Goal: Contribute content: Contribute content

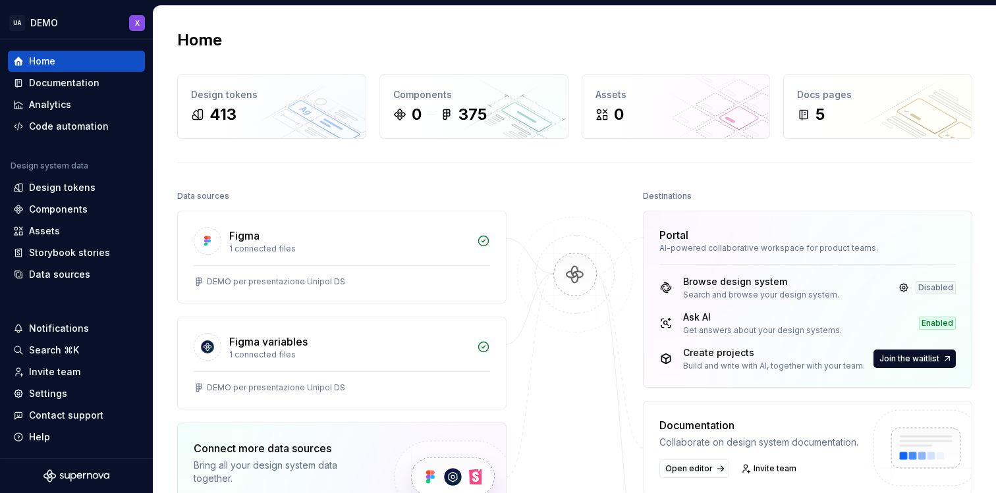
scroll to position [1, 0]
click at [68, 204] on div "Components" at bounding box center [58, 209] width 59 height 13
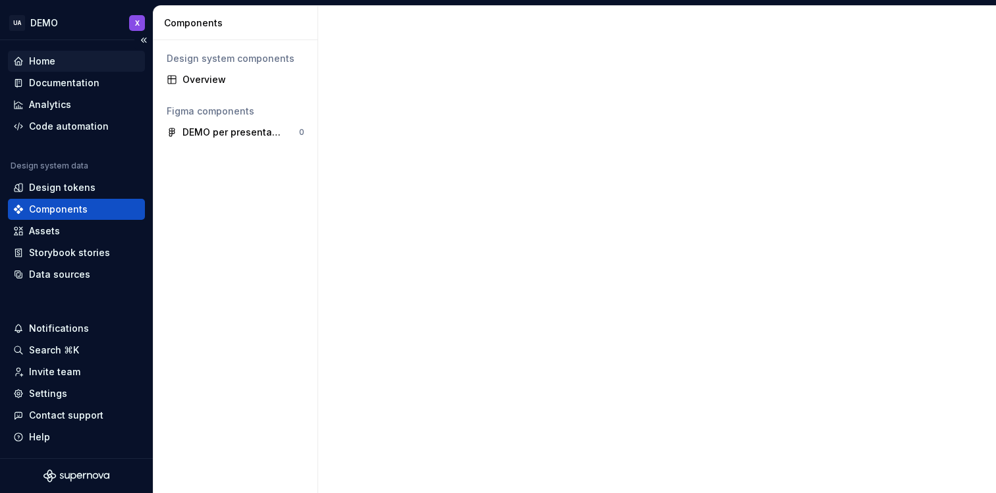
click at [71, 67] on div "Home" at bounding box center [76, 61] width 126 height 13
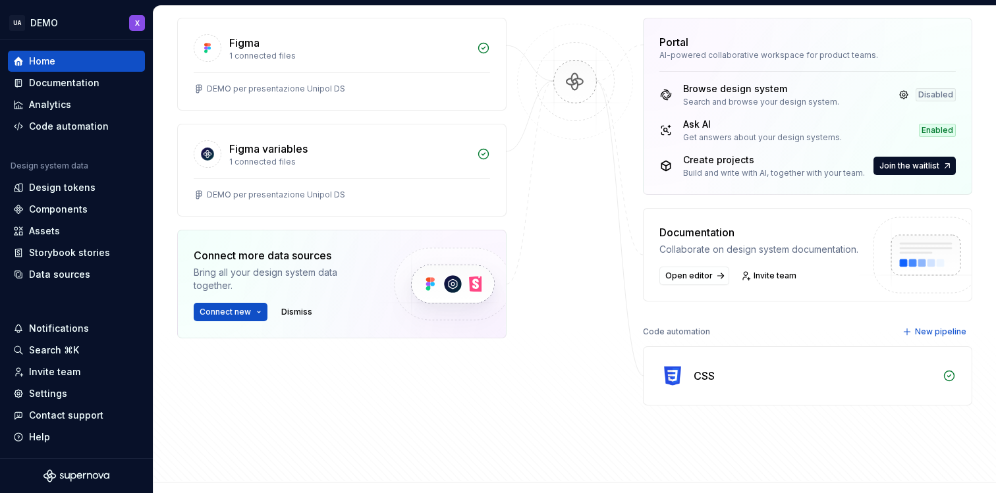
scroll to position [189, 0]
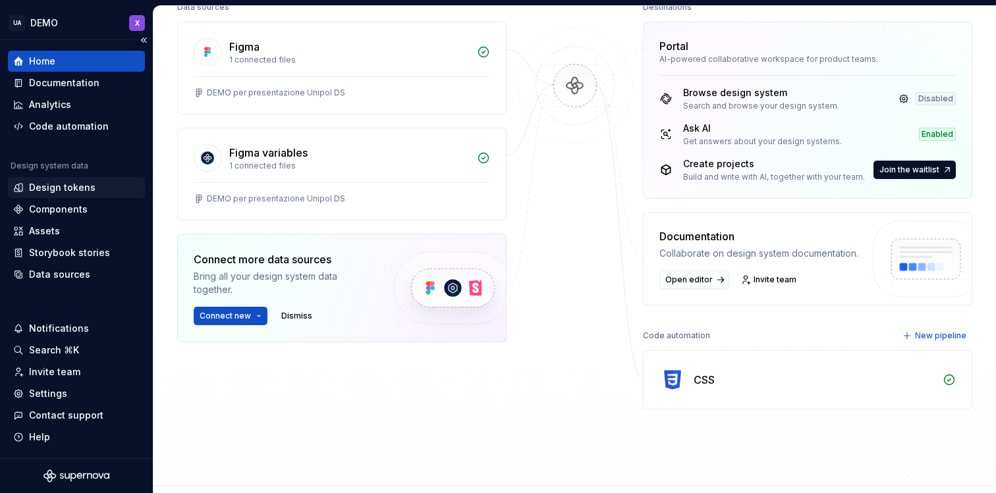
click at [72, 190] on div "Design tokens" at bounding box center [62, 187] width 67 height 13
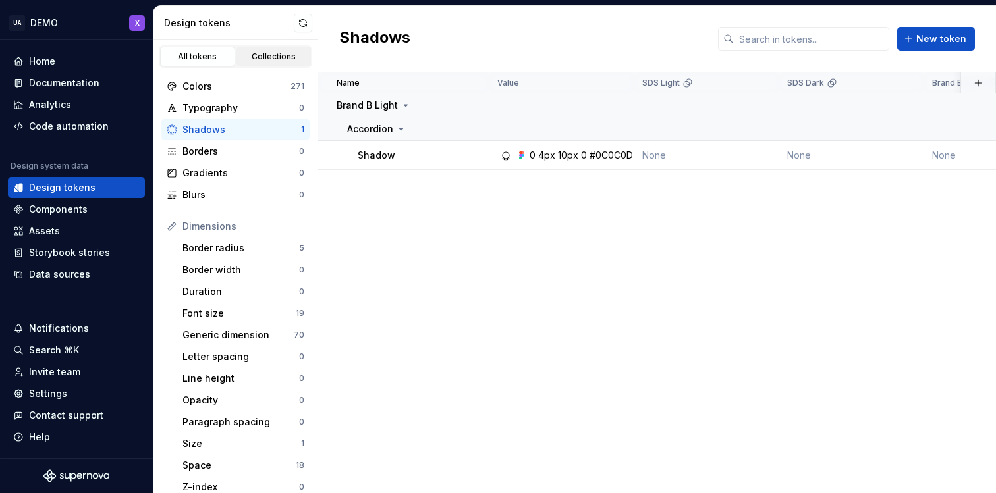
click at [275, 58] on div "Collections" at bounding box center [274, 56] width 66 height 11
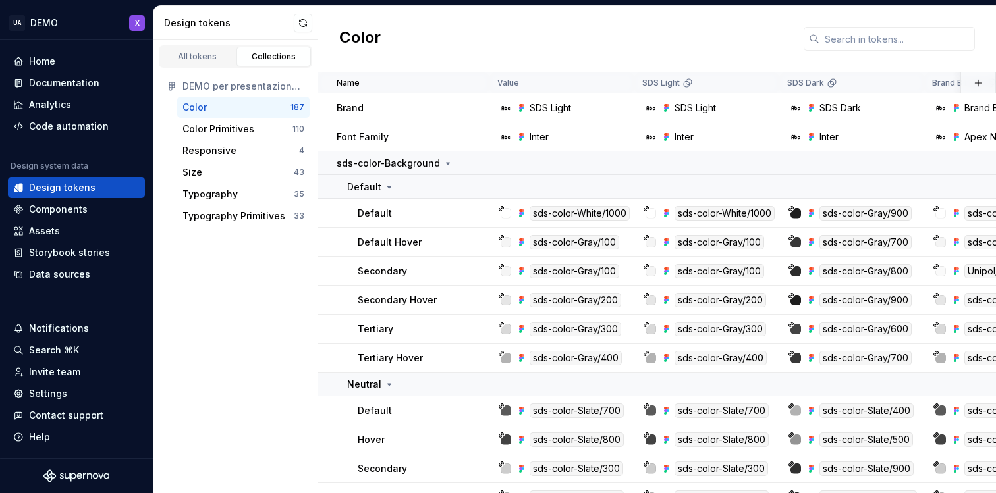
click at [242, 111] on div "Color" at bounding box center [236, 107] width 108 height 13
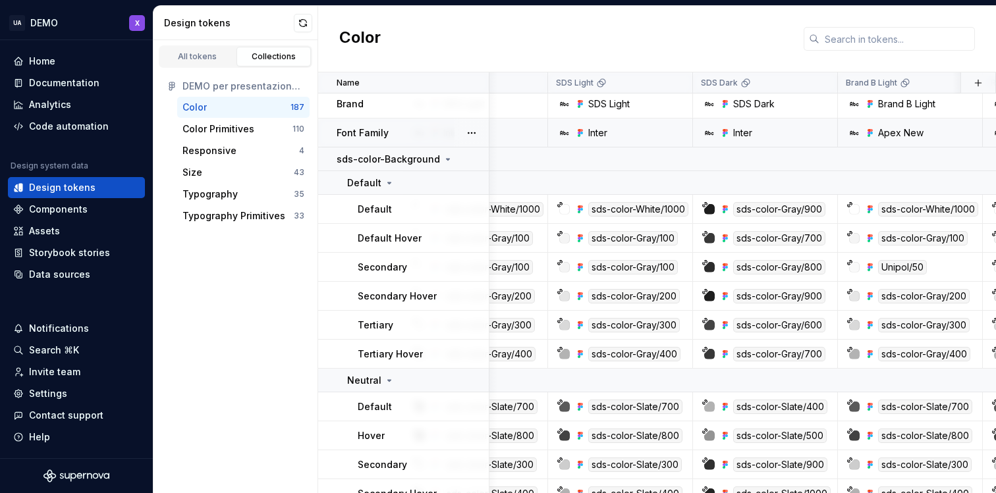
scroll to position [4, 0]
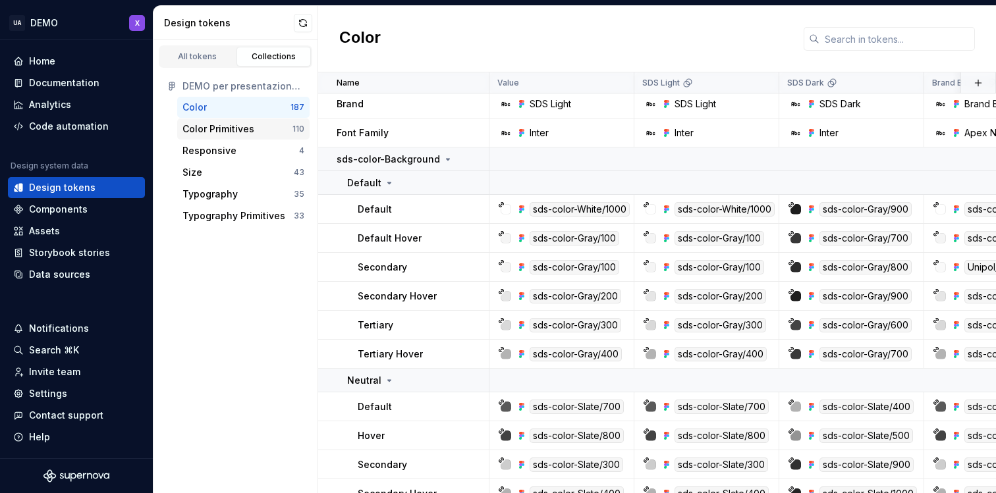
click at [225, 121] on div "Color Primitives 110" at bounding box center [243, 129] width 132 height 21
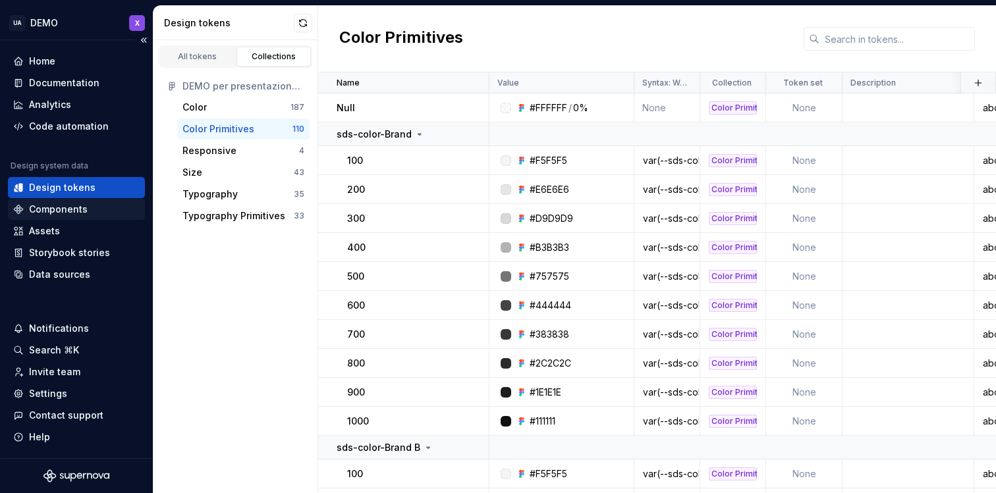
click at [96, 209] on div "Components" at bounding box center [76, 209] width 126 height 13
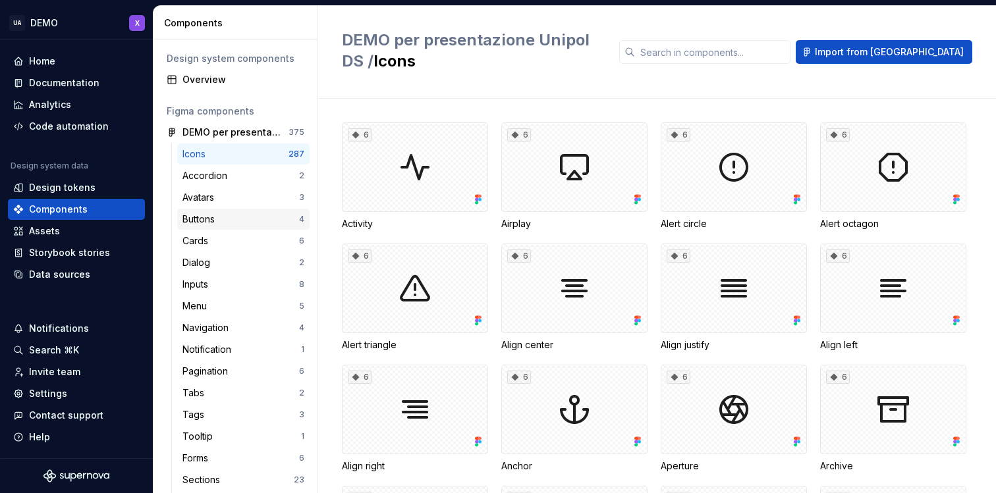
click at [211, 216] on div "Buttons" at bounding box center [201, 219] width 38 height 13
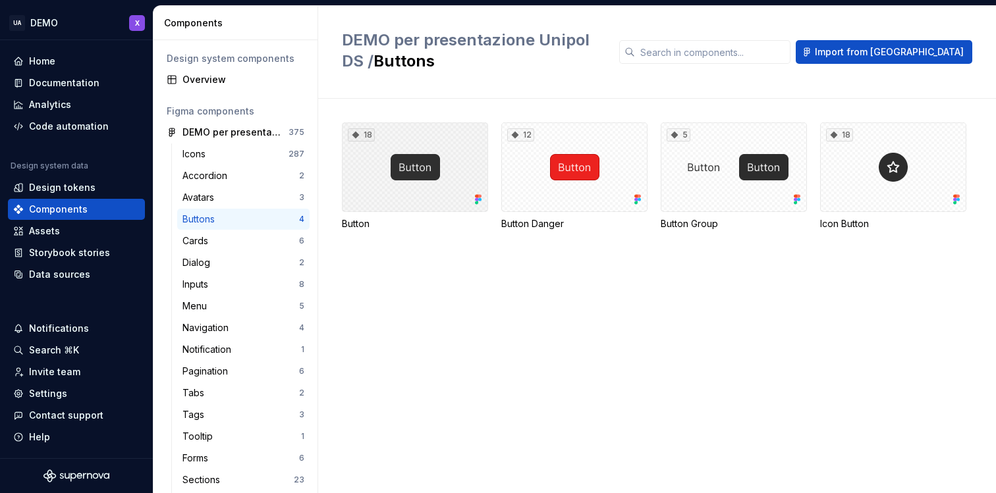
click at [441, 180] on div "18" at bounding box center [415, 168] width 146 height 90
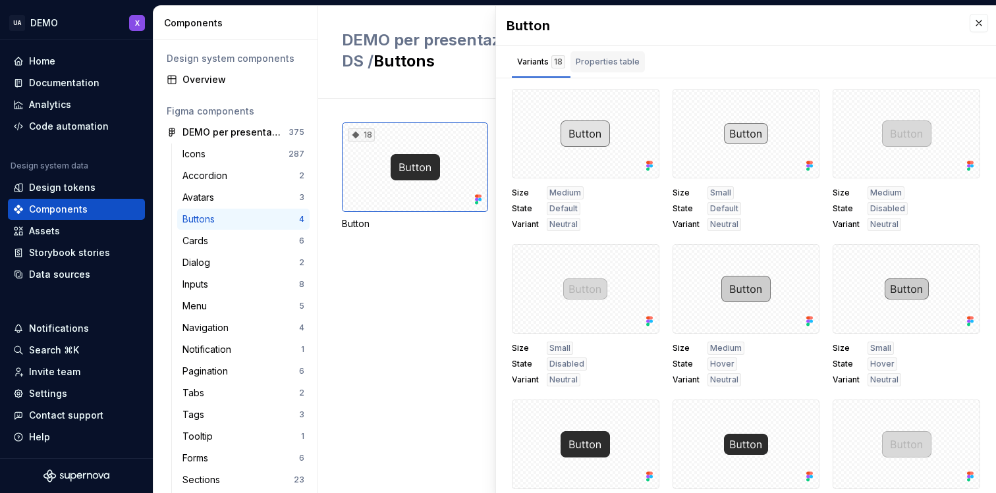
click at [599, 67] on div "Properties table" at bounding box center [608, 61] width 64 height 13
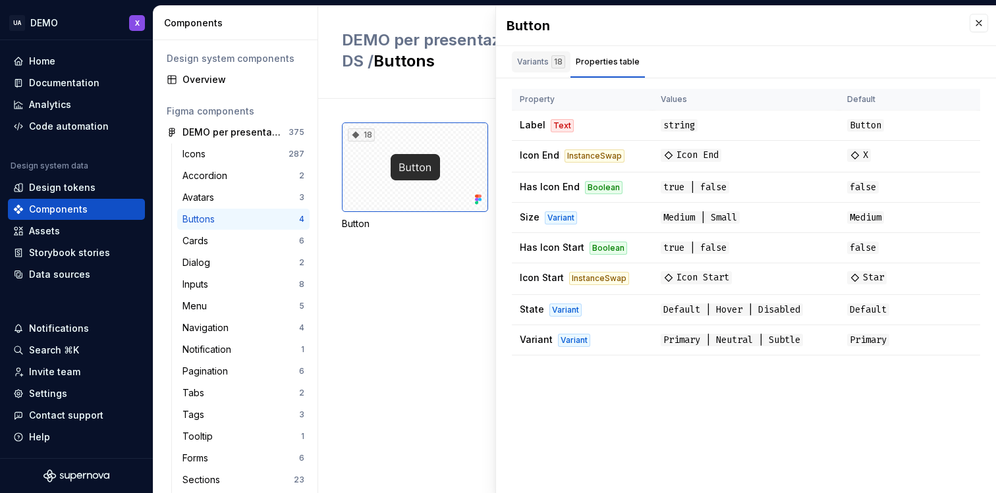
click at [541, 69] on div "Variants 18" at bounding box center [541, 61] width 59 height 21
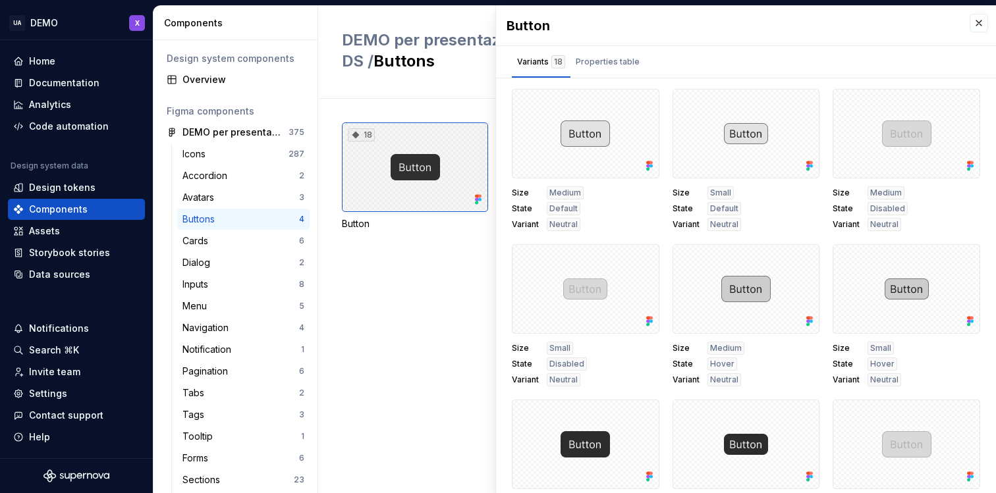
click at [435, 182] on div "18" at bounding box center [415, 168] width 146 height 90
click at [431, 180] on div "18" at bounding box center [415, 168] width 146 height 90
click at [449, 245] on div "18 Button 12 Button Danger 5 Button Group 18 Icon Button" at bounding box center [669, 193] width 654 height 140
click at [475, 238] on div "18 Button 12 Button Danger 5 Button Group 18 Icon Button" at bounding box center [669, 193] width 654 height 140
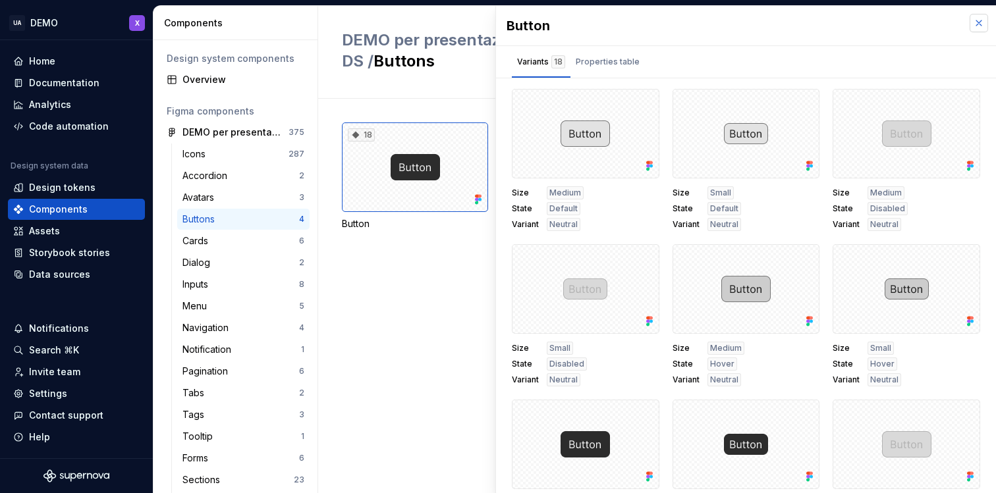
click at [977, 18] on button "button" at bounding box center [979, 23] width 18 height 18
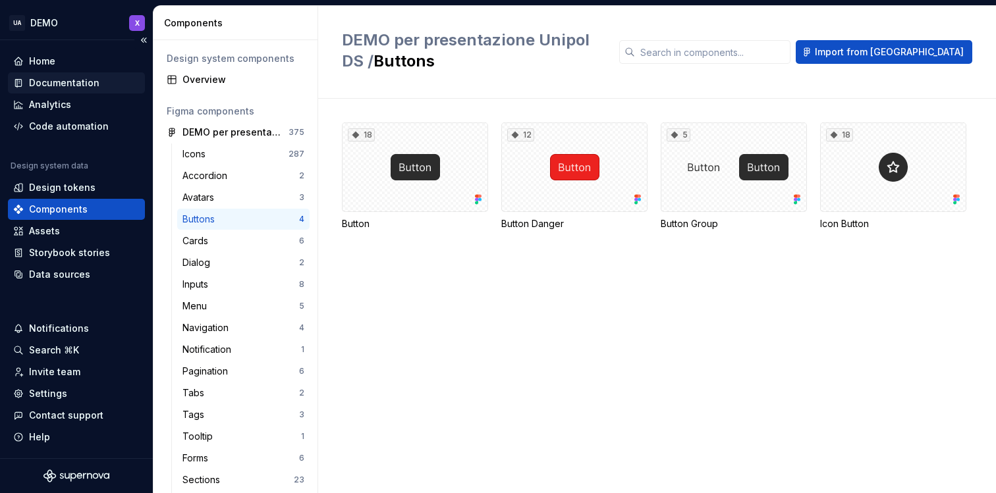
click at [101, 84] on div "Documentation" at bounding box center [76, 82] width 126 height 13
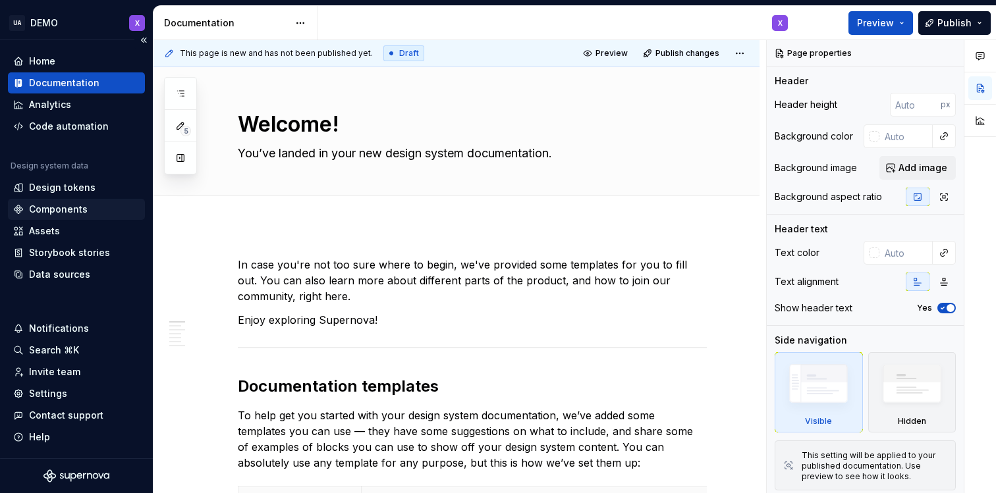
click at [67, 204] on div "Components" at bounding box center [58, 209] width 59 height 13
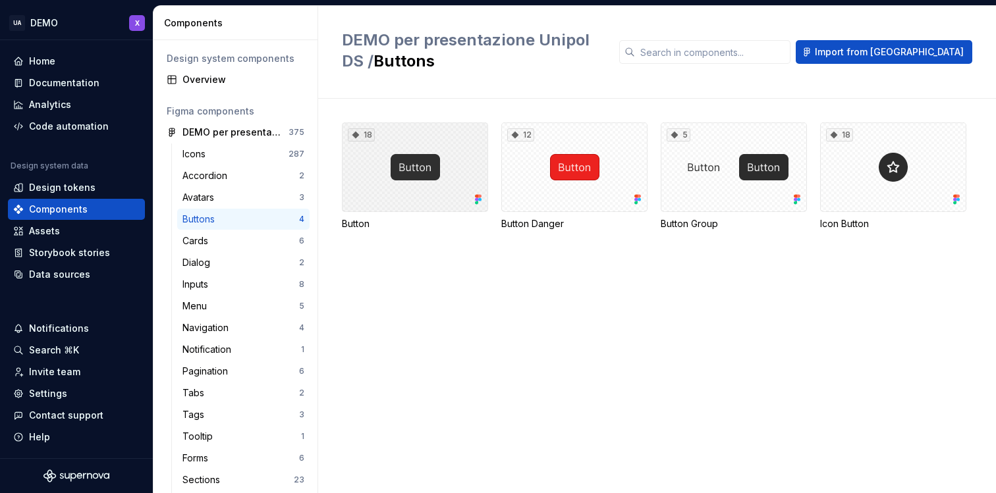
click at [419, 153] on div "18" at bounding box center [415, 168] width 146 height 90
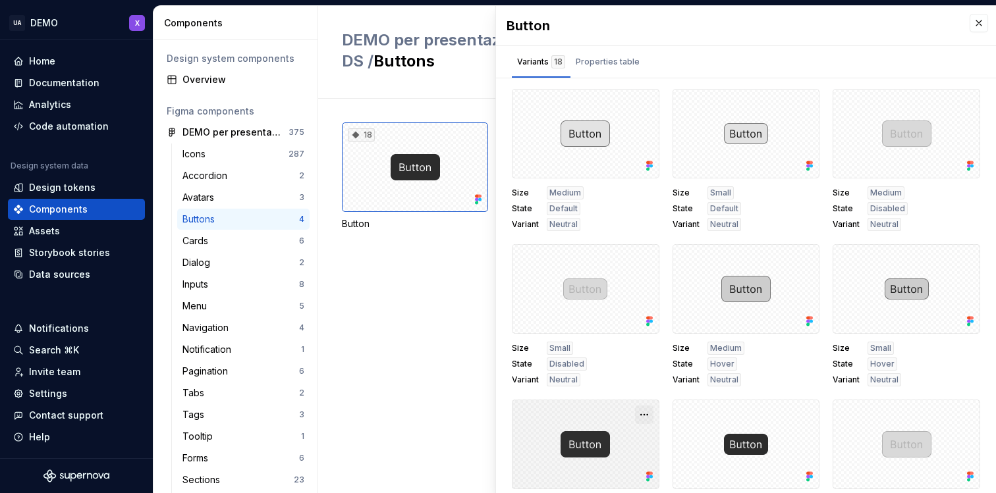
click at [645, 413] on button "button" at bounding box center [644, 415] width 18 height 18
click at [548, 61] on div "Variants 18" at bounding box center [541, 61] width 48 height 13
click at [612, 63] on div "Properties table" at bounding box center [608, 61] width 64 height 13
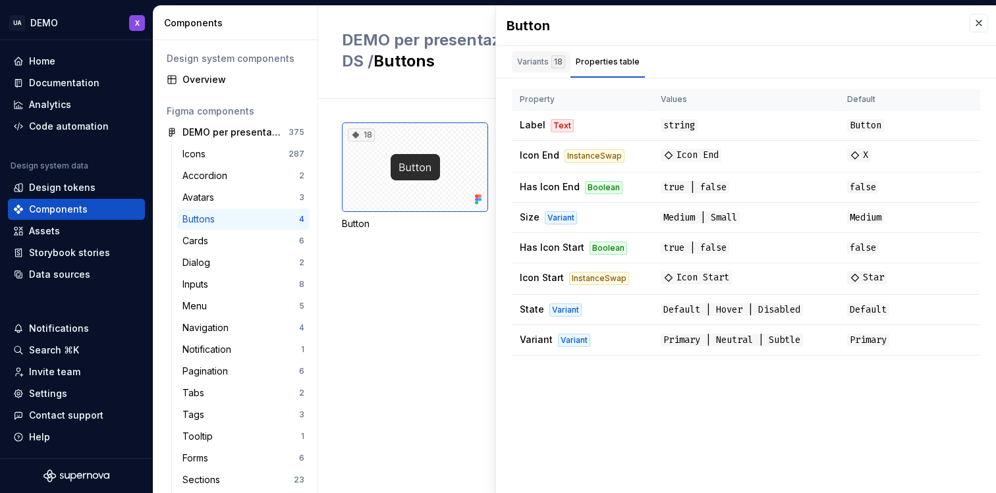
click at [535, 63] on div "Variants 18" at bounding box center [541, 61] width 48 height 13
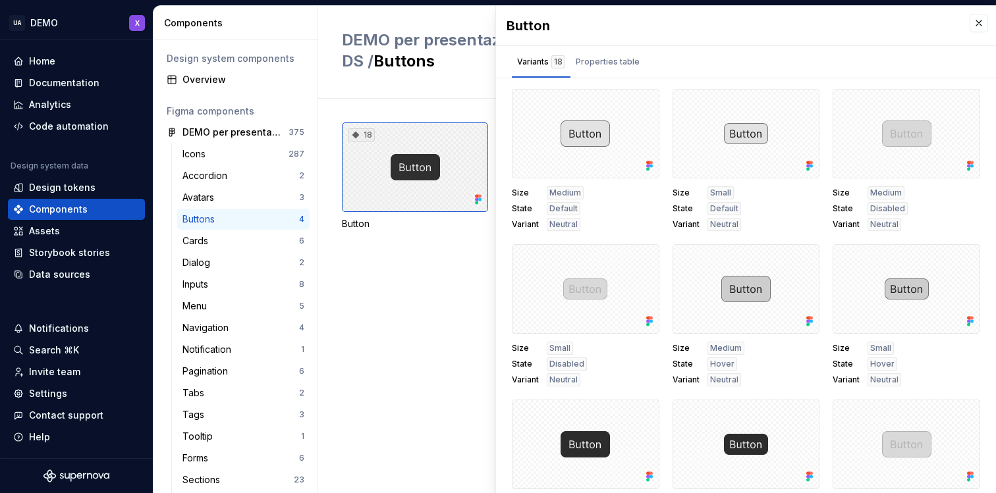
click at [458, 129] on div "18" at bounding box center [415, 168] width 146 height 90
click at [89, 83] on div "Documentation" at bounding box center [64, 82] width 70 height 13
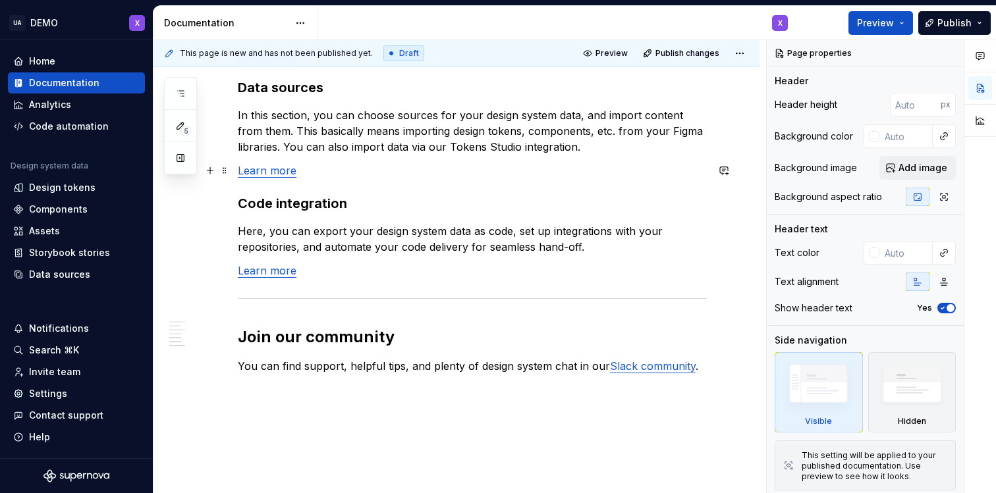
scroll to position [1154, 0]
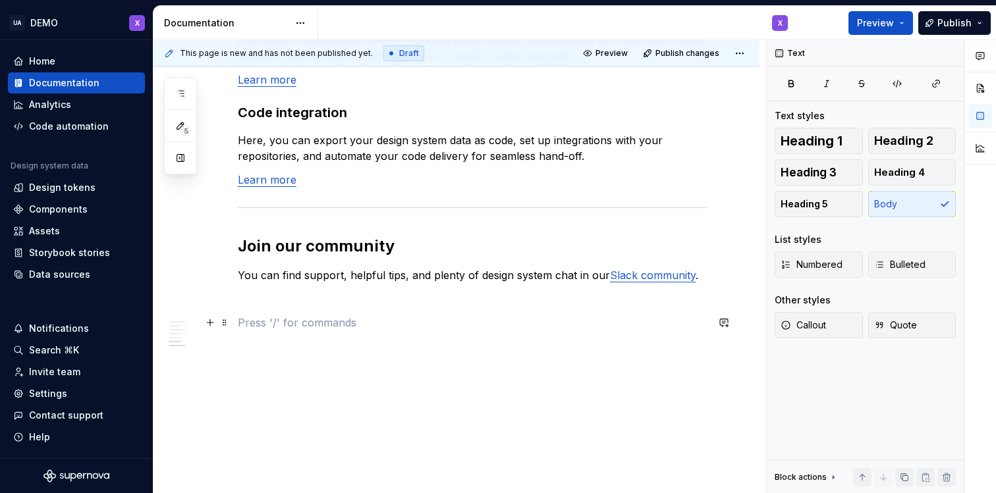
click at [318, 318] on p at bounding box center [472, 323] width 469 height 16
click at [211, 325] on button "button" at bounding box center [210, 323] width 18 height 18
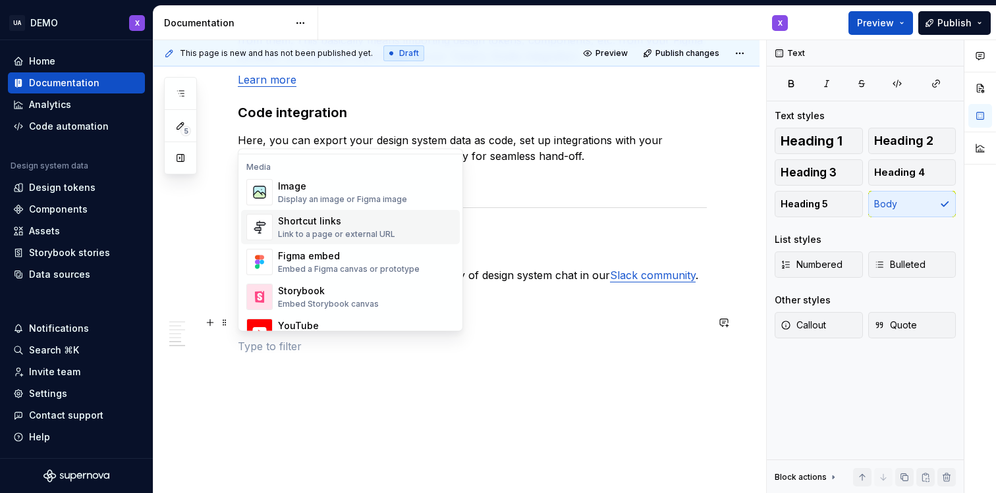
scroll to position [561, 0]
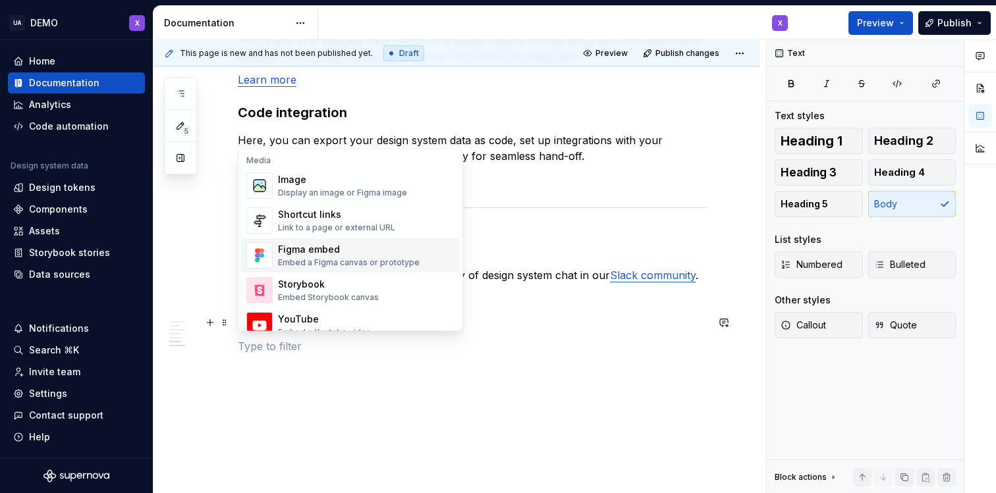
click at [312, 253] on div "Figma embed" at bounding box center [349, 250] width 142 height 13
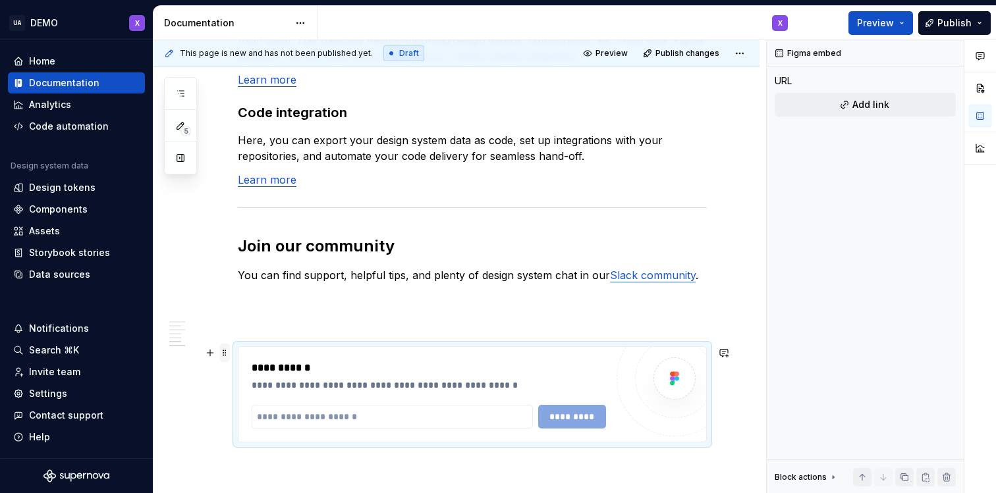
click at [225, 357] on span at bounding box center [224, 353] width 11 height 18
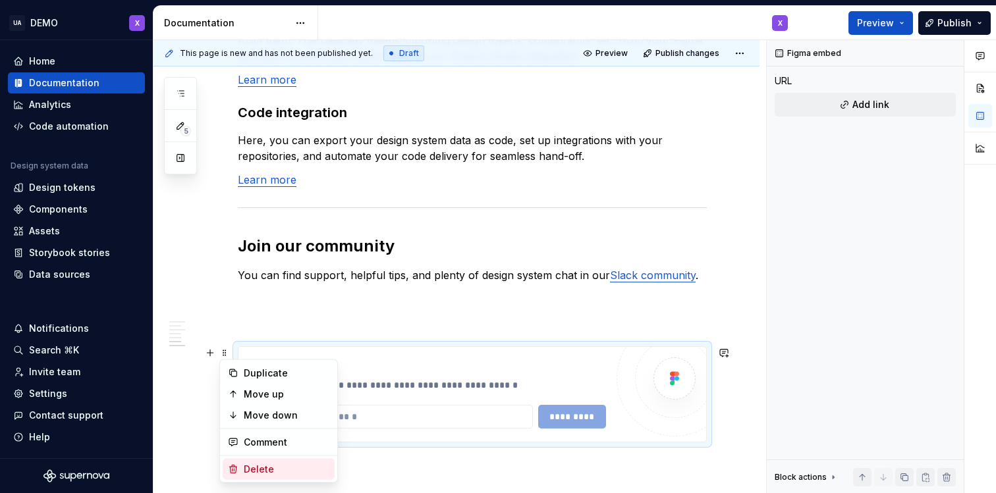
click at [260, 468] on div "Delete" at bounding box center [287, 469] width 86 height 13
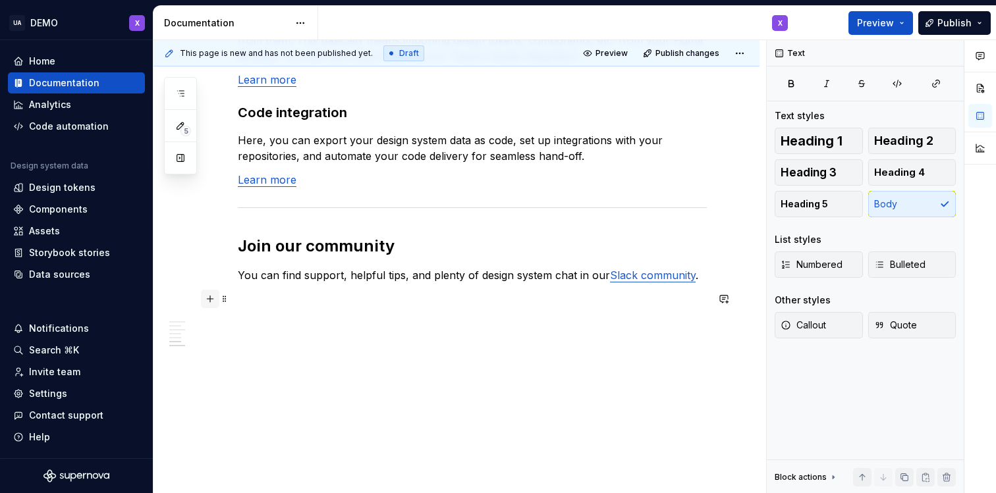
click at [213, 302] on button "button" at bounding box center [210, 299] width 18 height 18
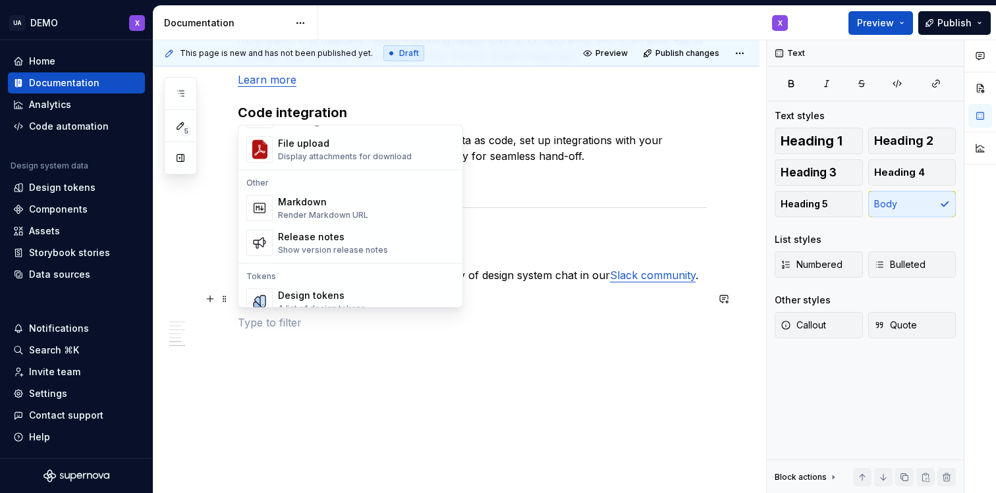
scroll to position [818, 0]
click at [178, 122] on icon "button" at bounding box center [180, 126] width 11 height 11
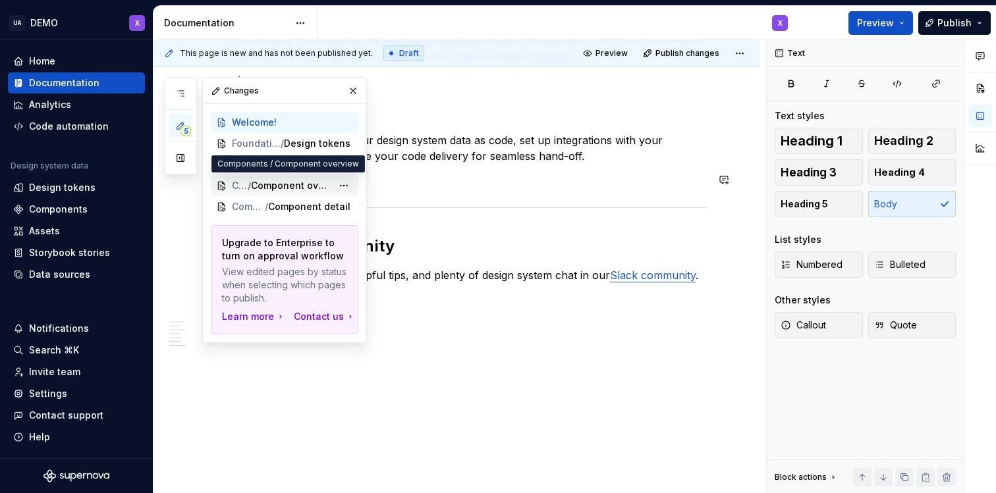
click at [249, 184] on span "/" at bounding box center [249, 185] width 3 height 13
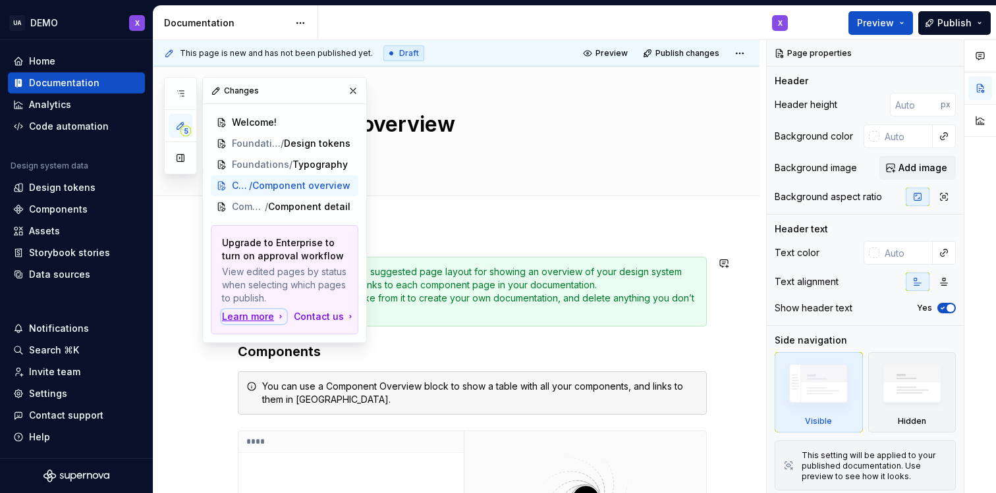
click at [255, 317] on div "Learn more" at bounding box center [254, 316] width 64 height 13
click at [501, 196] on div "Component overview Edit header" at bounding box center [456, 132] width 606 height 130
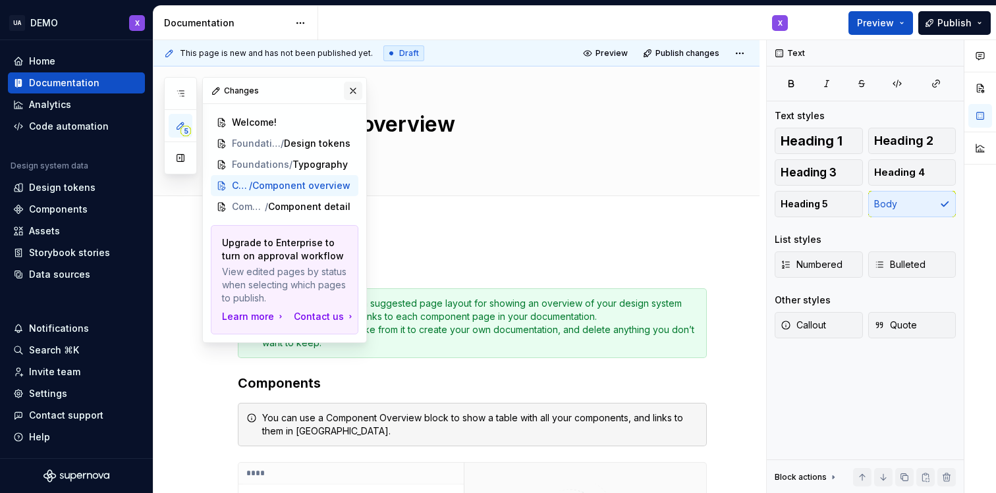
click at [357, 96] on button "button" at bounding box center [353, 91] width 18 height 18
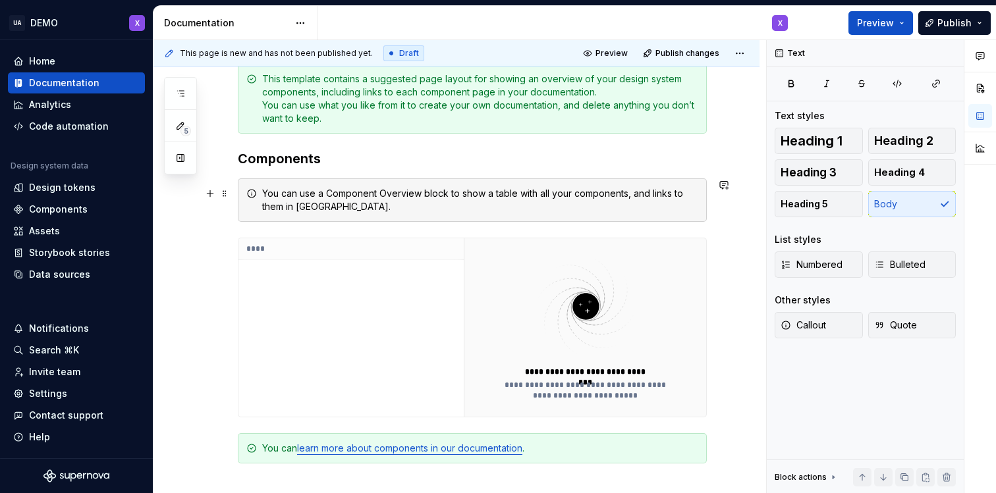
scroll to position [236, 0]
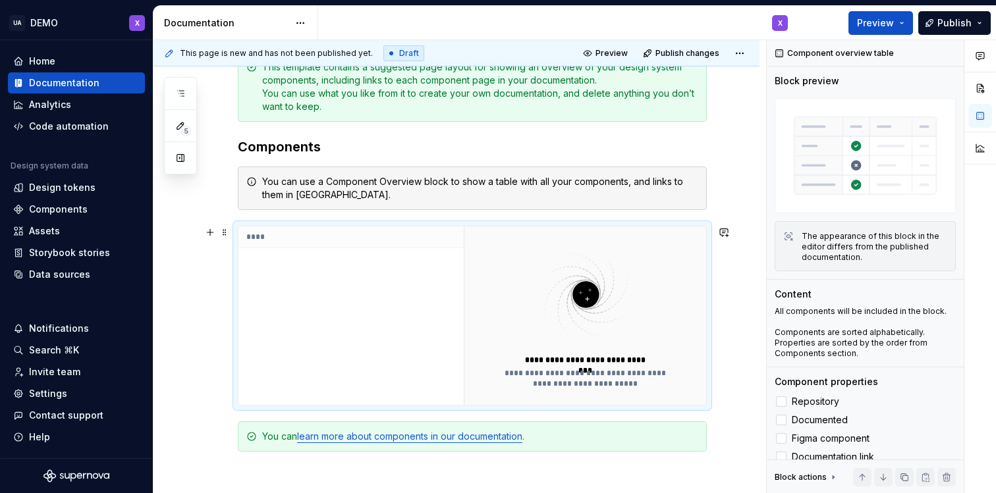
click at [393, 306] on div "****" at bounding box center [350, 316] width 225 height 178
click at [183, 128] on span "5" at bounding box center [185, 131] width 11 height 11
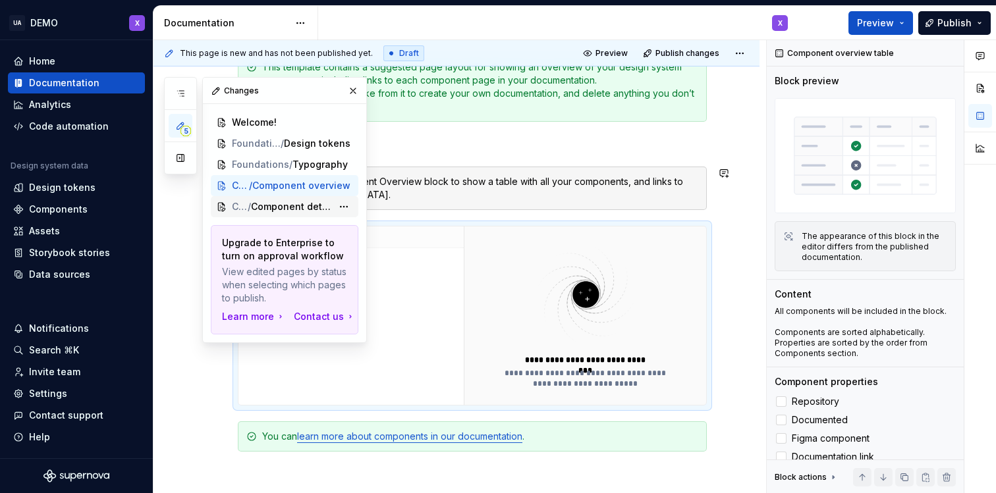
click at [246, 203] on span "Components" at bounding box center [240, 206] width 16 height 13
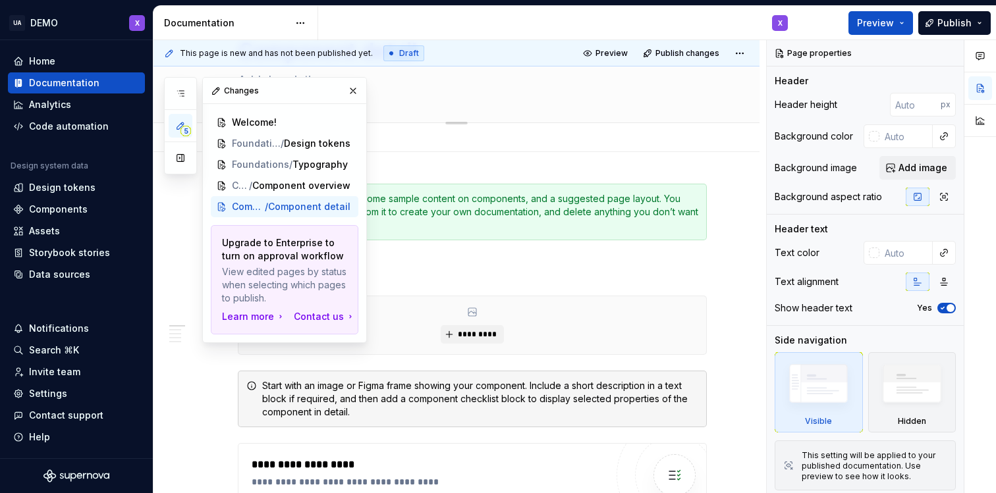
type textarea "*"
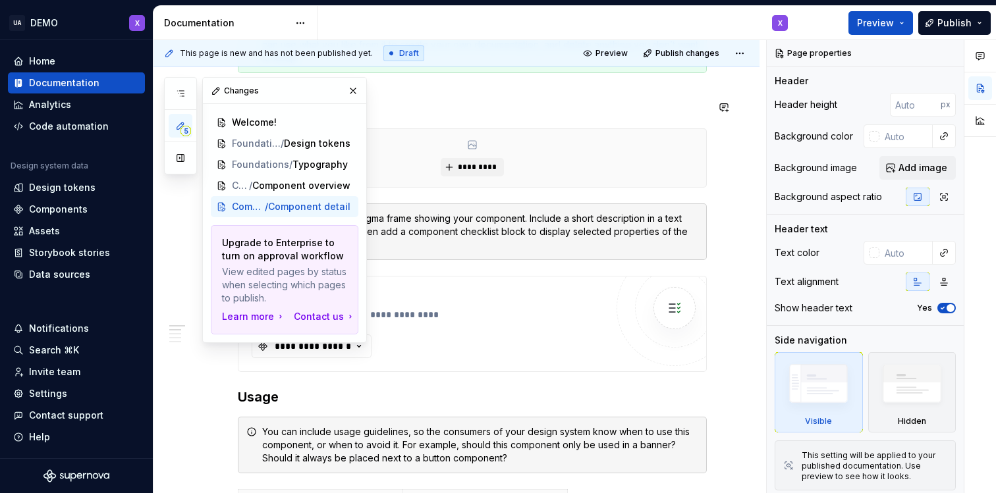
scroll to position [241, 0]
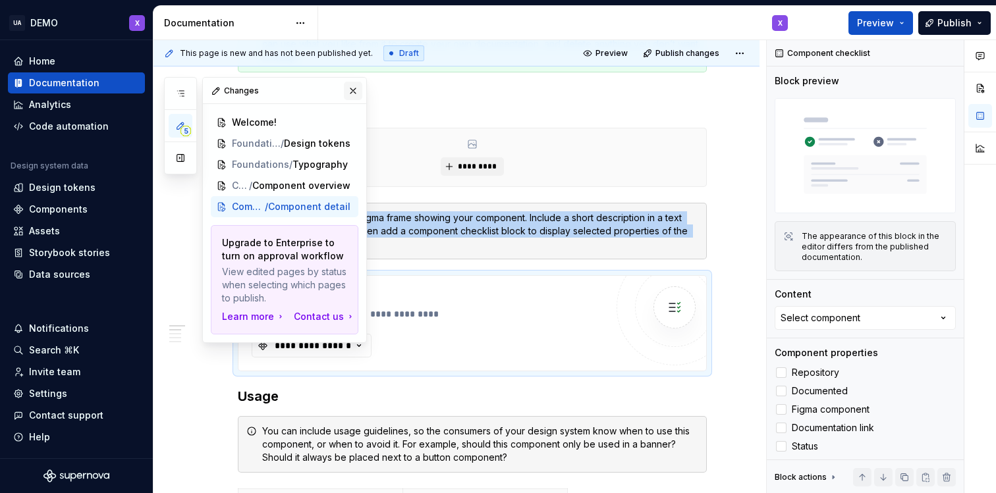
click at [352, 92] on button "button" at bounding box center [353, 91] width 18 height 18
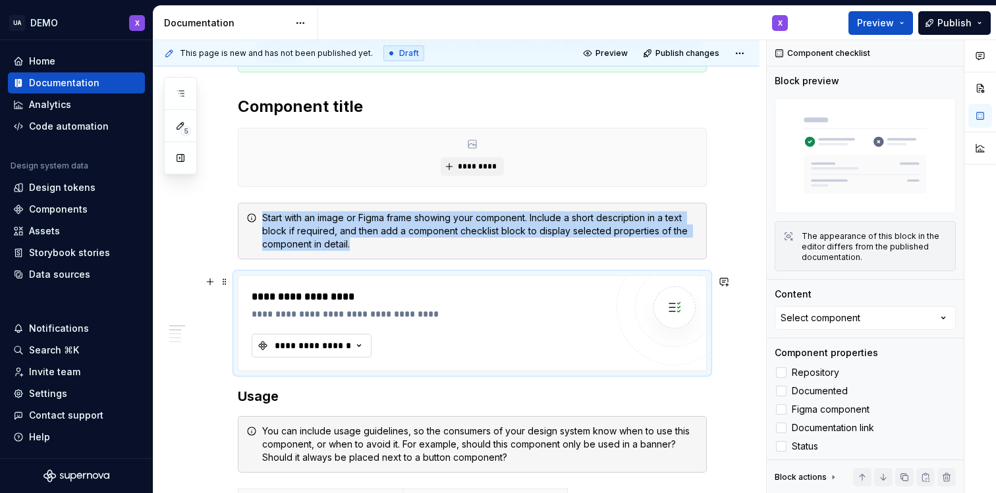
click at [347, 346] on div "**********" at bounding box center [312, 345] width 79 height 13
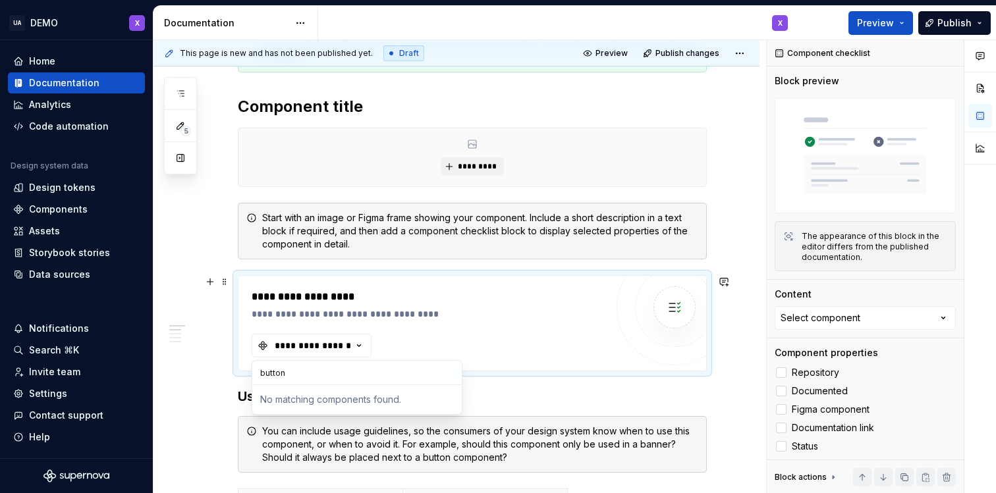
click at [265, 375] on input "button" at bounding box center [356, 373] width 209 height 24
type input "Button"
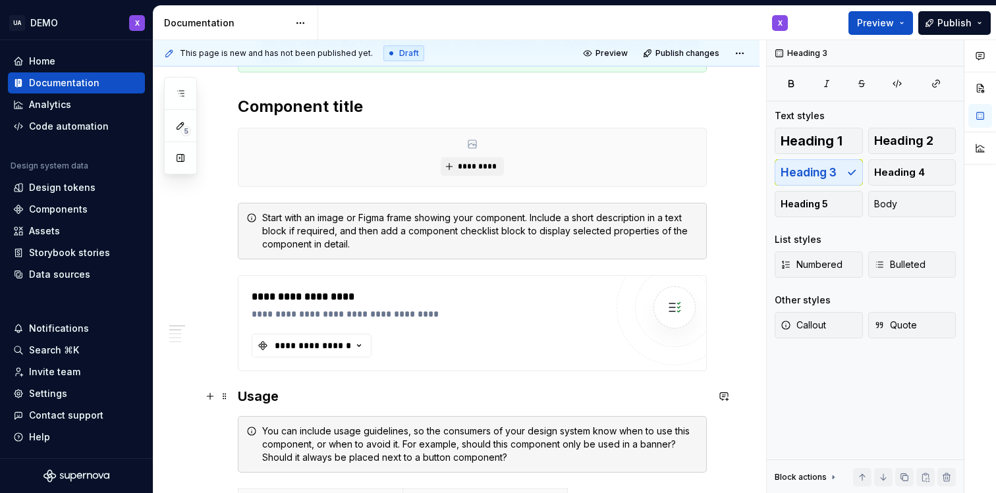
click at [528, 395] on h3 "Usage" at bounding box center [472, 396] width 469 height 18
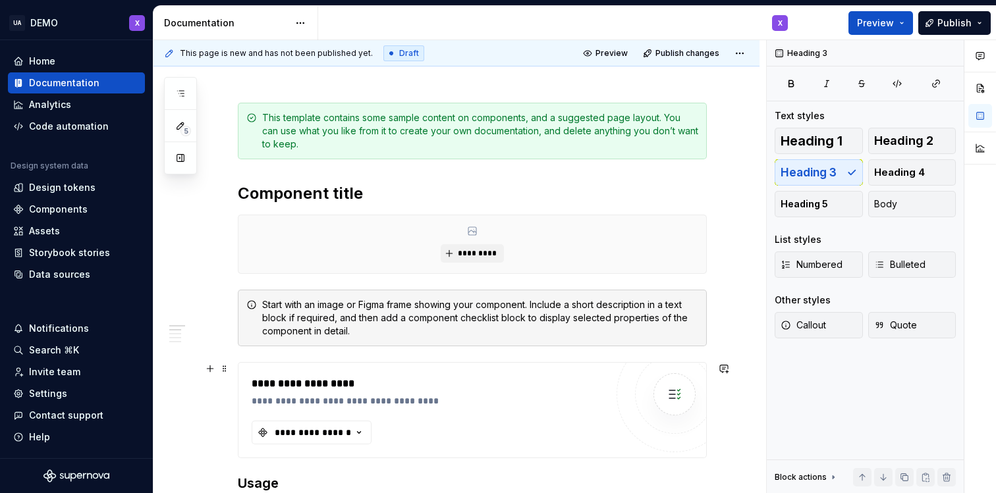
scroll to position [150, 0]
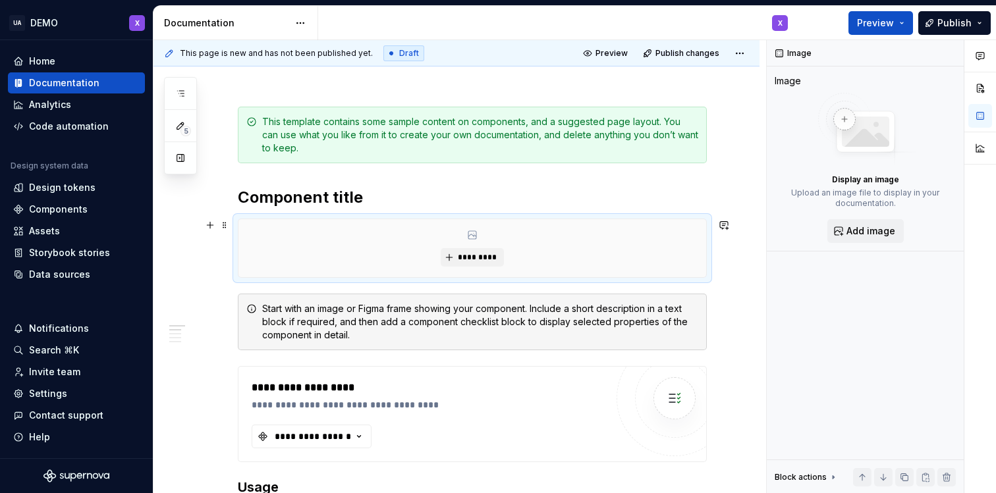
click at [466, 246] on div "*********" at bounding box center [472, 248] width 468 height 58
click at [466, 254] on span "*********" at bounding box center [477, 257] width 40 height 11
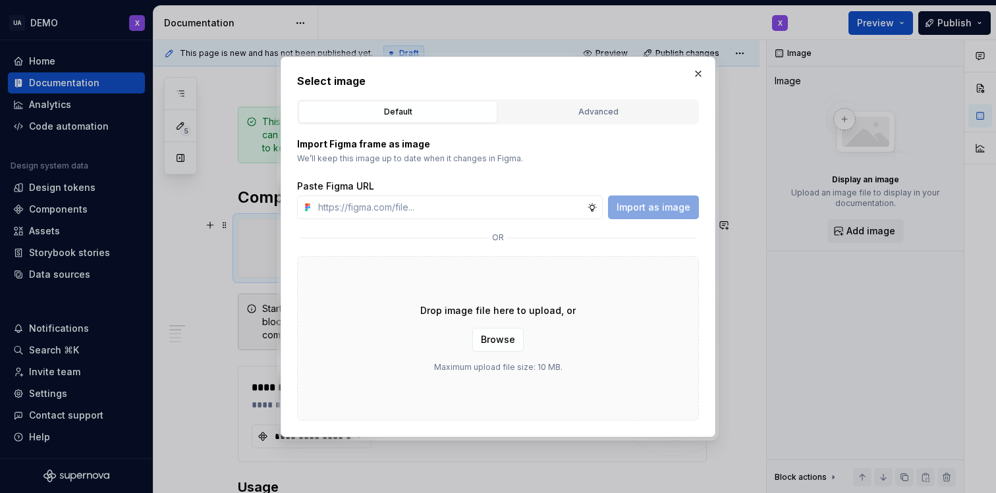
type textarea "*"
click at [573, 113] on div "Advanced" at bounding box center [598, 111] width 190 height 13
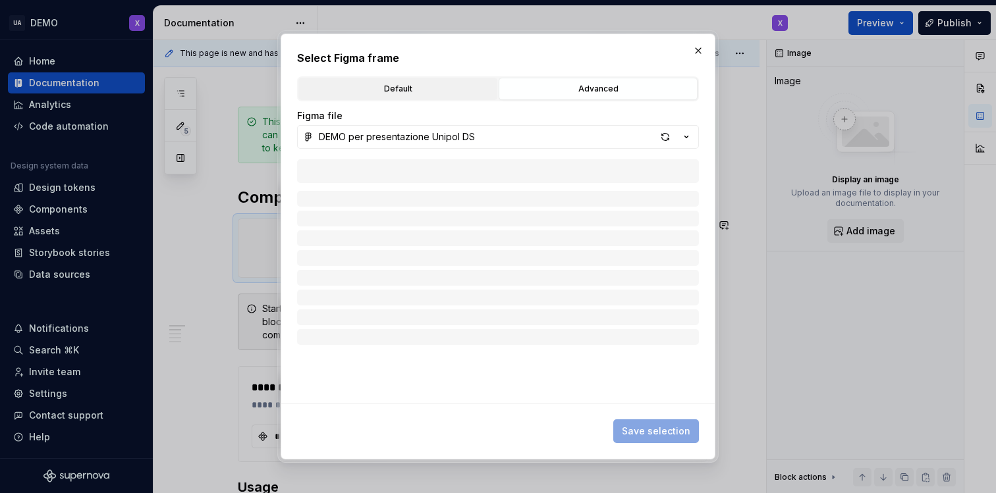
click at [443, 94] on div "Default" at bounding box center [398, 88] width 190 height 13
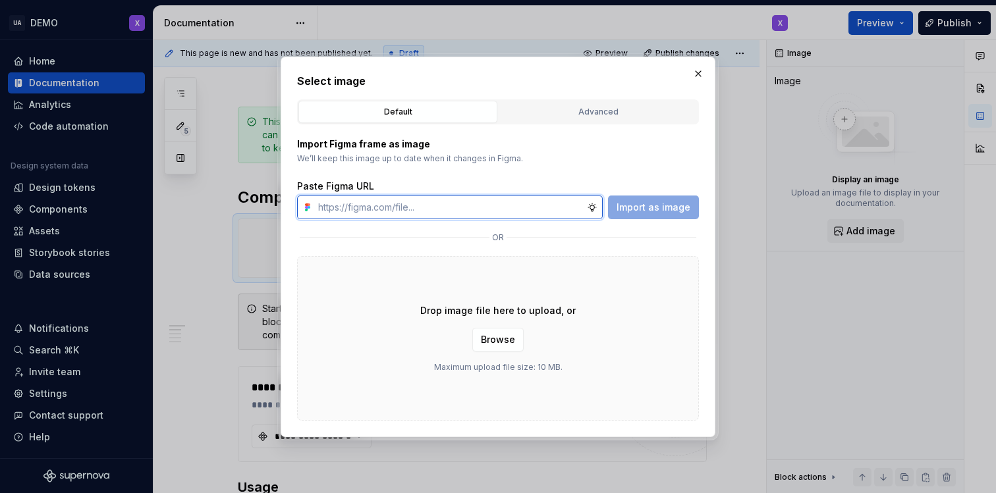
click at [345, 201] on input "text" at bounding box center [450, 208] width 274 height 24
paste input "[URL][DOMAIN_NAME]"
type input "[URL][DOMAIN_NAME]"
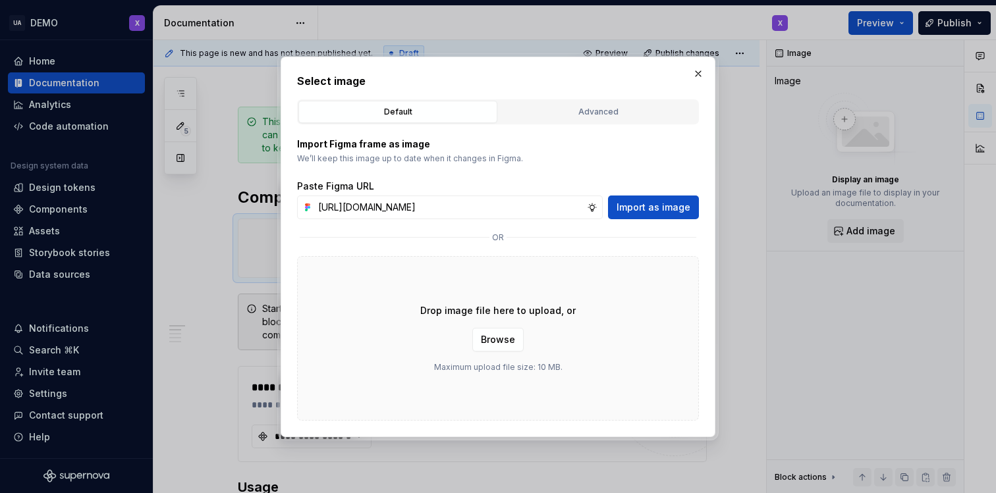
scroll to position [0, 0]
click at [672, 200] on button "Import as image" at bounding box center [653, 208] width 91 height 24
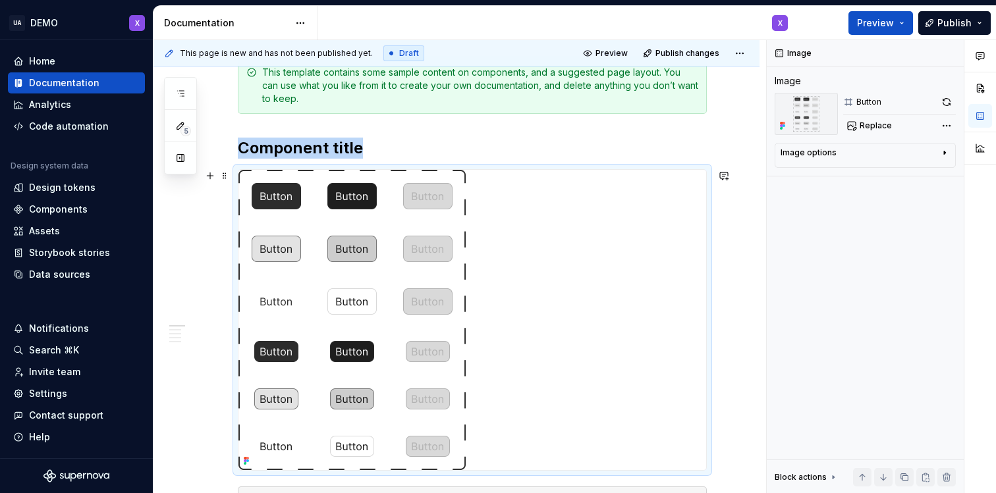
scroll to position [150, 0]
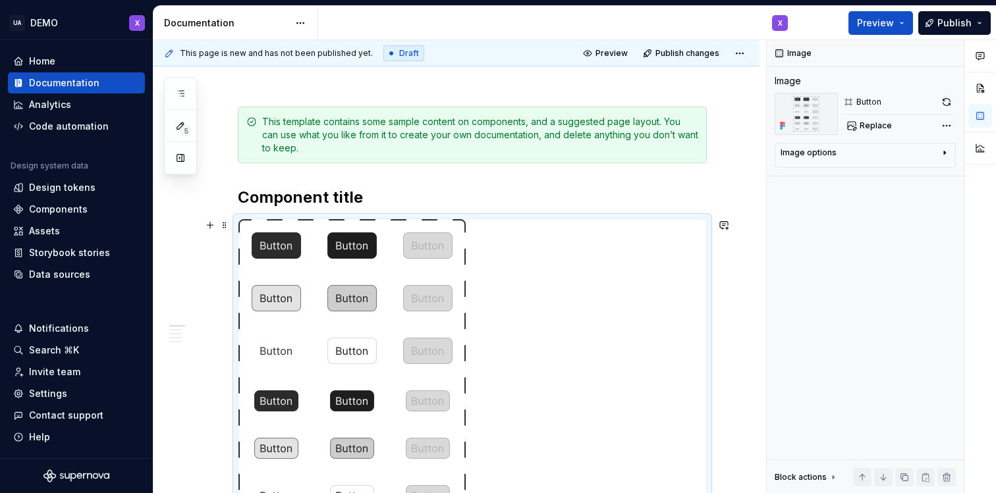
click at [621, 227] on div at bounding box center [472, 369] width 468 height 300
click at [227, 221] on span at bounding box center [224, 225] width 11 height 18
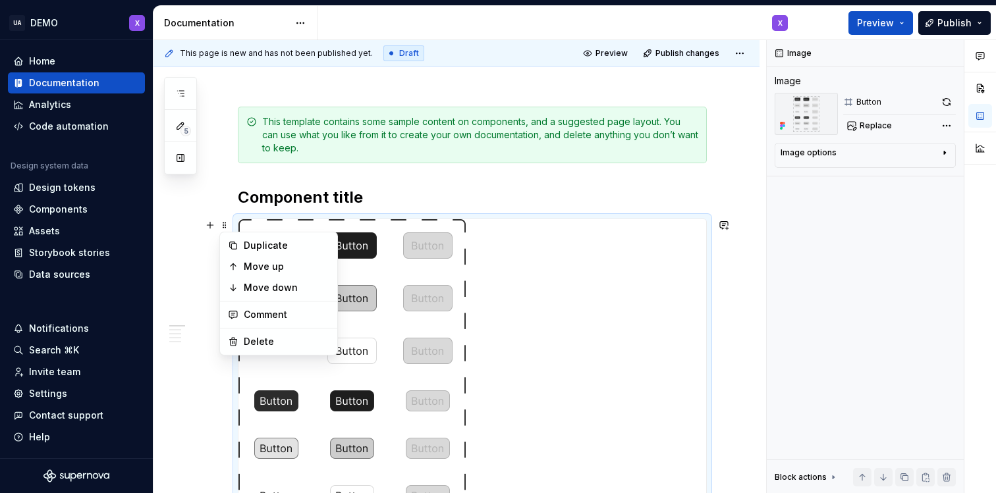
click at [594, 299] on div at bounding box center [472, 369] width 468 height 300
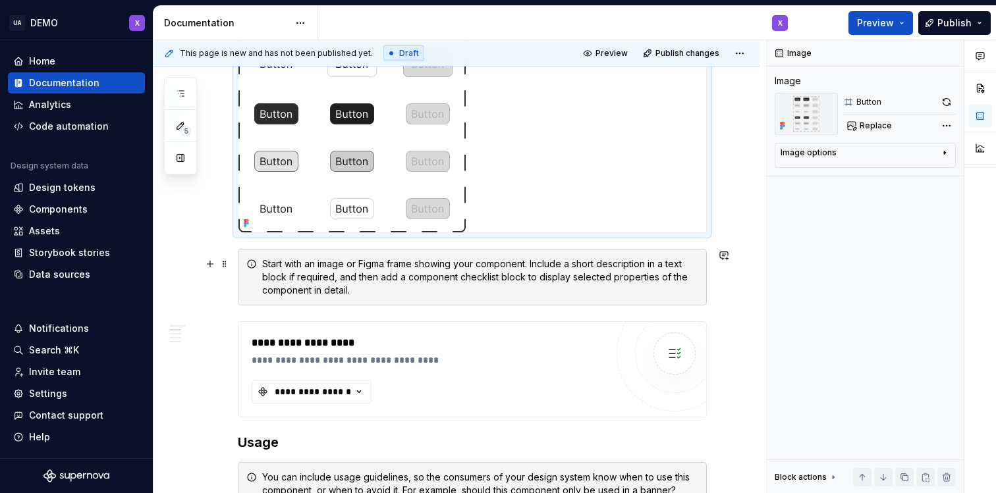
scroll to position [444, 0]
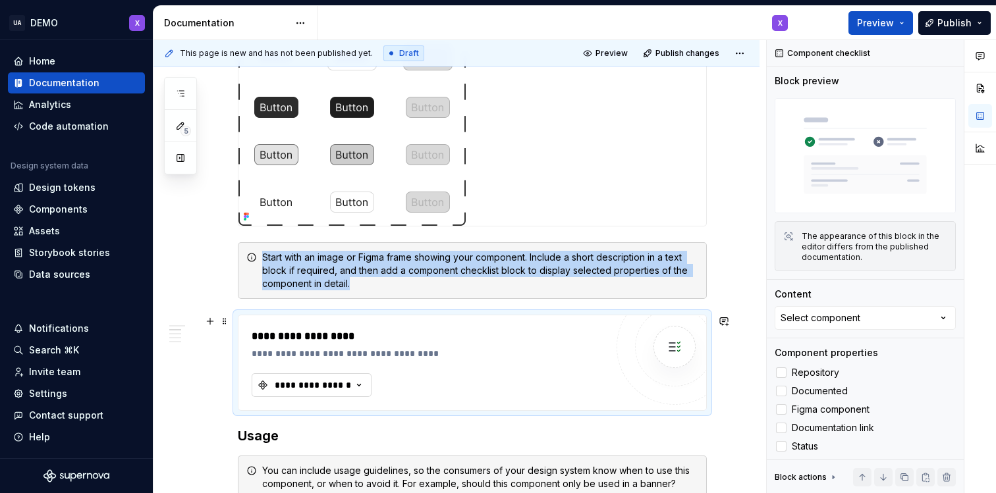
click at [317, 384] on div "**********" at bounding box center [312, 385] width 79 height 13
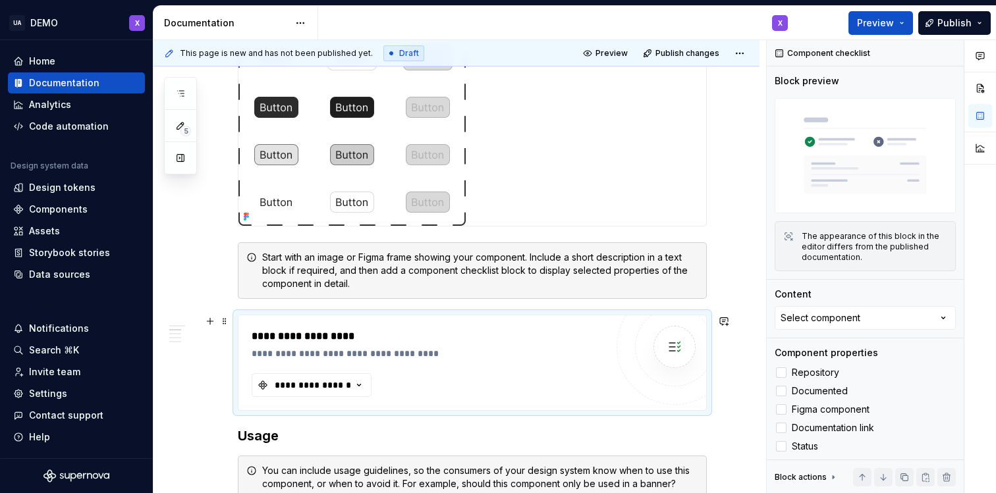
click at [694, 337] on div at bounding box center [674, 347] width 42 height 42
click at [688, 341] on img at bounding box center [674, 347] width 26 height 26
click at [842, 311] on button "Select component" at bounding box center [865, 318] width 181 height 24
click at [841, 312] on div "Select component" at bounding box center [820, 318] width 80 height 13
type textarea "*"
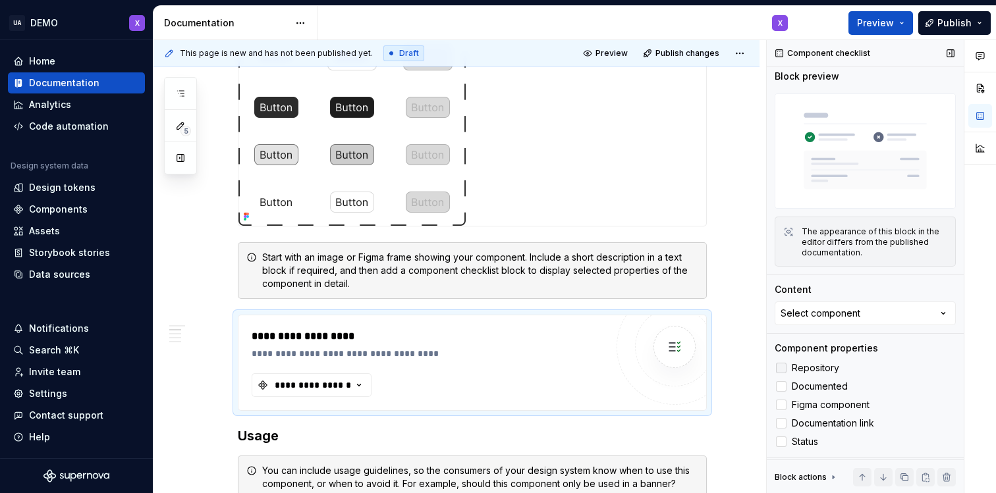
scroll to position [0, 0]
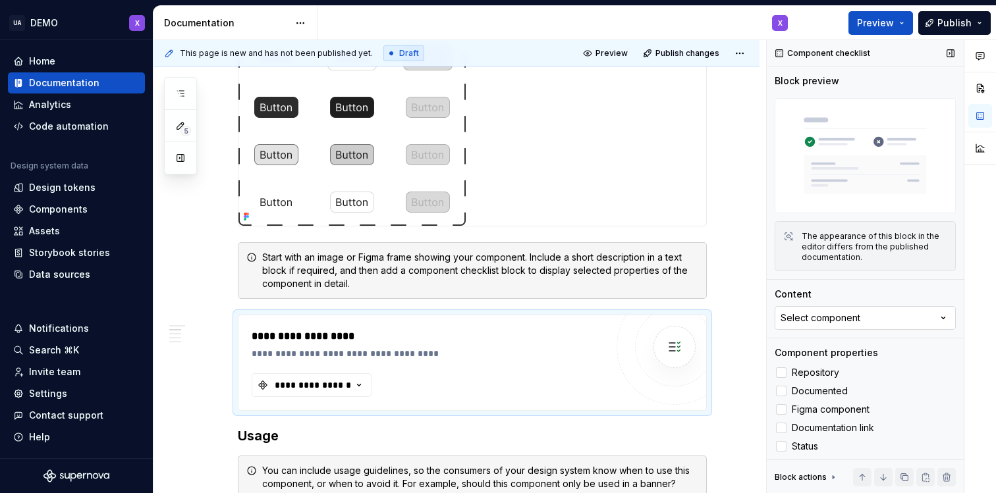
click at [818, 310] on button "Select component" at bounding box center [865, 318] width 181 height 24
drag, startPoint x: 780, startPoint y: 344, endPoint x: 699, endPoint y: 344, distance: 81.0
click at [699, 344] on body "UA DEMO X Home Documentation Analytics Code automation Design system data Desig…" at bounding box center [498, 246] width 996 height 493
drag, startPoint x: 782, startPoint y: 344, endPoint x: 726, endPoint y: 344, distance: 55.3
click at [726, 344] on body "UA DEMO X Home Documentation Analytics Code automation Design system data Desig…" at bounding box center [498, 246] width 996 height 493
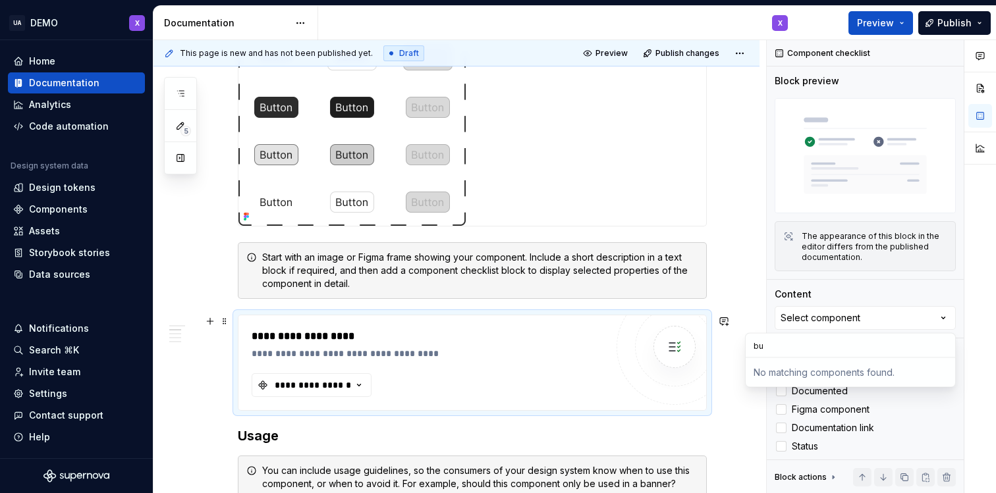
type input "b"
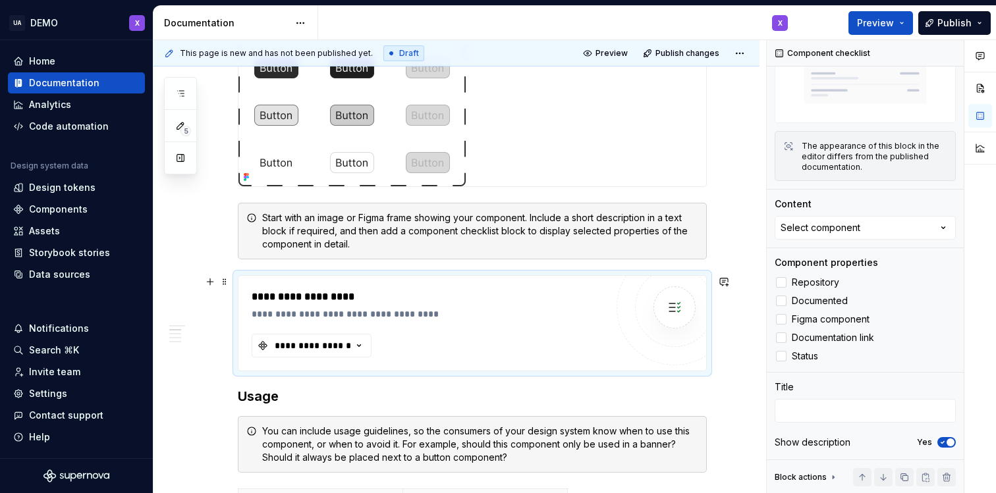
scroll to position [459, 0]
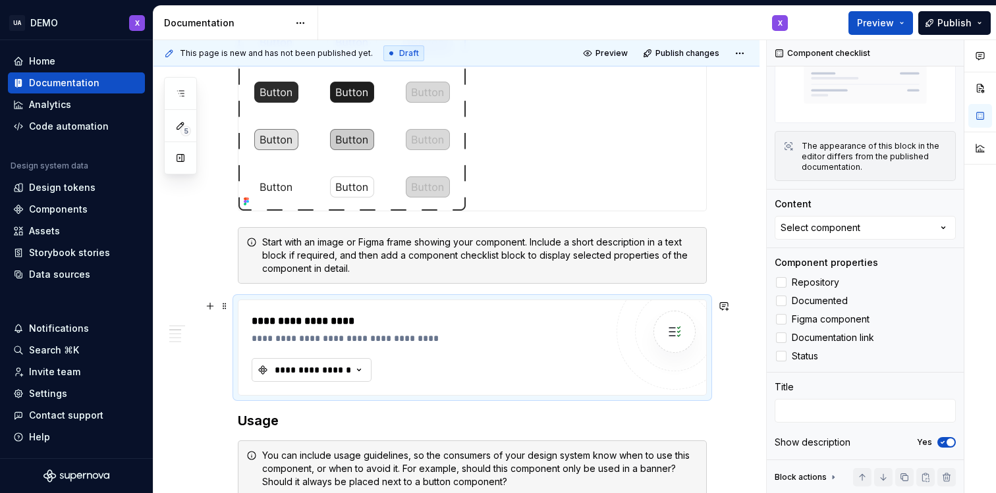
click at [358, 366] on icon "button" at bounding box center [358, 370] width 13 height 13
type input "i"
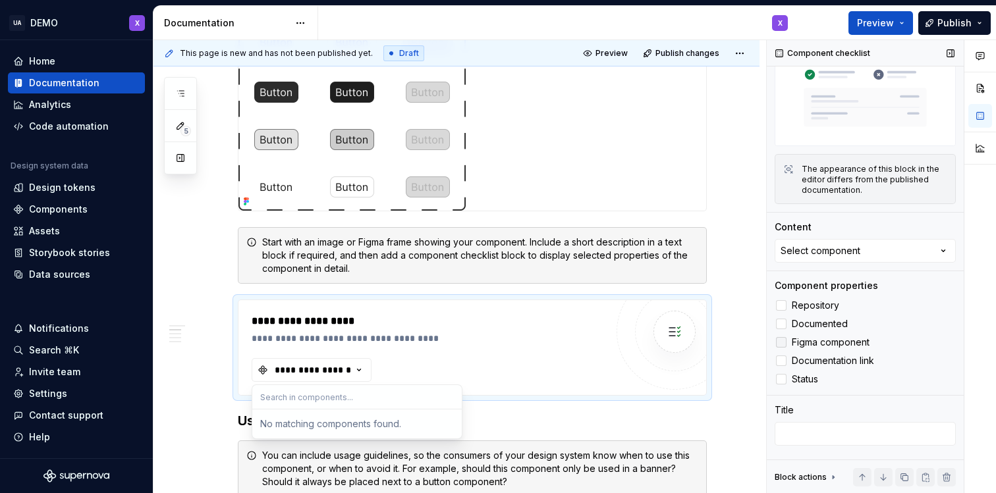
scroll to position [0, 0]
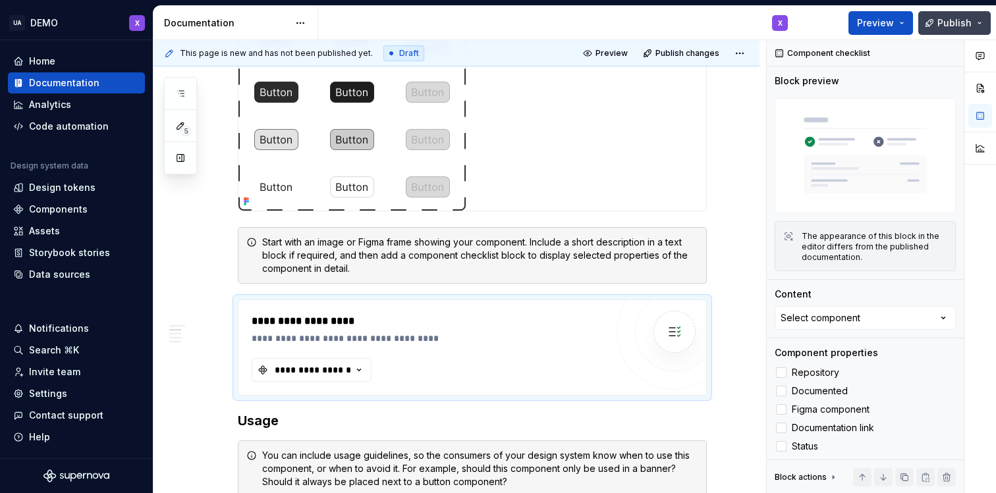
click at [944, 26] on span "Publish" at bounding box center [954, 22] width 34 height 13
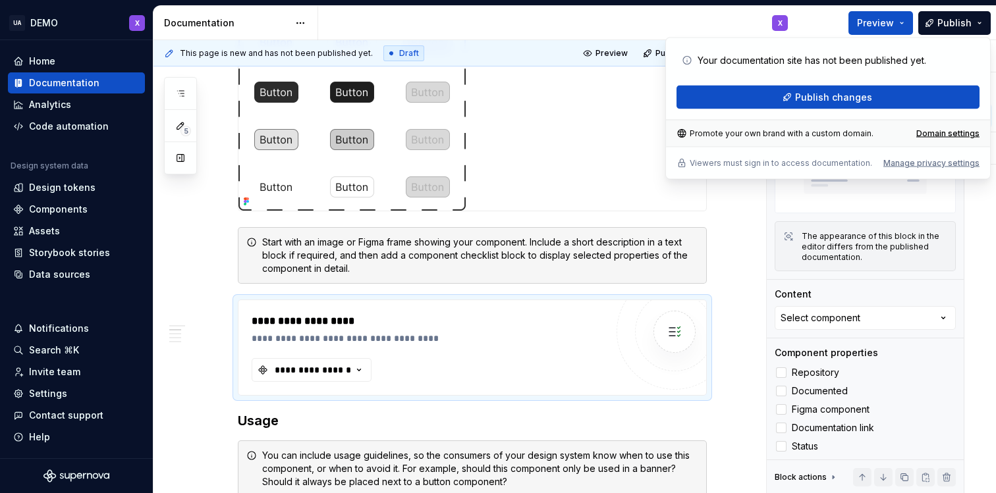
type textarea "*"
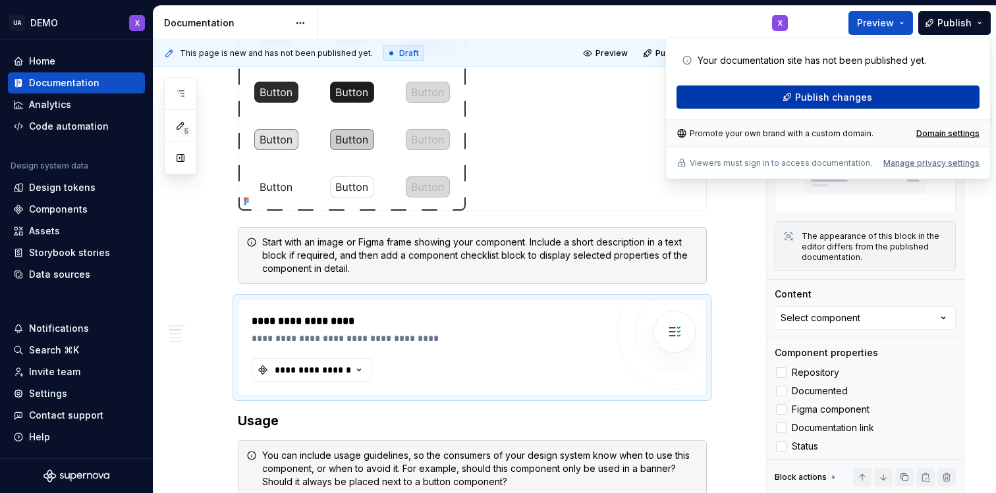
click at [844, 96] on span "Publish changes" at bounding box center [833, 97] width 77 height 13
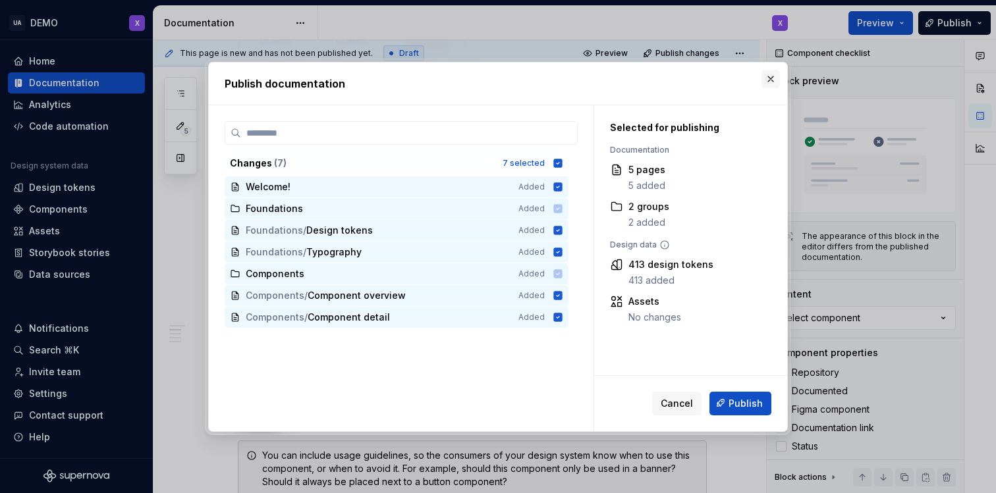
click at [770, 79] on button "button" at bounding box center [770, 79] width 18 height 18
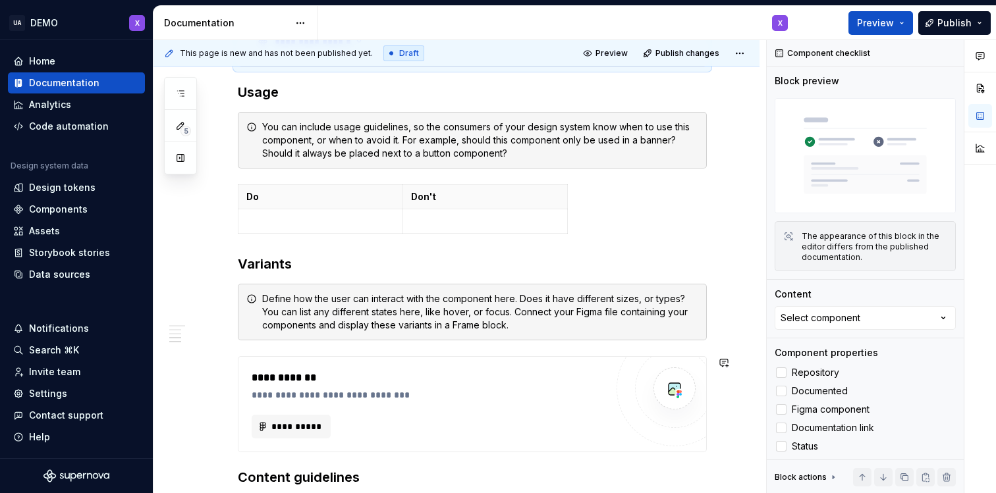
scroll to position [1247, 0]
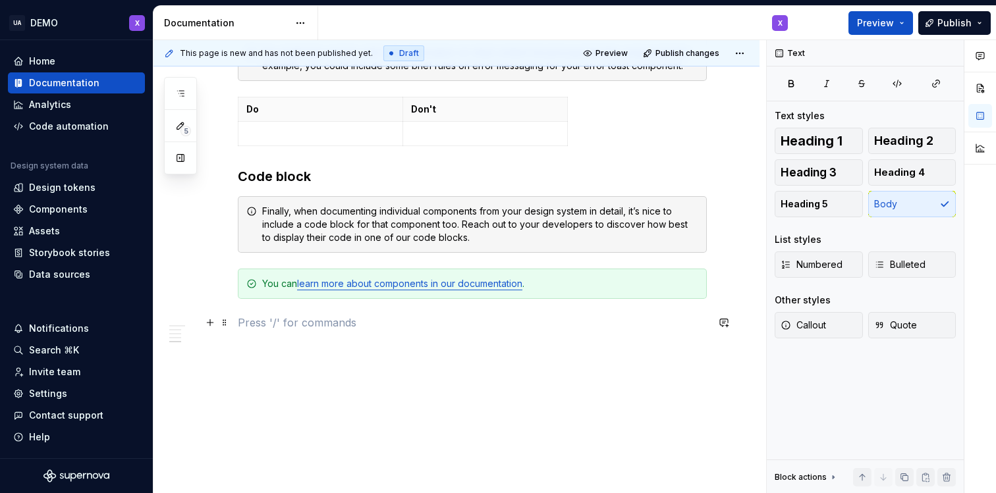
click at [244, 323] on p at bounding box center [472, 323] width 469 height 16
click at [209, 322] on button "button" at bounding box center [210, 323] width 18 height 18
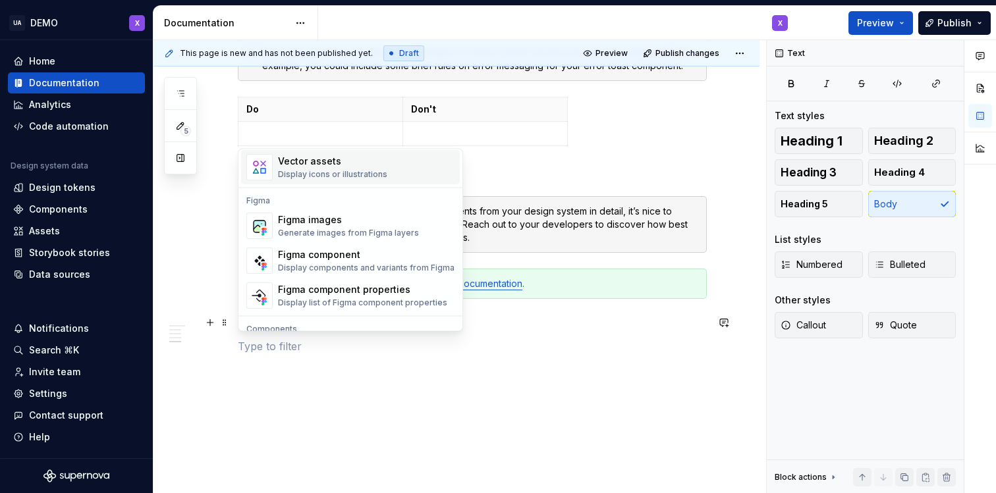
scroll to position [1218, 0]
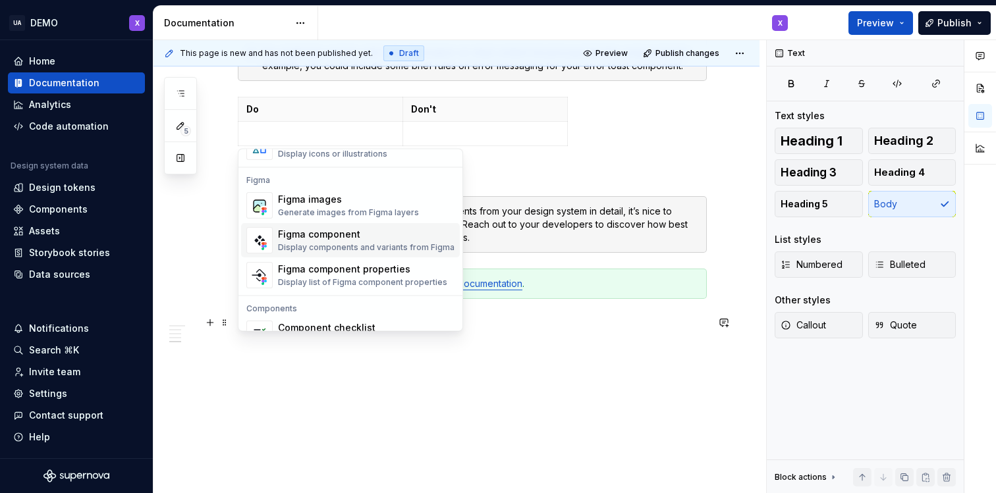
click at [356, 237] on div "Figma component" at bounding box center [366, 235] width 177 height 13
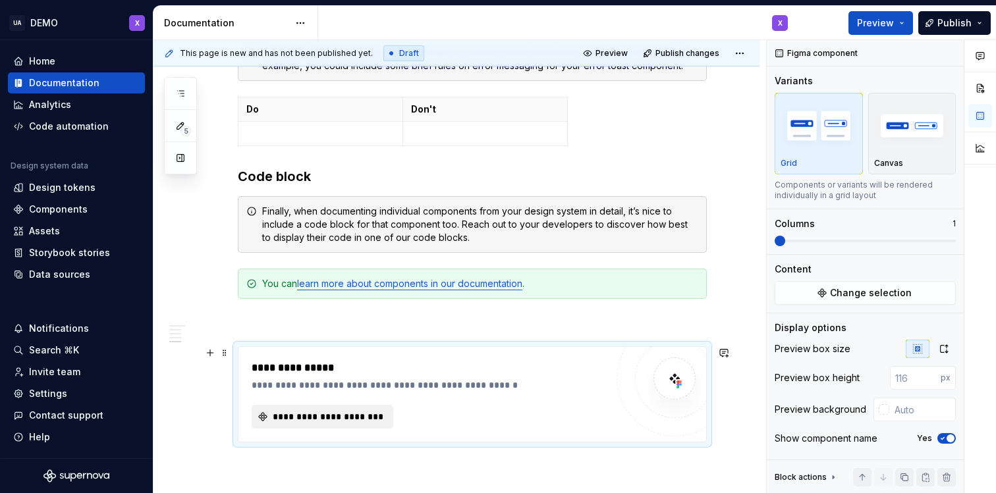
click at [361, 424] on button "**********" at bounding box center [323, 417] width 142 height 24
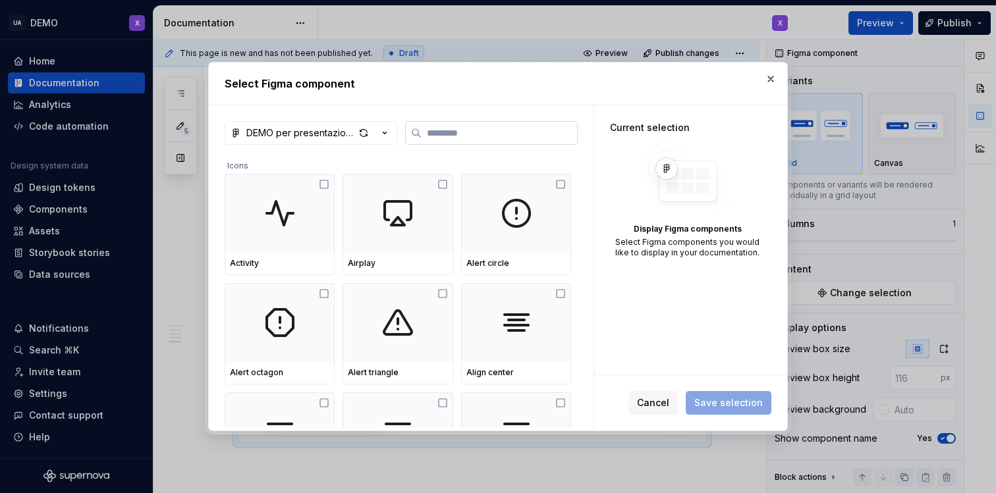
click at [429, 138] on input "search" at bounding box center [499, 132] width 155 height 13
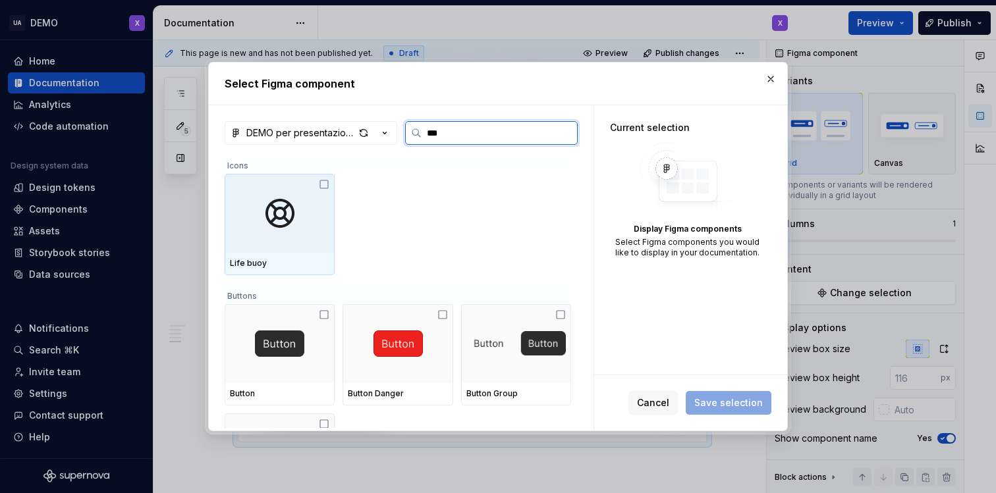
type input "****"
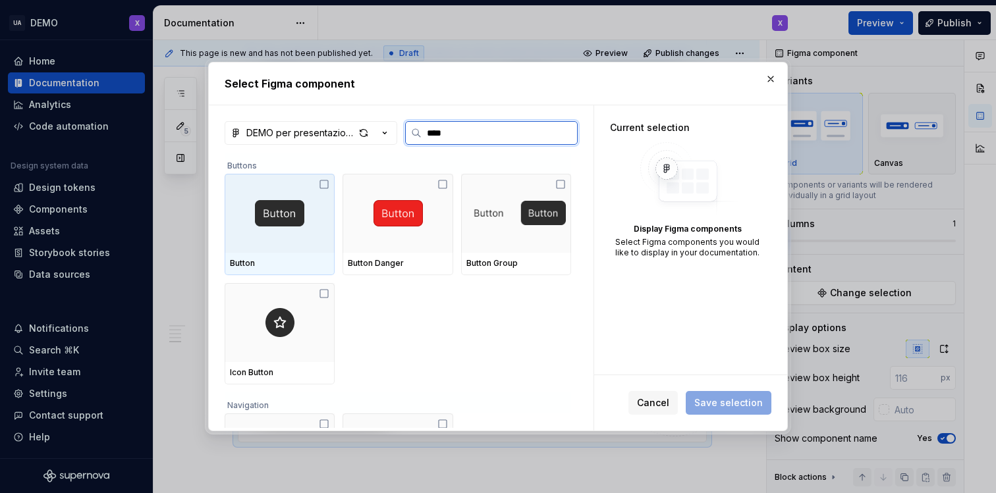
click at [325, 181] on icon at bounding box center [324, 184] width 11 height 11
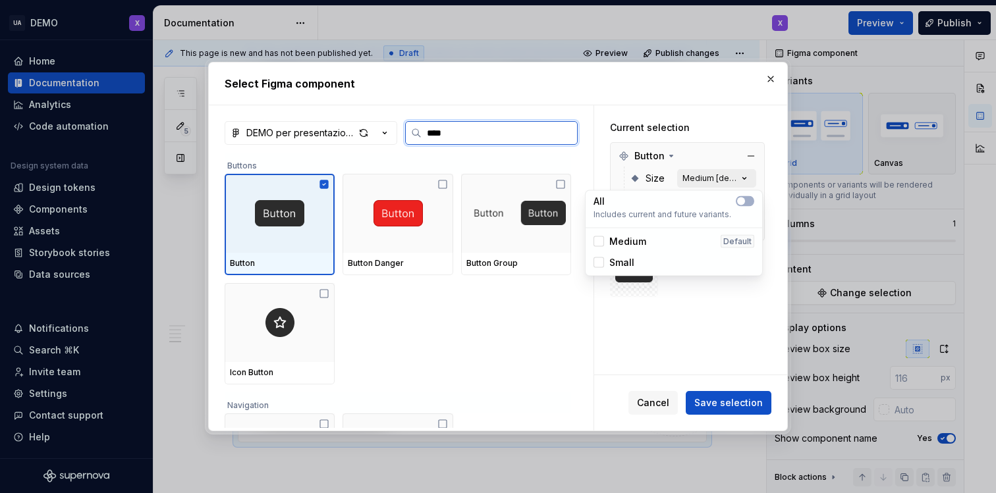
click at [751, 177] on icon "button" at bounding box center [744, 178] width 13 height 13
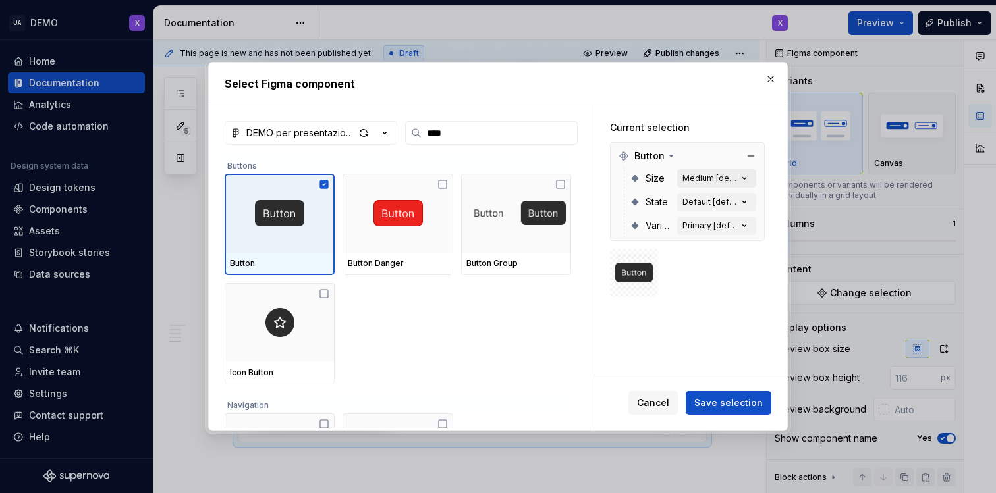
click at [751, 178] on icon "button" at bounding box center [744, 178] width 13 height 13
click at [748, 200] on icon "button" at bounding box center [744, 202] width 13 height 13
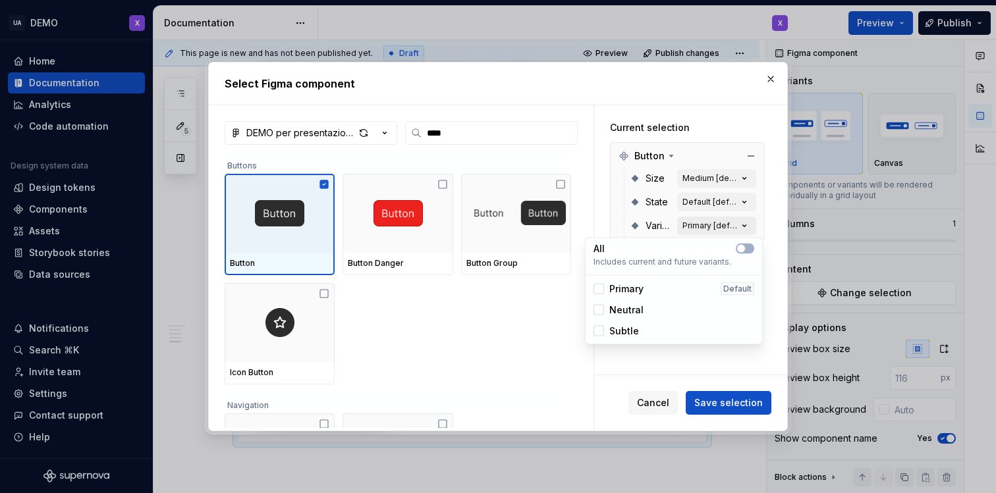
click at [748, 225] on icon "button" at bounding box center [744, 225] width 13 height 13
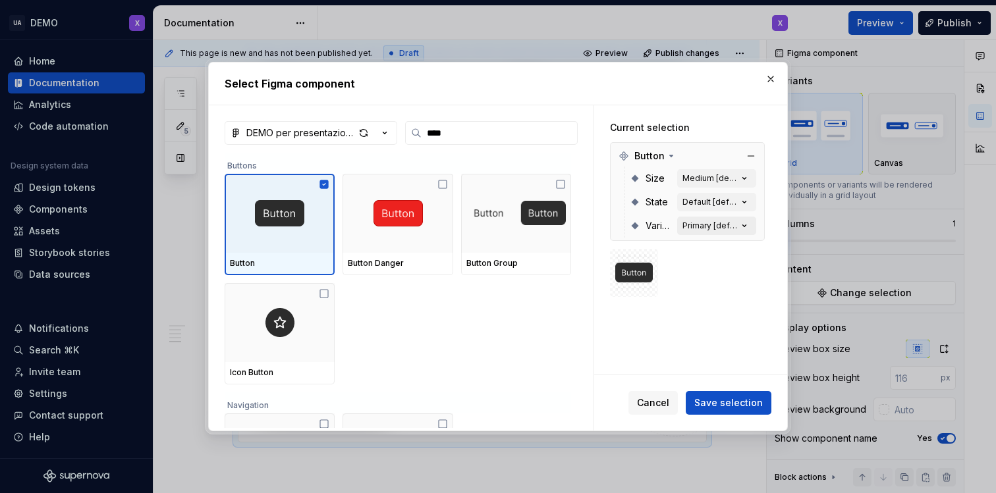
click at [748, 225] on icon "button" at bounding box center [744, 225] width 13 height 13
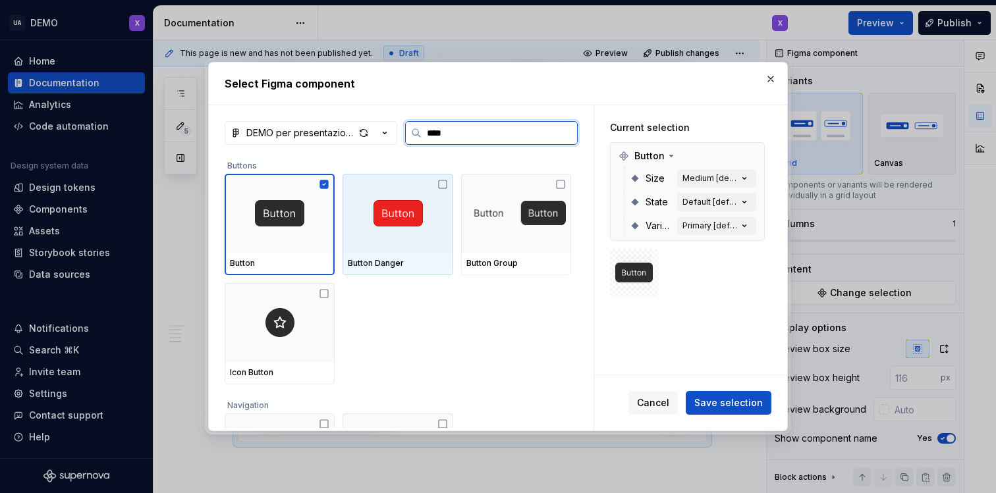
click at [445, 180] on icon at bounding box center [442, 184] width 11 height 11
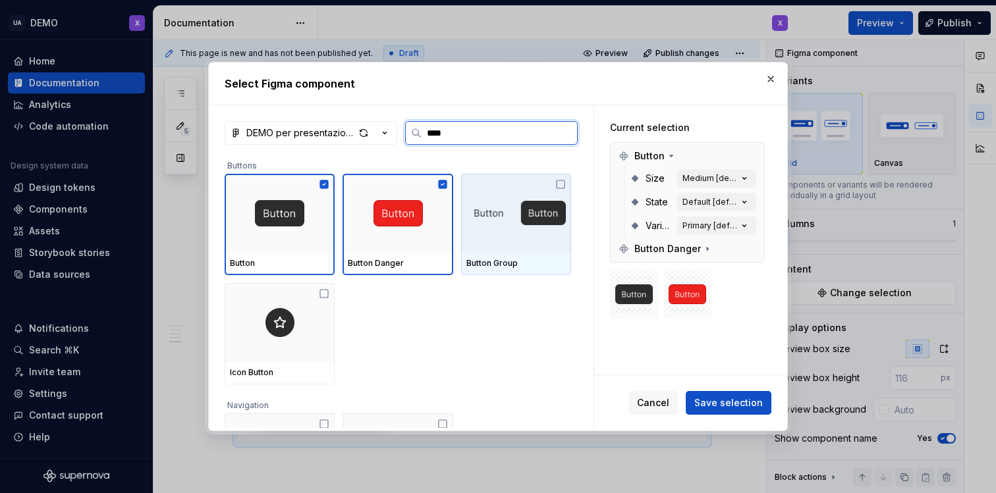
click at [564, 180] on icon at bounding box center [561, 184] width 8 height 8
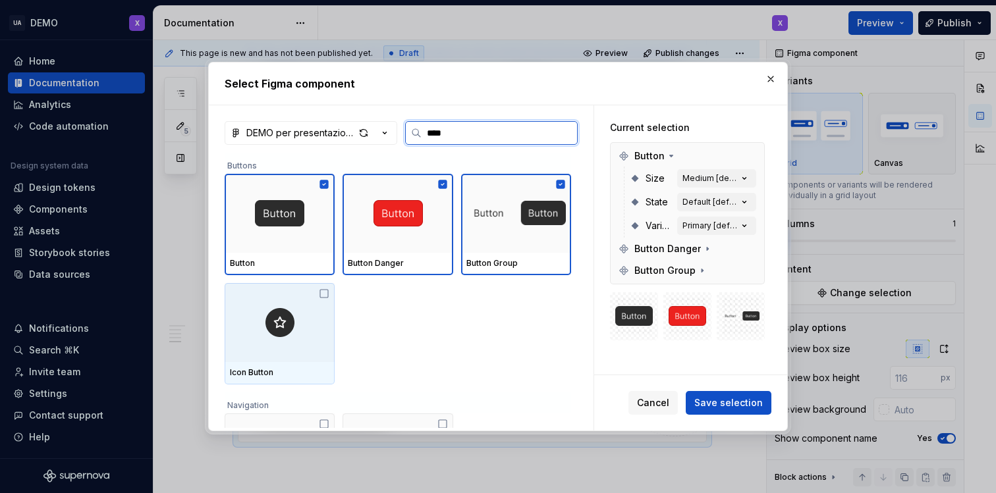
click at [325, 294] on icon at bounding box center [324, 293] width 11 height 11
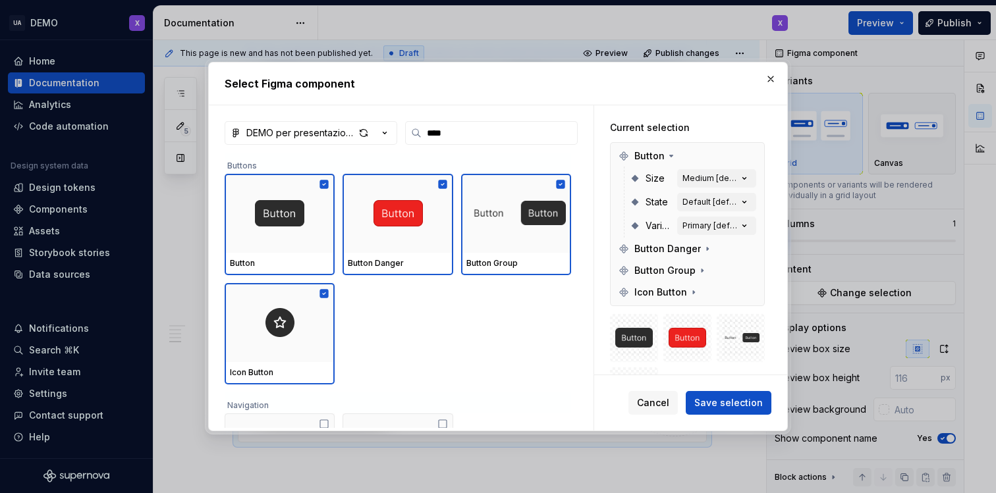
scroll to position [86, 0]
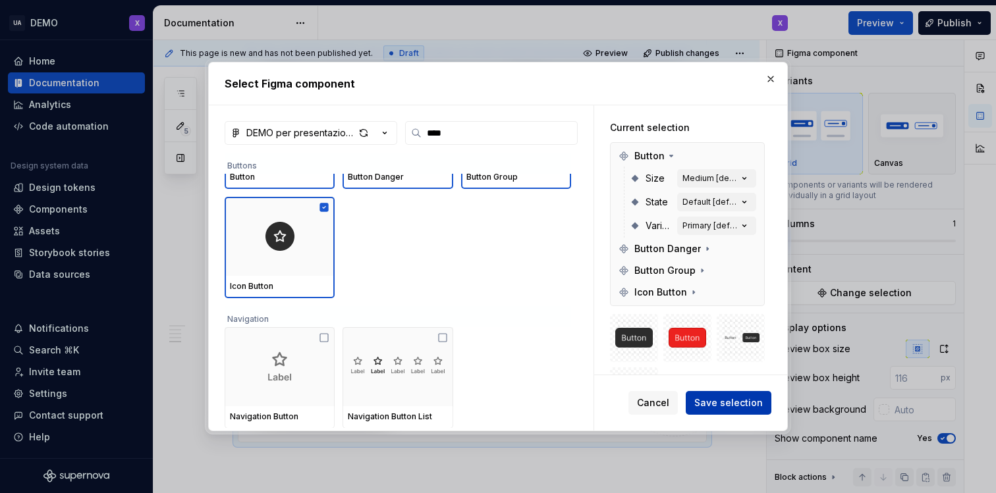
click at [751, 400] on span "Save selection" at bounding box center [728, 402] width 68 height 13
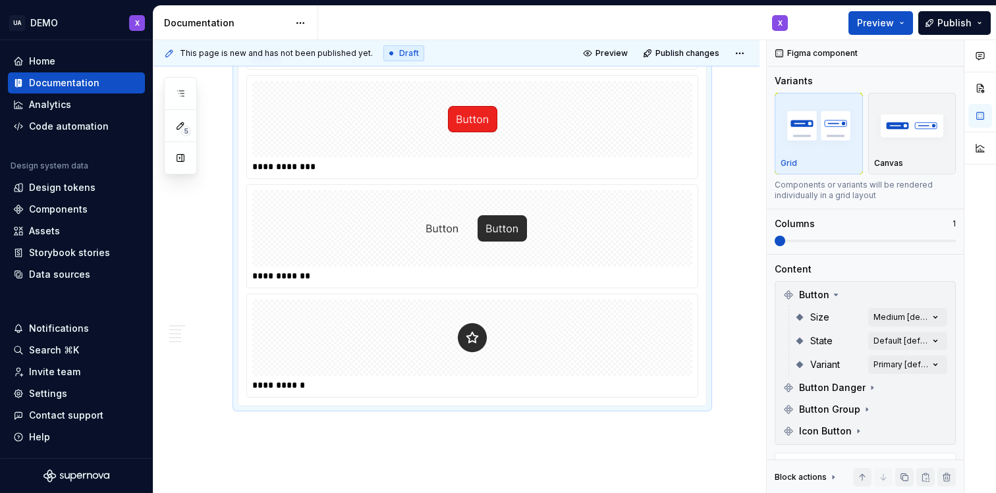
scroll to position [1680, 0]
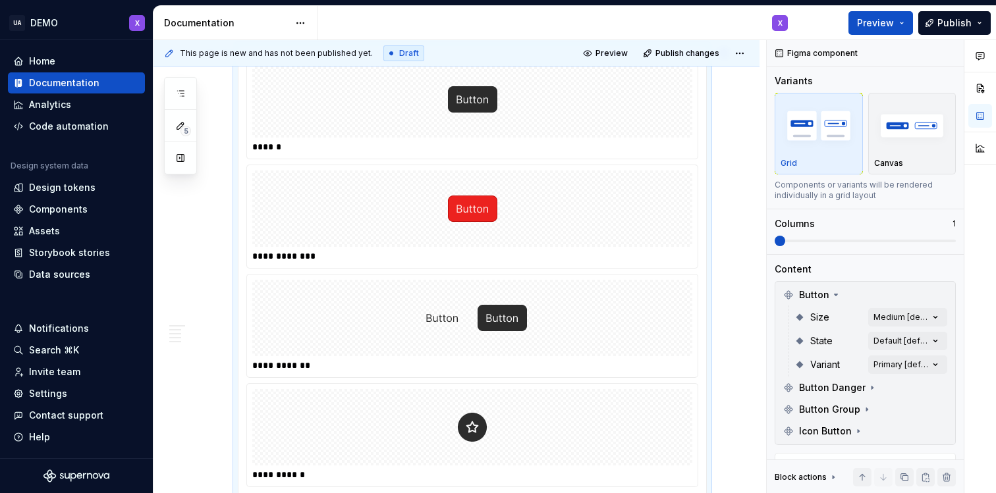
scroll to position [1532, 0]
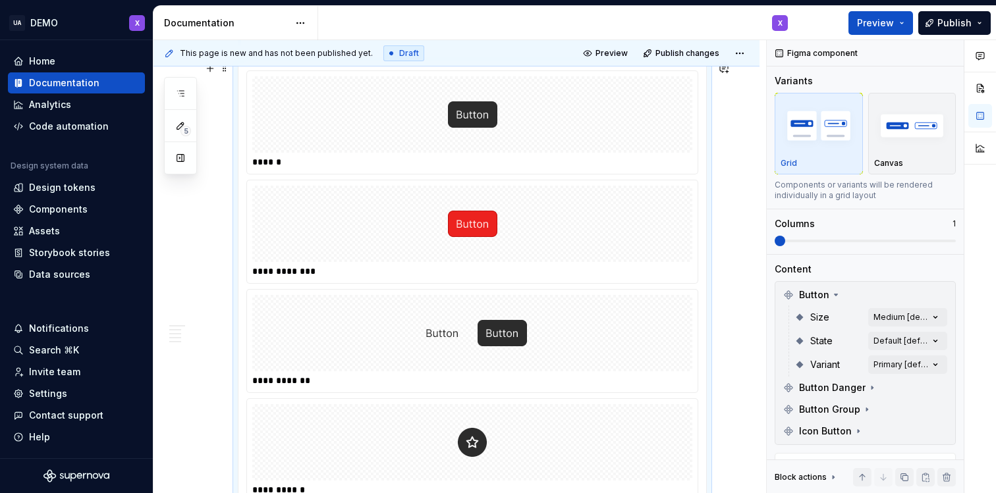
click at [555, 119] on div at bounding box center [472, 114] width 440 height 76
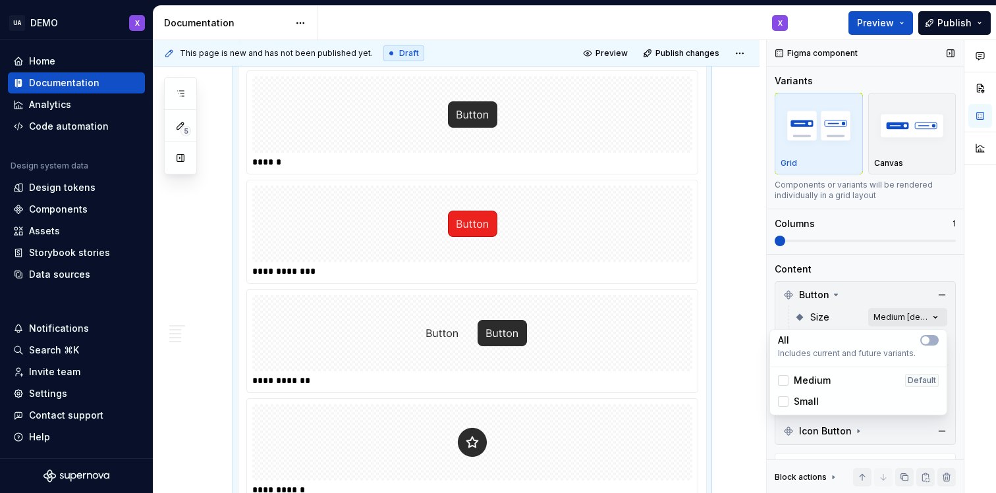
click at [896, 312] on div "Comments Open comments No comments yet Select ‘Comment’ from the block context …" at bounding box center [881, 267] width 229 height 454
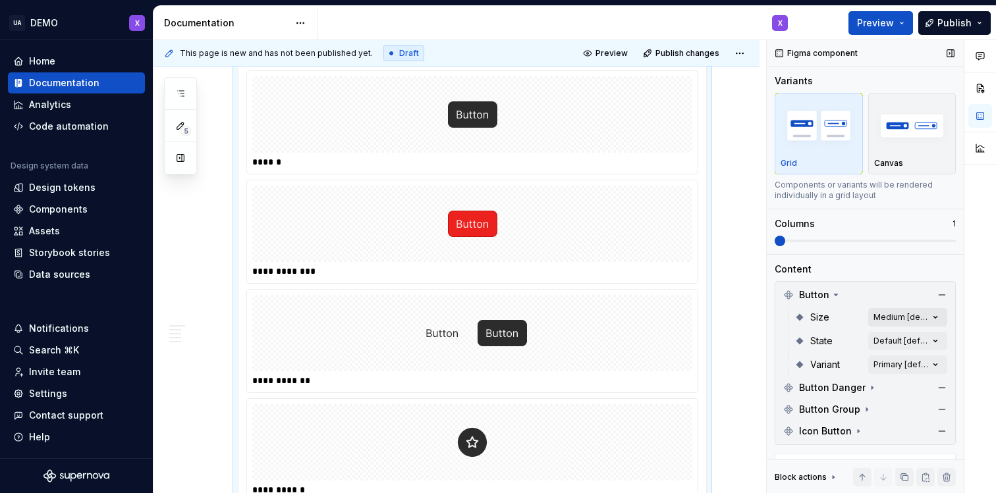
click at [896, 314] on div "Comments Open comments No comments yet Select ‘Comment’ from the block context …" at bounding box center [881, 267] width 229 height 454
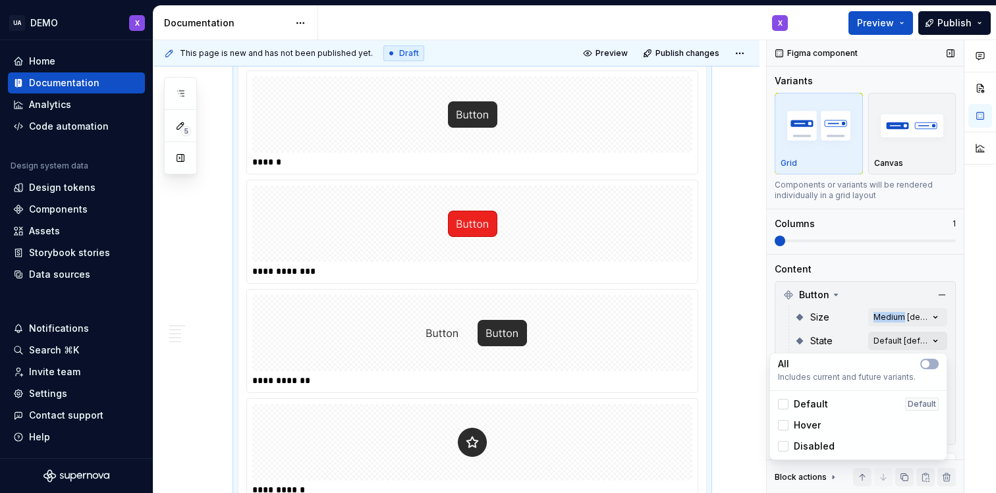
click at [896, 335] on div "Comments Open comments No comments yet Select ‘Comment’ from the block context …" at bounding box center [881, 267] width 229 height 454
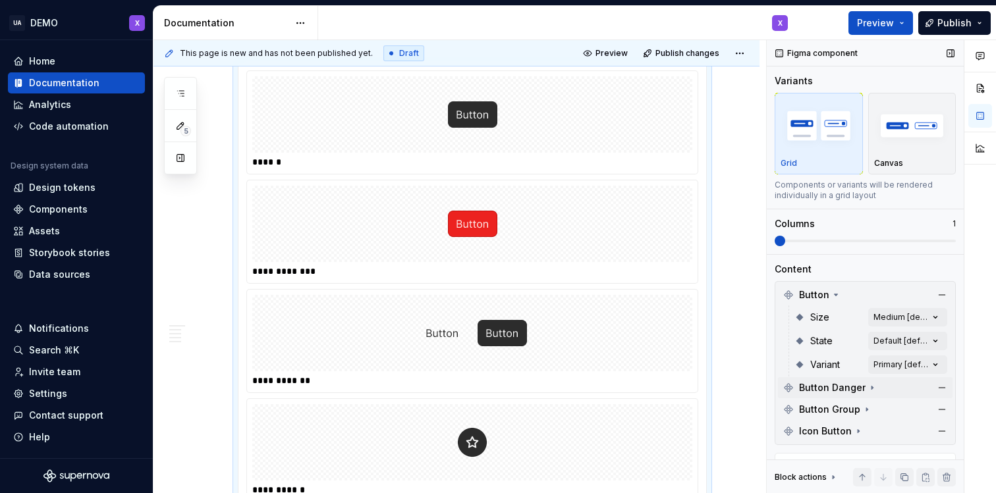
click at [825, 387] on span "Button Danger" at bounding box center [832, 387] width 67 height 13
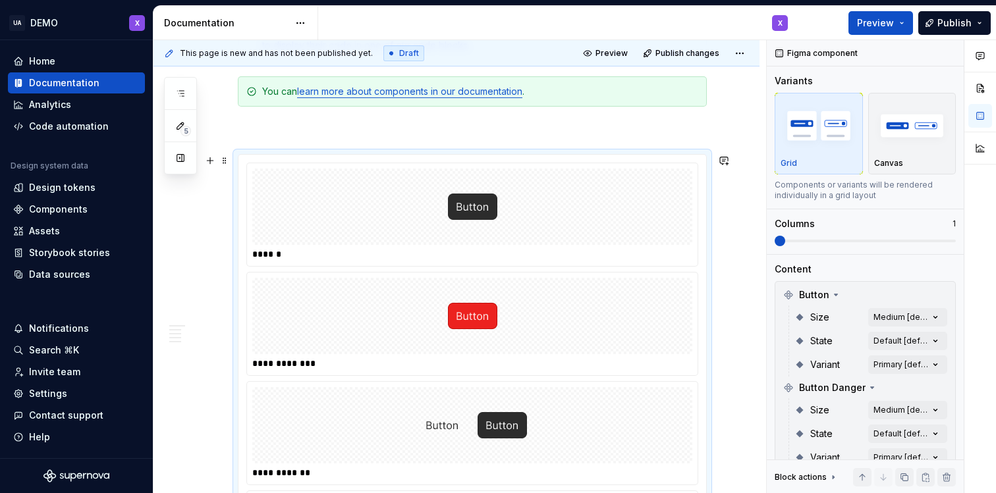
scroll to position [1406, 0]
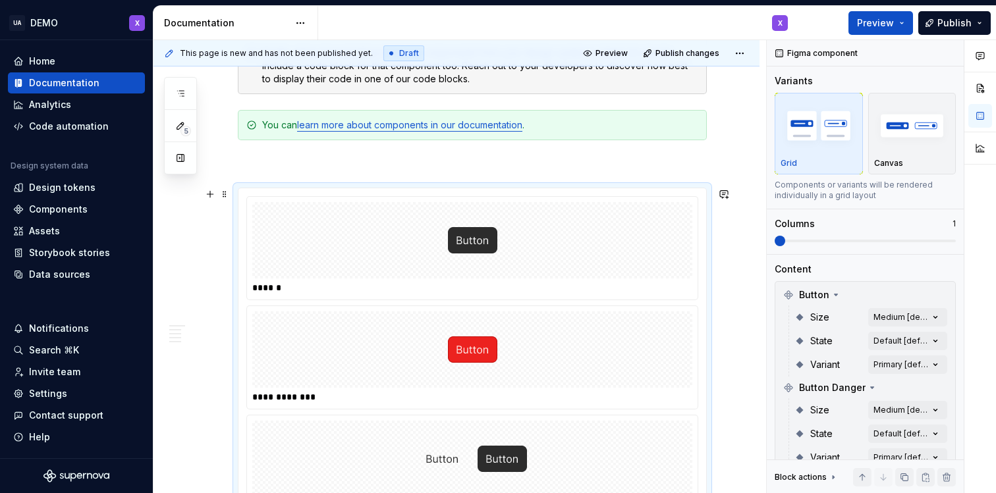
click at [90, 192] on div "Design tokens" at bounding box center [62, 187] width 67 height 13
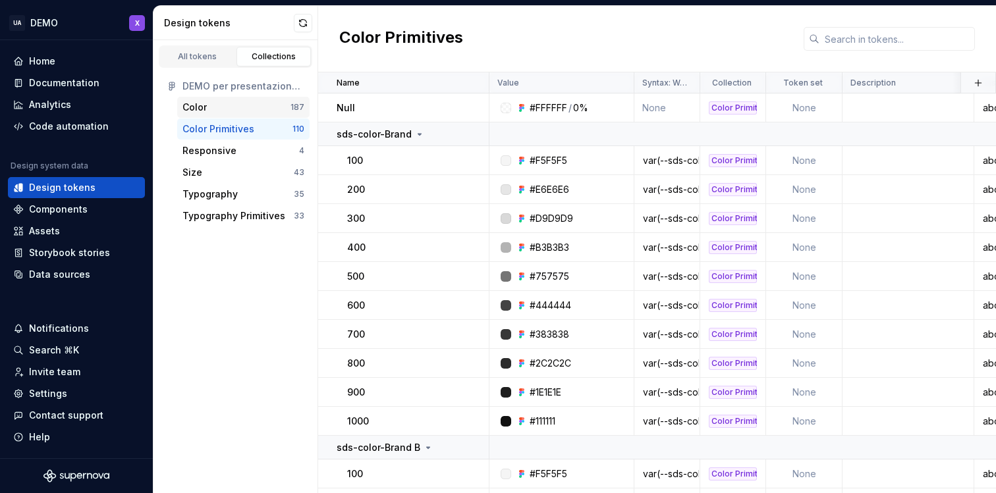
click at [268, 108] on div "Color" at bounding box center [236, 107] width 108 height 13
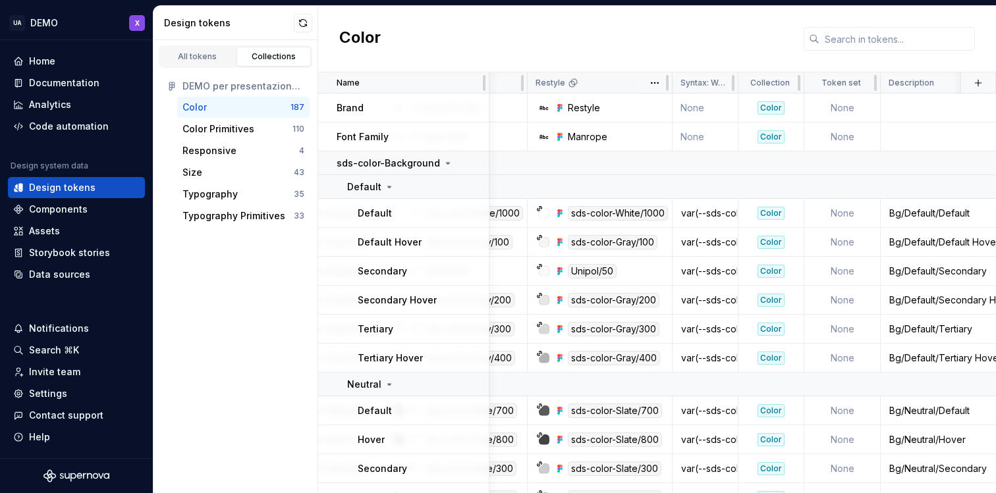
scroll to position [0, 532]
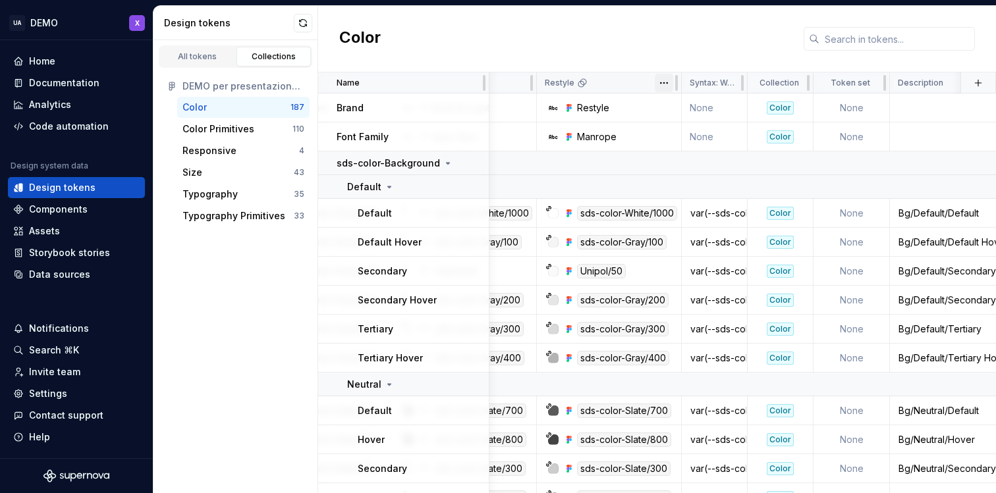
click at [667, 84] on html "UA DEMO X Home Documentation Analytics Code automation Design system data Desig…" at bounding box center [498, 246] width 996 height 493
click at [601, 155] on html "UA DEMO X Home Documentation Analytics Code automation Design system data Desig…" at bounding box center [498, 246] width 996 height 493
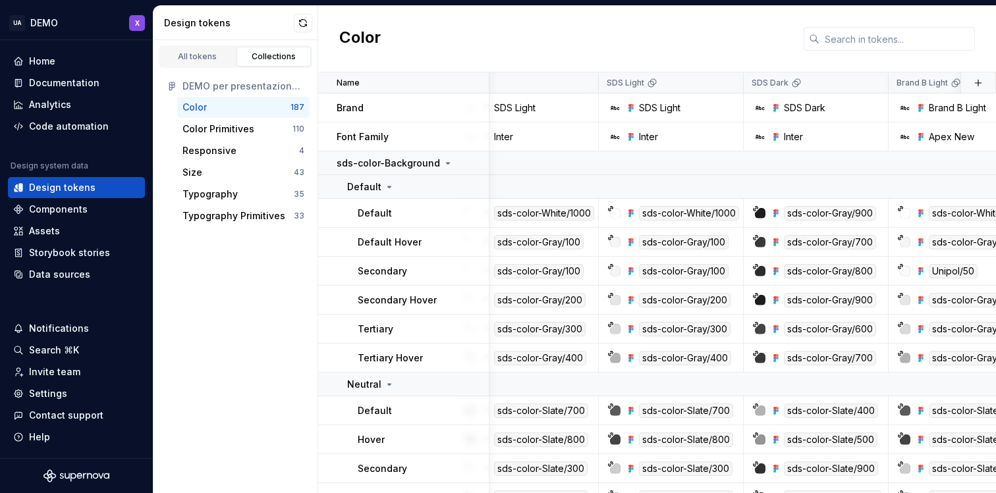
scroll to position [0, 0]
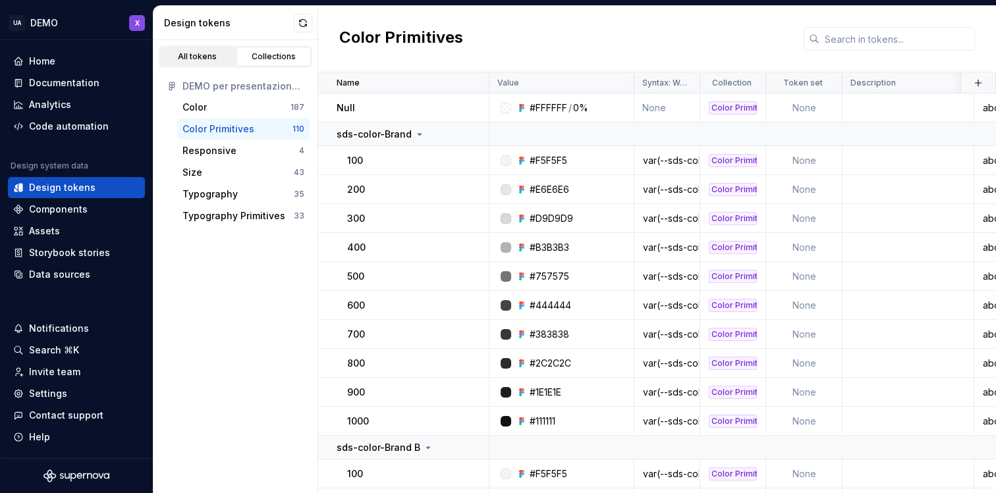
click at [200, 63] on link "All tokens" at bounding box center [197, 57] width 75 height 20
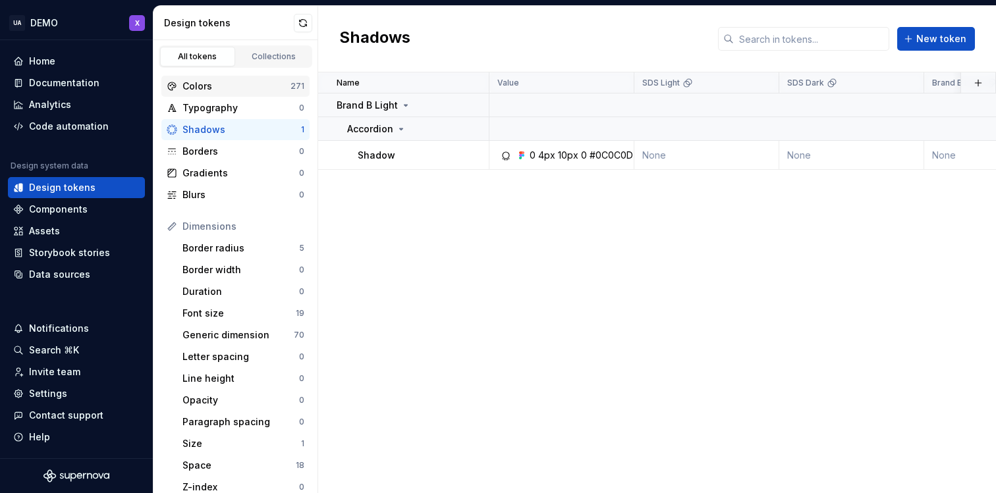
click at [232, 83] on div "Colors" at bounding box center [236, 86] width 108 height 13
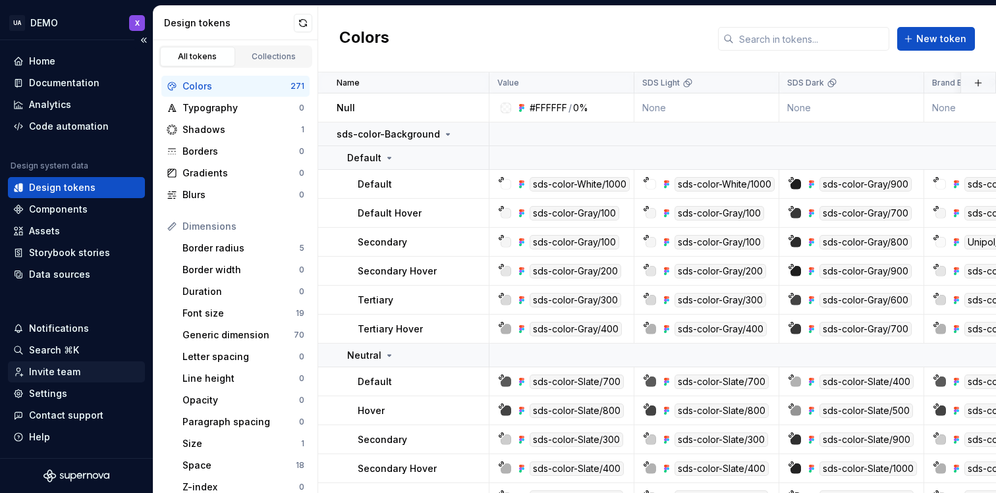
click at [74, 381] on div "Invite team" at bounding box center [76, 372] width 137 height 21
click at [56, 392] on div "Settings" at bounding box center [48, 393] width 38 height 13
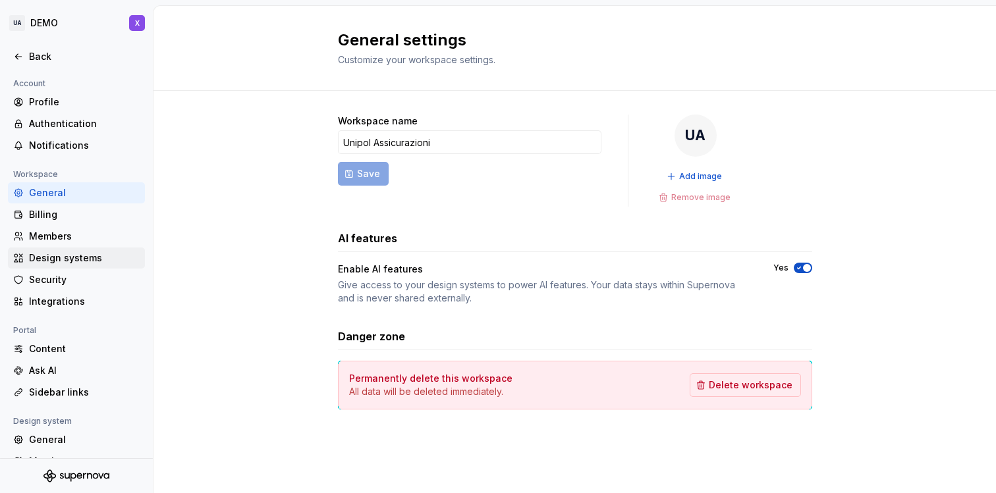
click at [92, 257] on div "Design systems" at bounding box center [84, 258] width 111 height 13
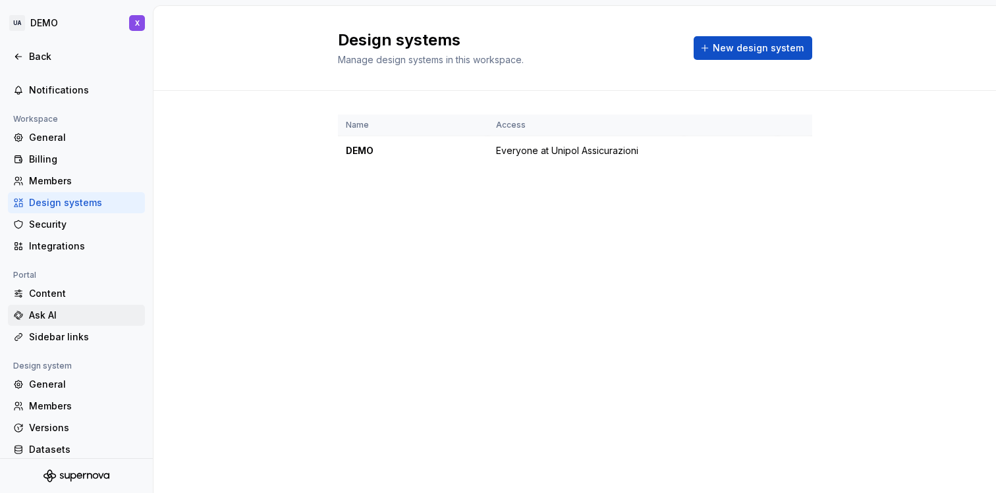
scroll to position [87, 0]
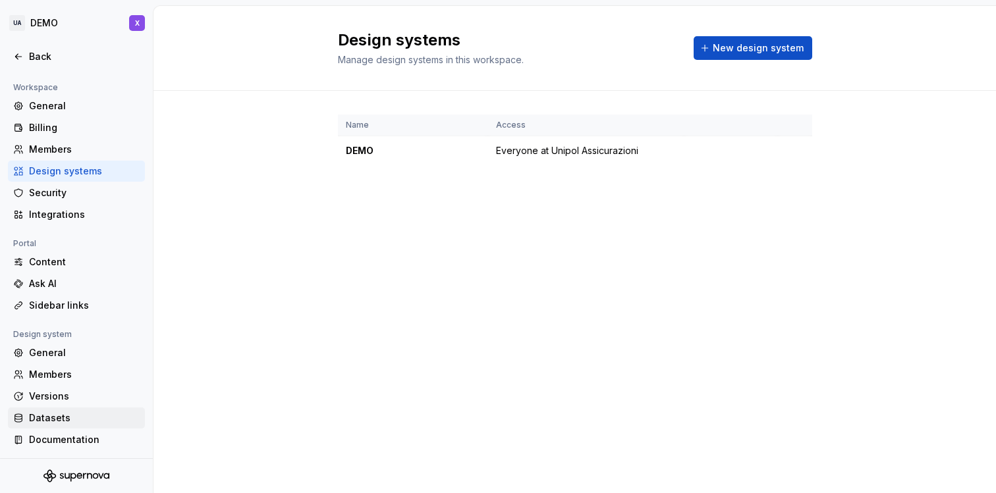
click at [54, 410] on div "Datasets" at bounding box center [76, 418] width 137 height 21
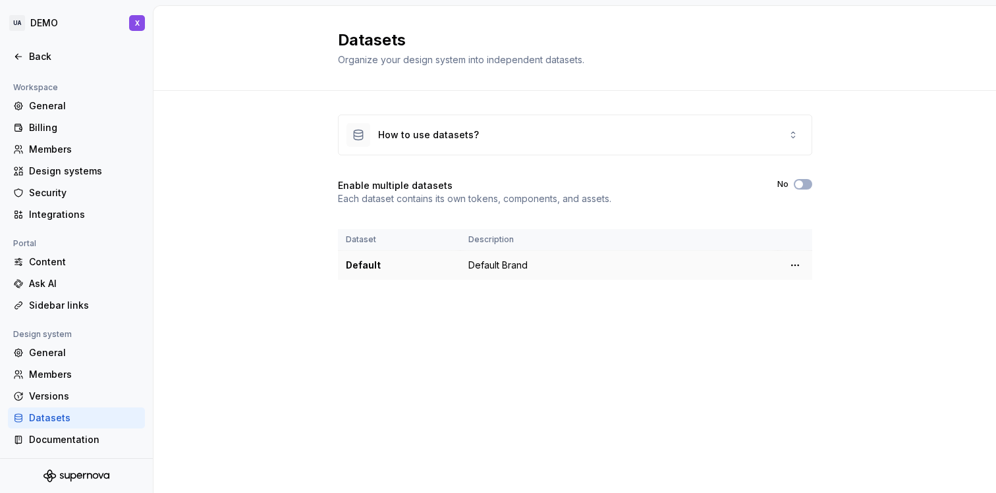
click at [510, 273] on td "Default Brand" at bounding box center [618, 266] width 317 height 30
click at [790, 261] on html "UA DEMO X Back Account Profile Authentication Notifications Workspace General B…" at bounding box center [498, 246] width 996 height 493
click at [803, 294] on icon at bounding box center [799, 291] width 11 height 11
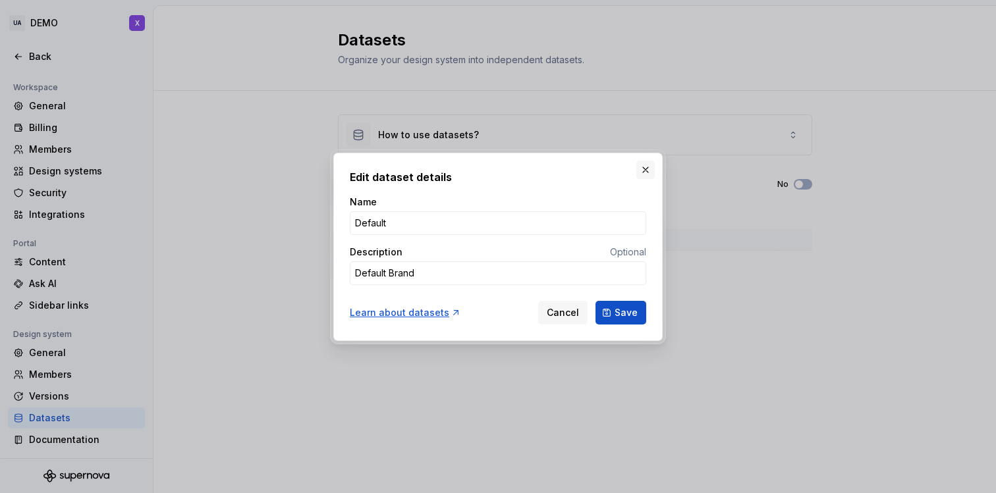
click at [646, 171] on button "button" at bounding box center [645, 170] width 18 height 18
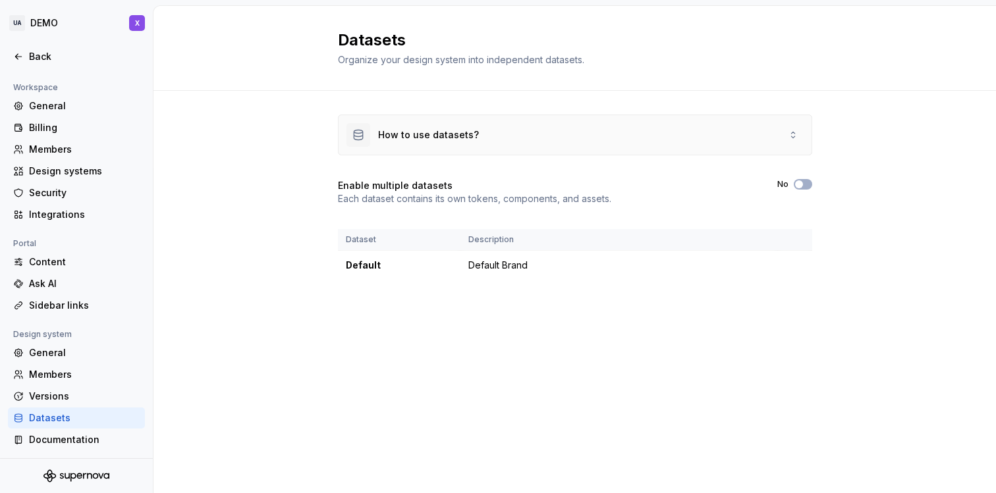
click at [470, 142] on div "How to use datasets?" at bounding box center [412, 135] width 132 height 24
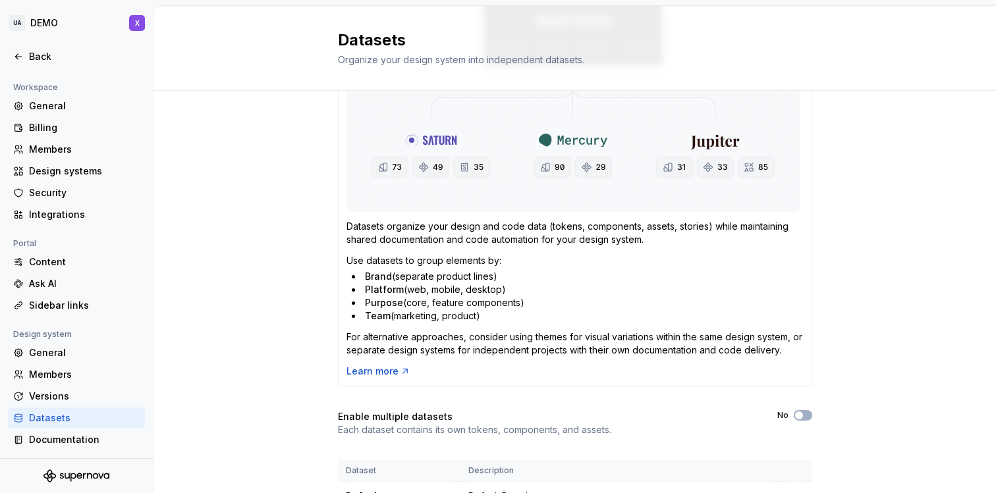
scroll to position [205, 0]
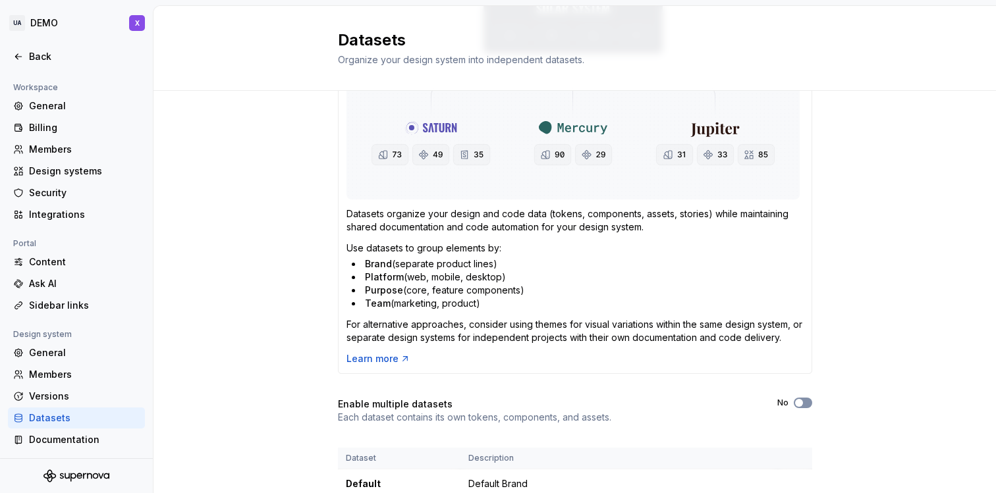
click at [811, 400] on button "No" at bounding box center [803, 403] width 18 height 11
click at [806, 403] on button "No" at bounding box center [803, 403] width 18 height 11
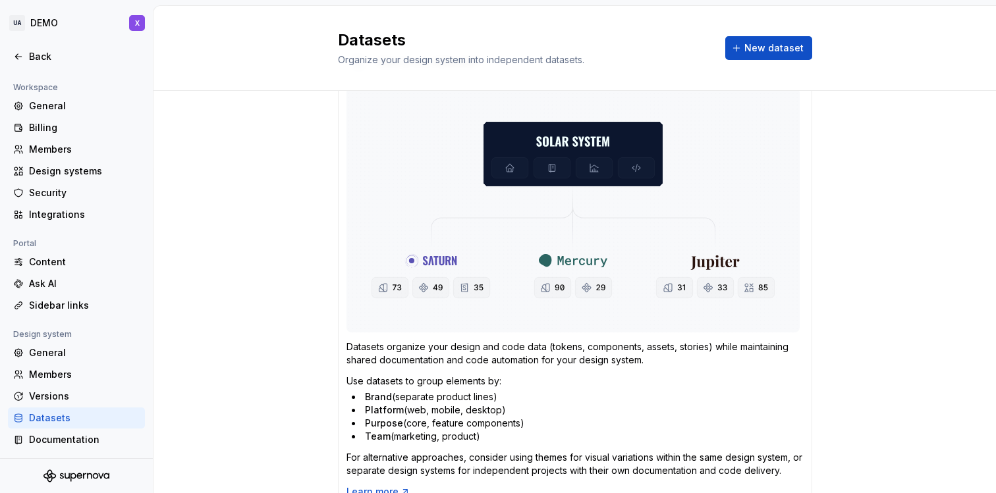
scroll to position [61, 0]
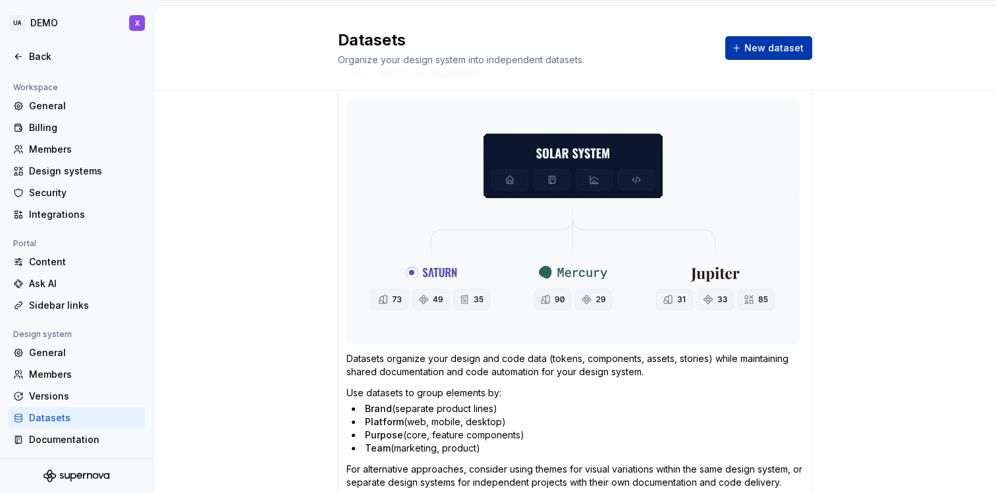
click at [754, 38] on button "New dataset" at bounding box center [768, 48] width 87 height 24
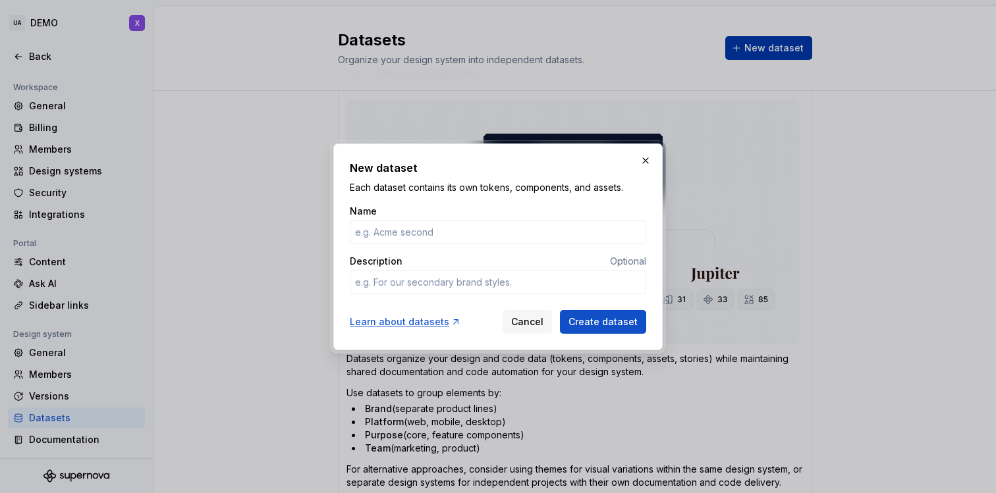
type textarea "*"
type input "Restyling"
click at [601, 315] on span "Create dataset" at bounding box center [602, 321] width 69 height 13
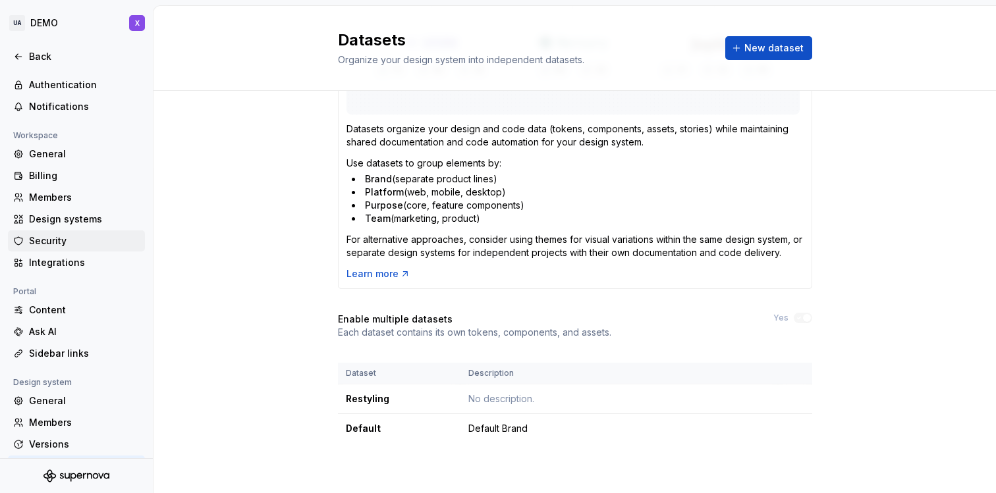
scroll to position [0, 0]
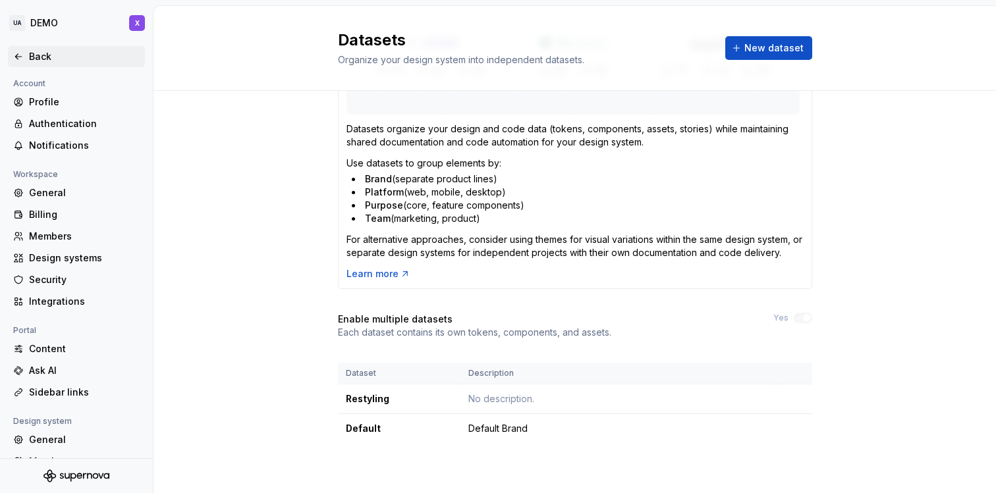
click at [18, 55] on icon at bounding box center [18, 56] width 11 height 11
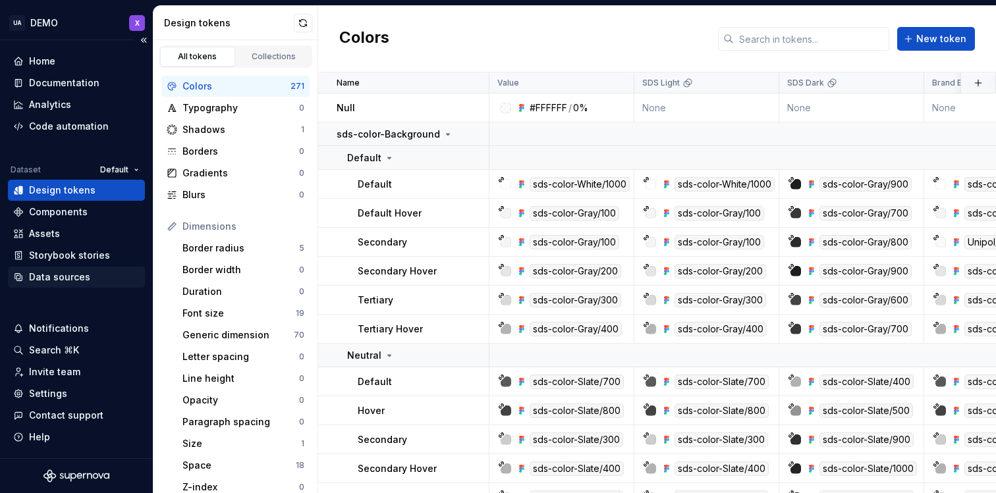
click at [61, 273] on div "Data sources" at bounding box center [59, 277] width 61 height 13
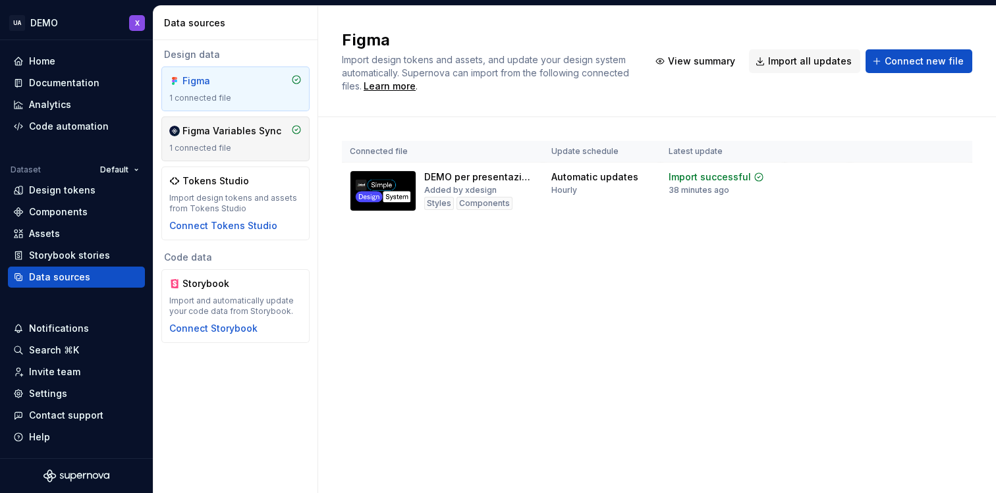
click at [256, 144] on div "1 connected file" at bounding box center [235, 148] width 132 height 11
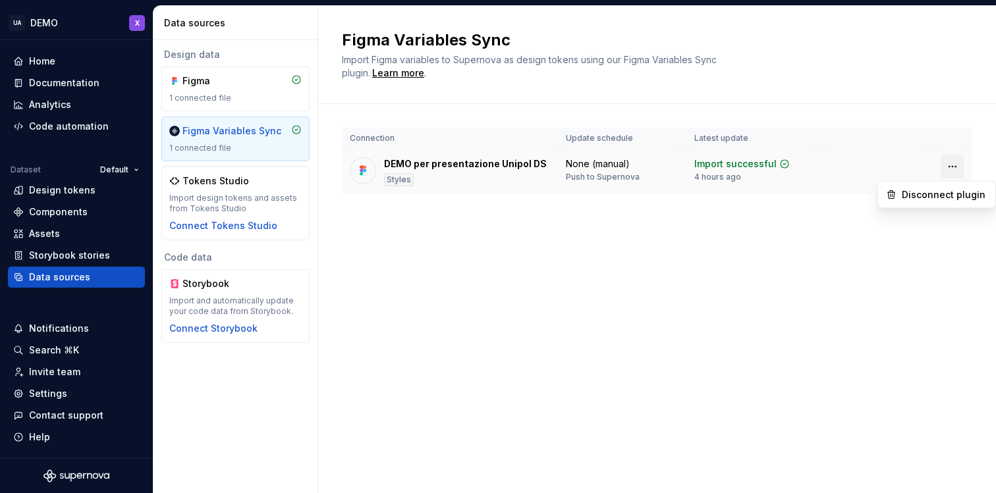
click at [953, 171] on html "UA DEMO X Home Documentation Analytics Code automation Dataset Default Design t…" at bounding box center [498, 246] width 996 height 493
click at [575, 276] on html "UA DEMO X Home Documentation Analytics Code automation Dataset Default Design t…" at bounding box center [498, 246] width 996 height 493
click at [41, 84] on div "Documentation" at bounding box center [64, 82] width 70 height 13
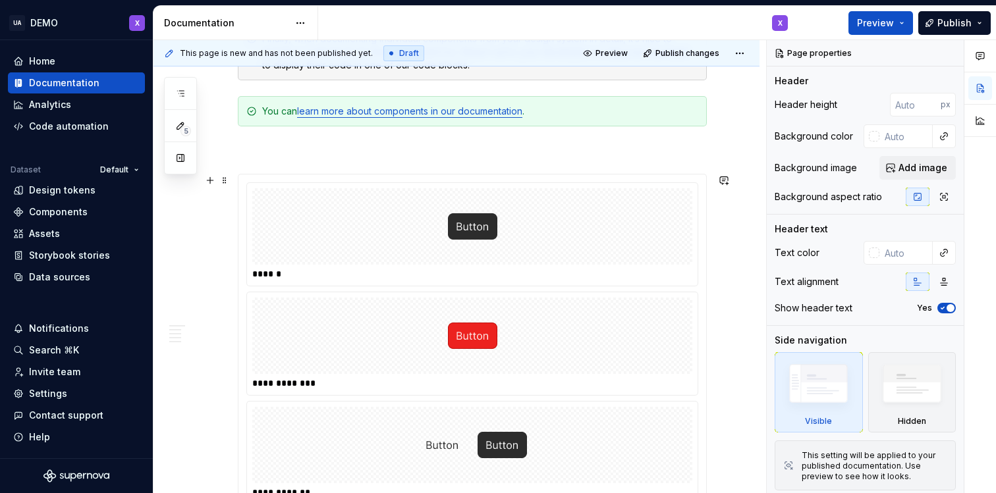
scroll to position [1407, 0]
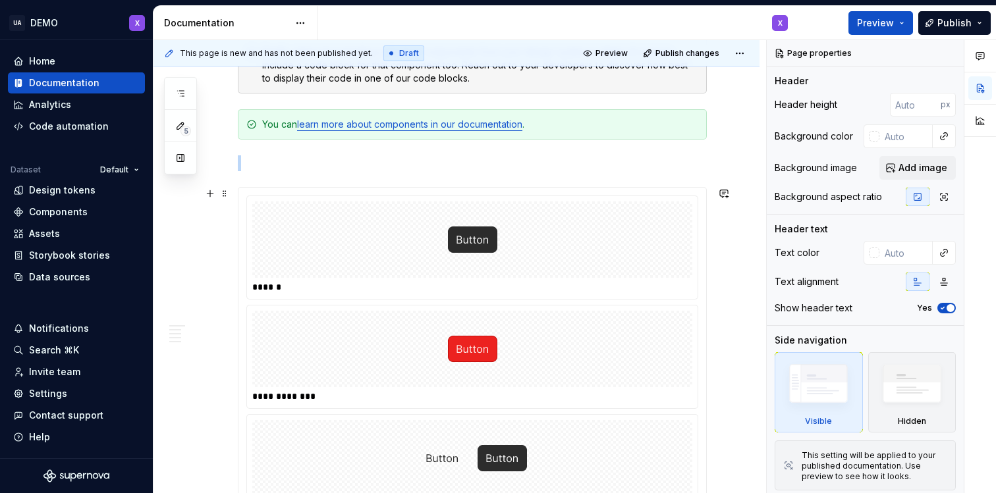
click at [281, 217] on div at bounding box center [472, 240] width 440 height 76
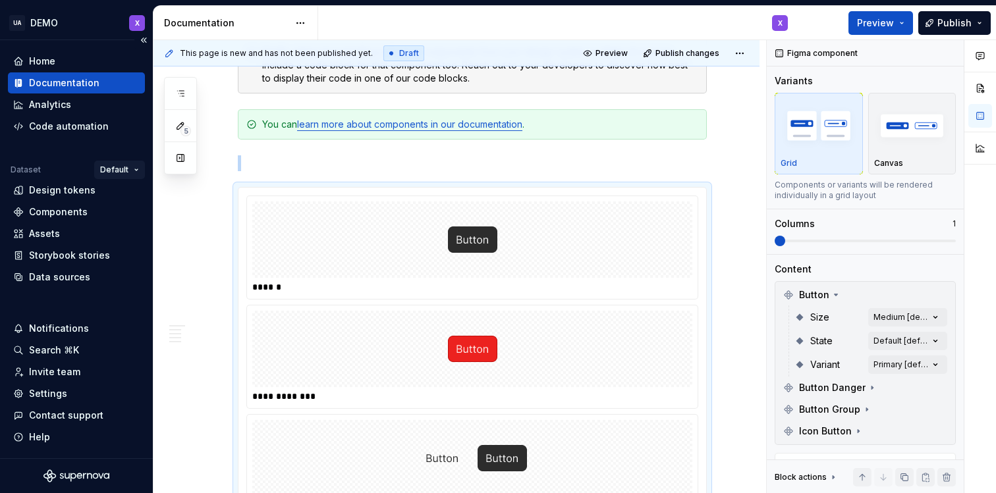
click at [113, 171] on html "UA DEMO X Home Documentation Analytics Code automation Dataset Default Design t…" at bounding box center [498, 246] width 996 height 493
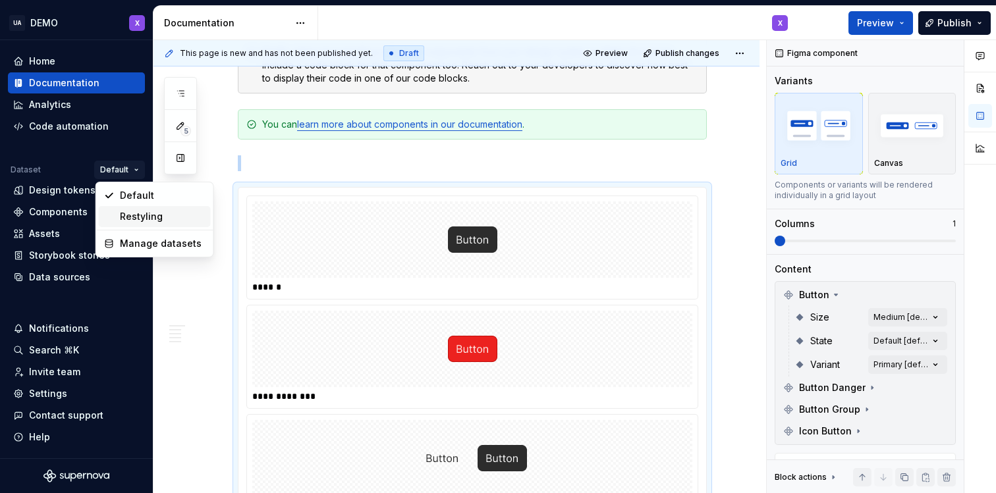
click at [120, 219] on div "Restyling" at bounding box center [163, 216] width 86 height 13
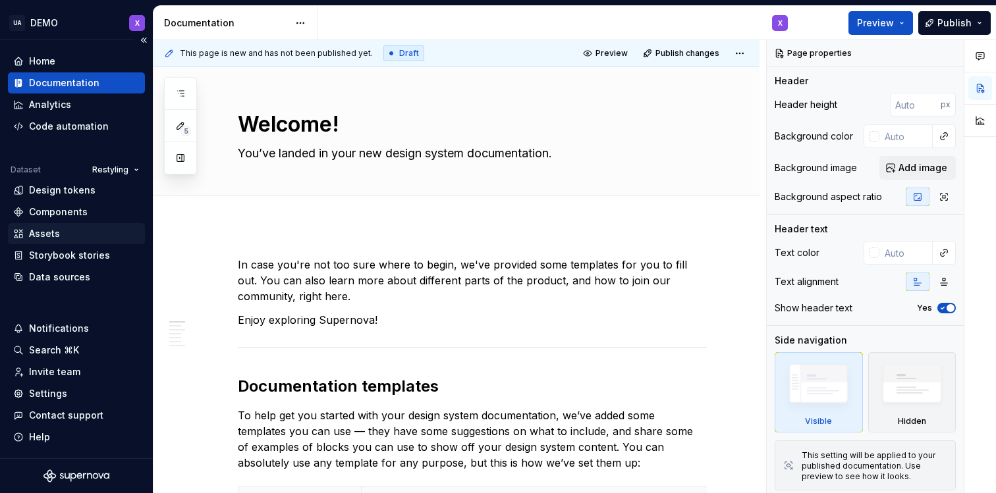
click at [61, 239] on div "Assets" at bounding box center [76, 233] width 126 height 13
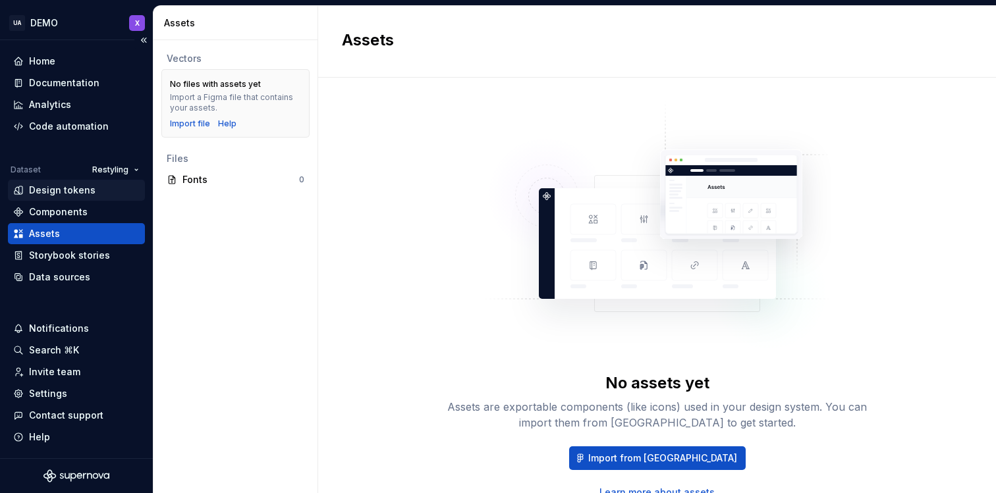
click at [72, 197] on div "Design tokens" at bounding box center [76, 190] width 137 height 21
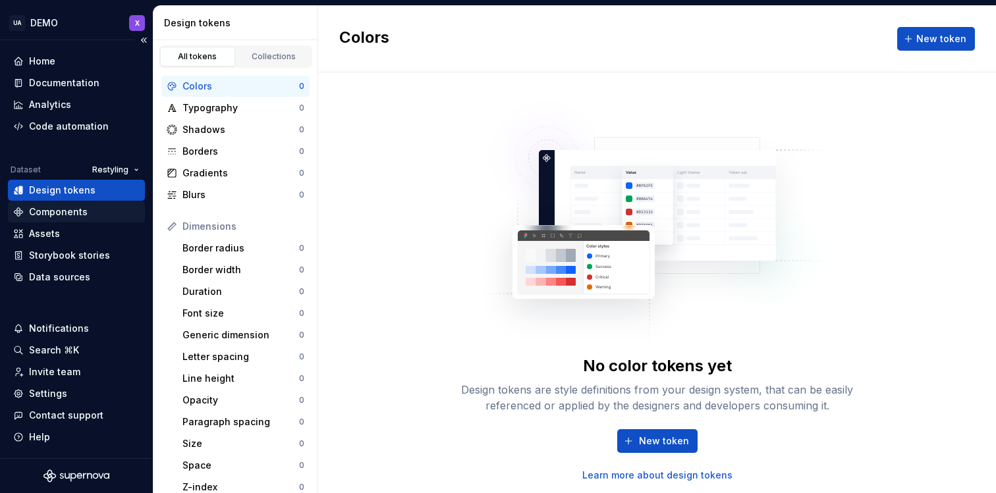
click at [70, 217] on div "Components" at bounding box center [58, 211] width 59 height 13
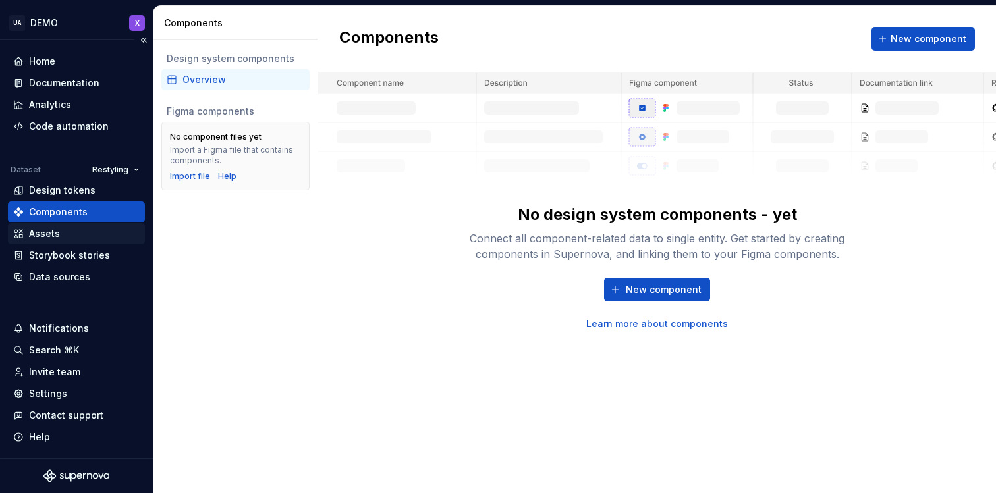
click at [62, 242] on div "Assets" at bounding box center [76, 233] width 137 height 21
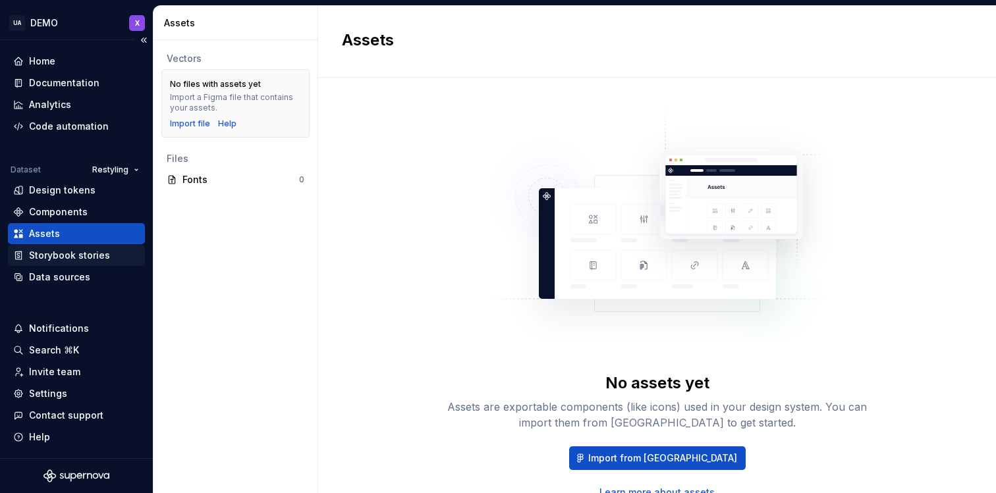
click at [55, 264] on div "Storybook stories" at bounding box center [76, 255] width 137 height 21
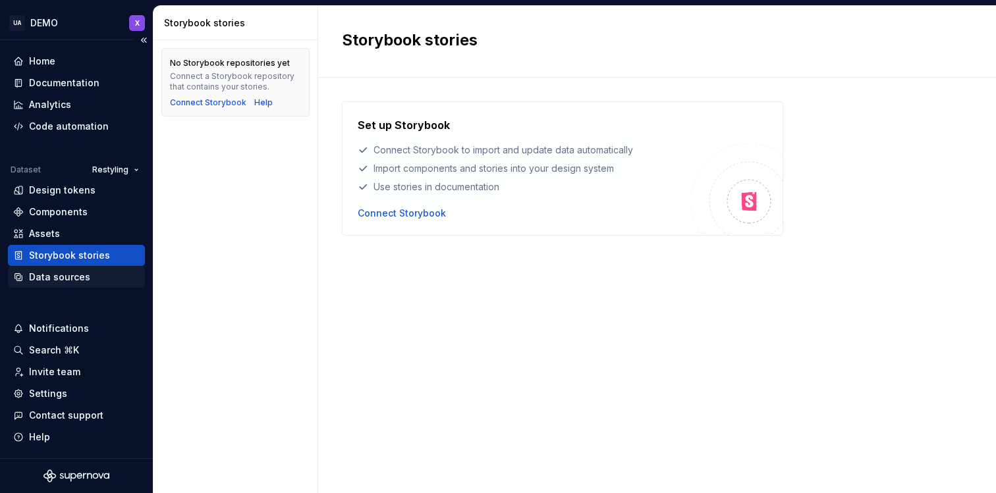
click at [51, 280] on div "Data sources" at bounding box center [59, 277] width 61 height 13
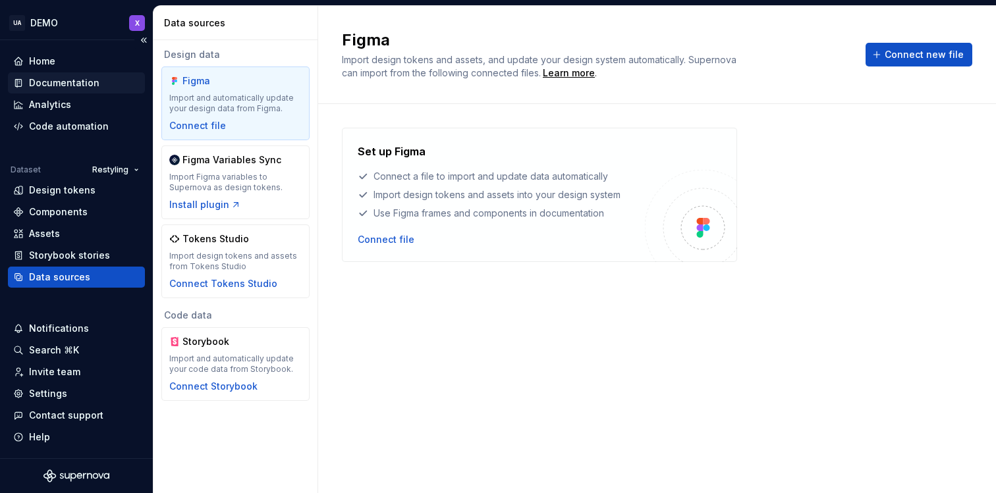
click at [95, 83] on div "Documentation" at bounding box center [64, 82] width 70 height 13
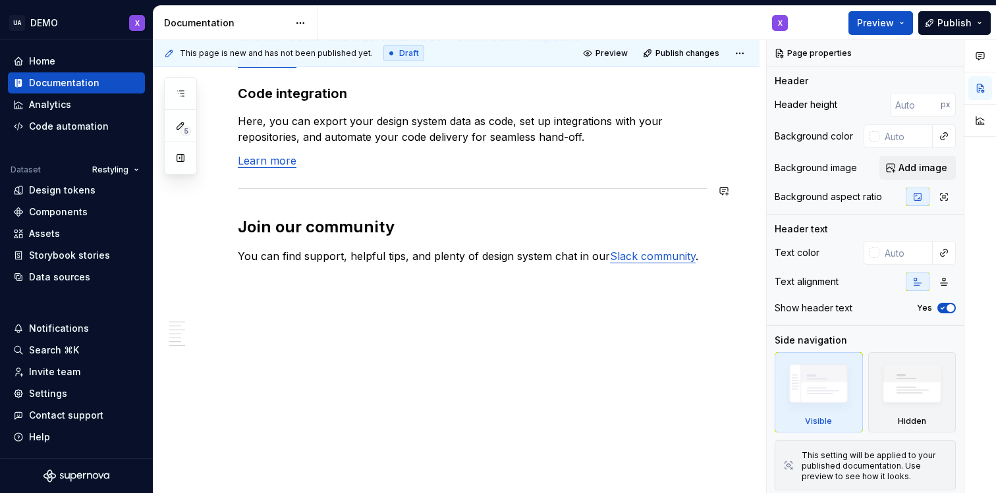
scroll to position [1178, 0]
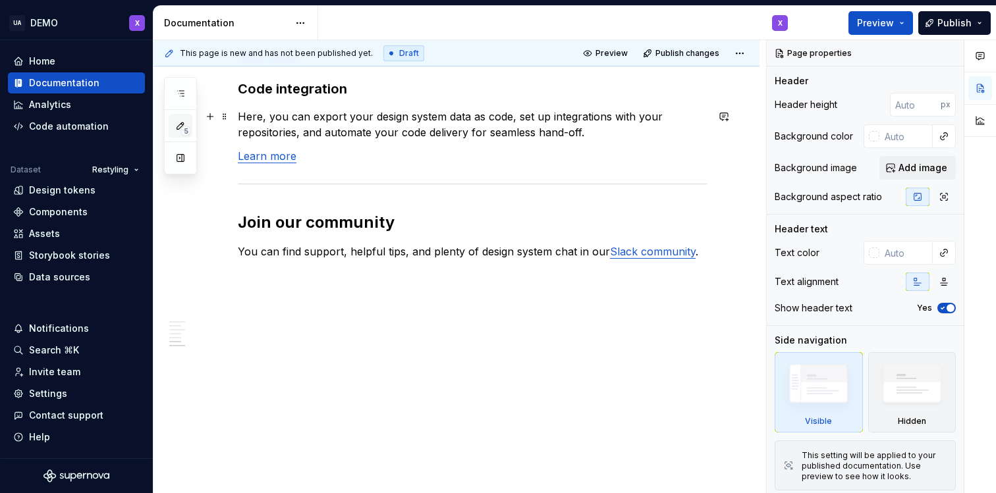
click at [190, 123] on button "5" at bounding box center [181, 126] width 24 height 24
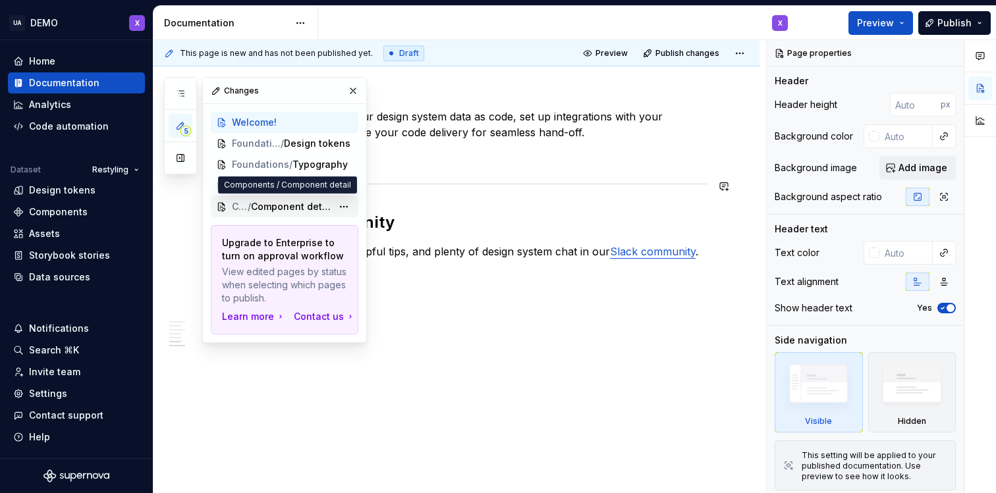
click at [250, 202] on span "/" at bounding box center [249, 206] width 3 height 13
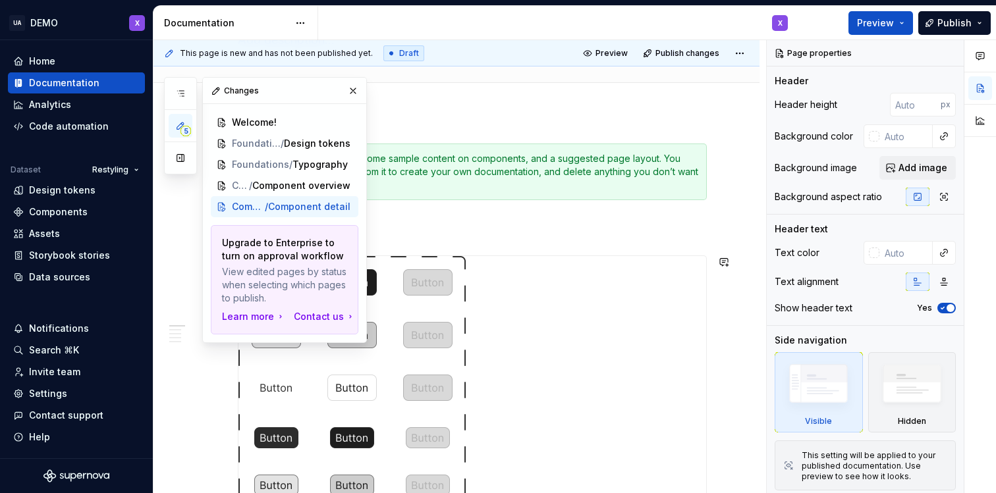
scroll to position [126, 0]
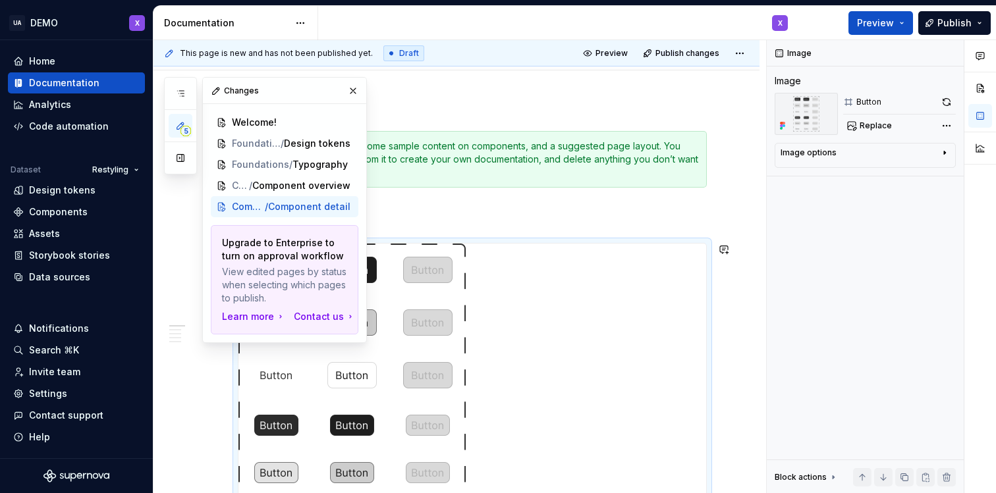
click at [567, 346] on div at bounding box center [472, 394] width 468 height 300
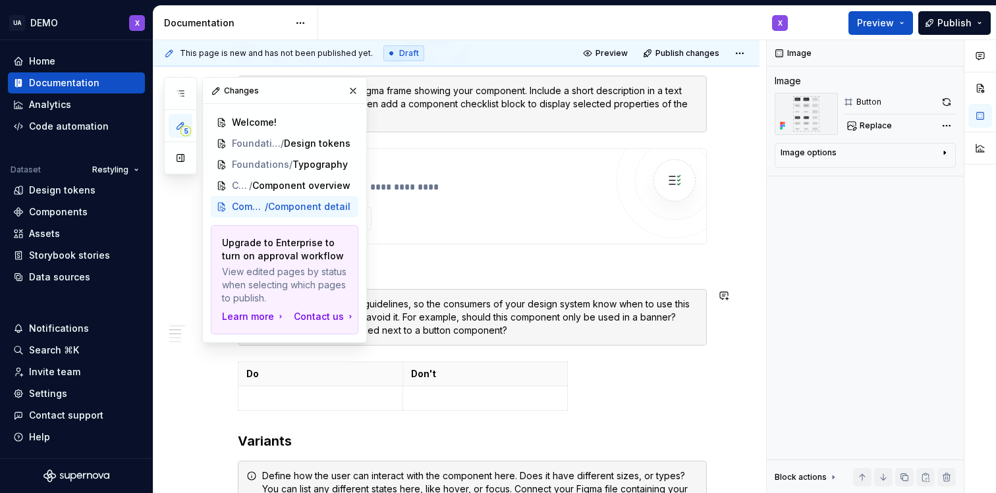
scroll to position [614, 0]
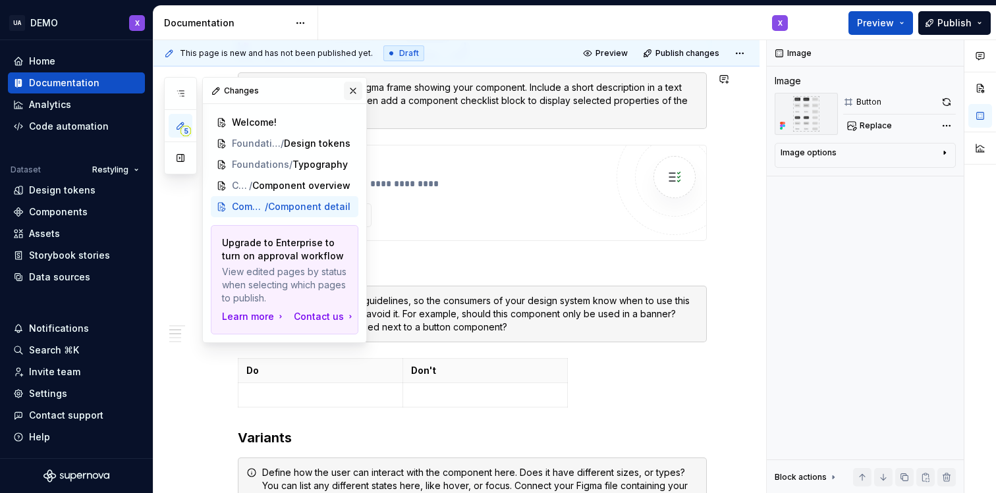
click at [350, 88] on button "button" at bounding box center [353, 91] width 18 height 18
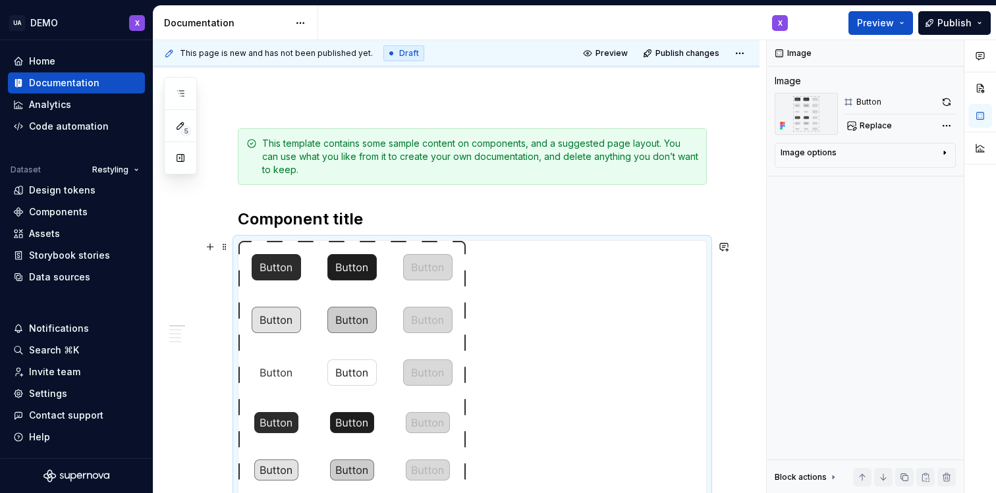
scroll to position [136, 0]
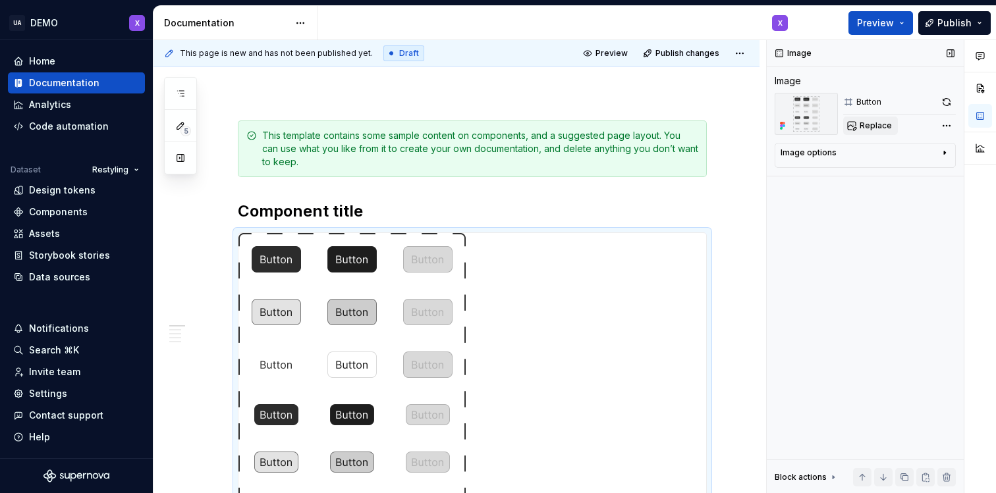
click at [883, 126] on span "Replace" at bounding box center [876, 126] width 32 height 11
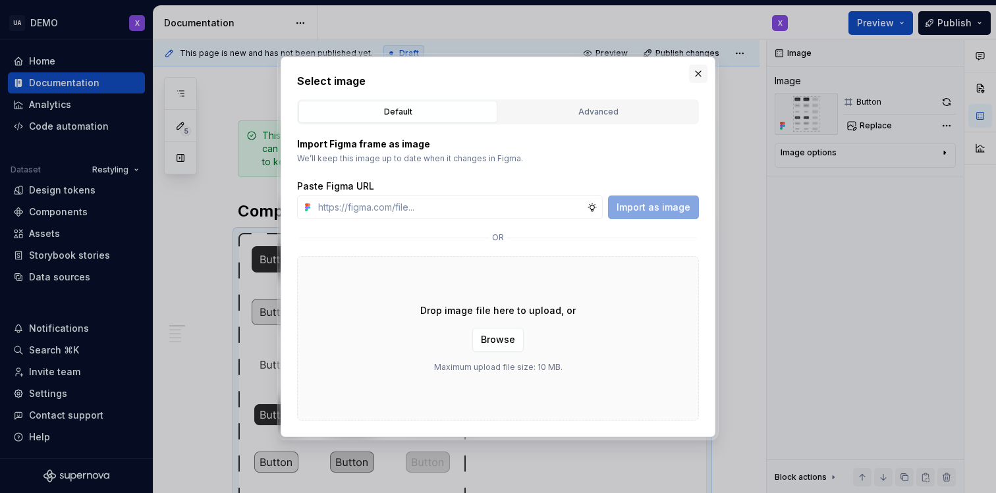
click at [699, 72] on button "button" at bounding box center [698, 74] width 18 height 18
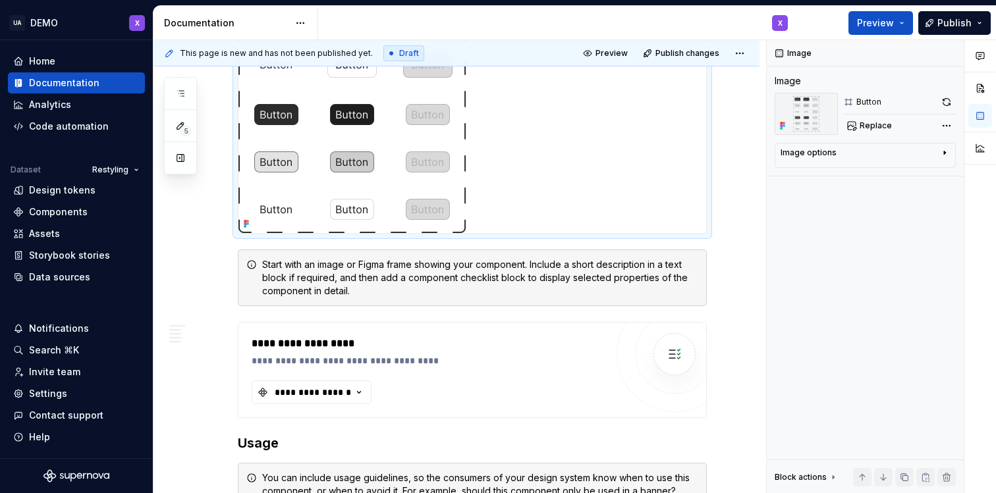
scroll to position [445, 0]
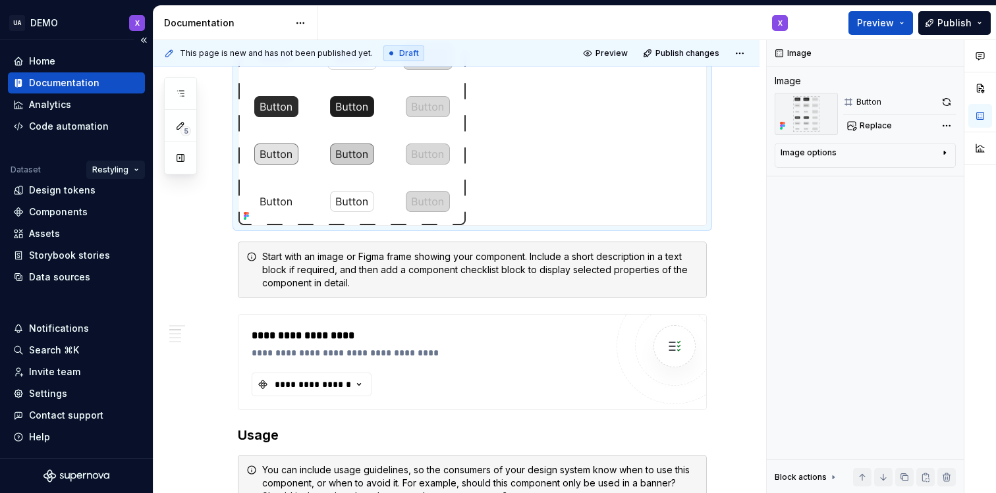
click at [114, 177] on html "UA DEMO X Home Documentation Analytics Code automation Dataset Restyling Design…" at bounding box center [498, 246] width 996 height 493
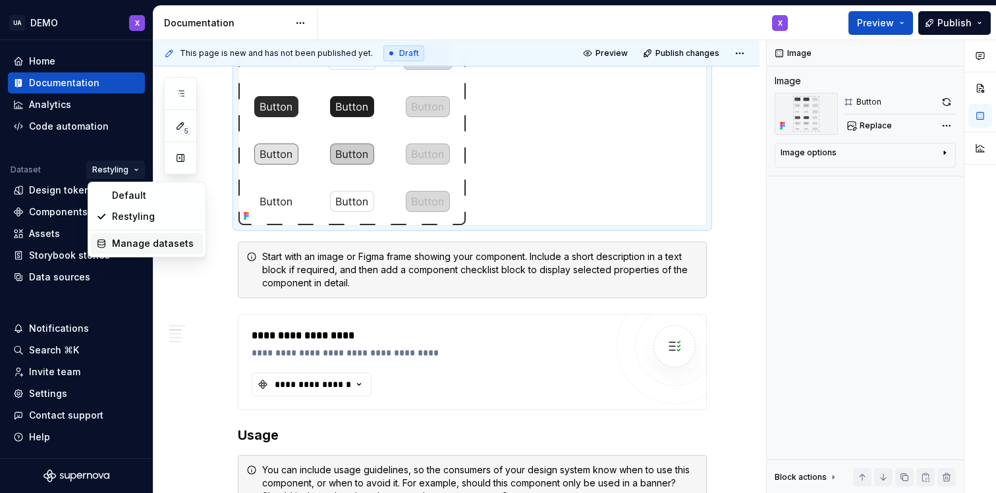
click at [124, 249] on div "Manage datasets" at bounding box center [155, 243] width 86 height 13
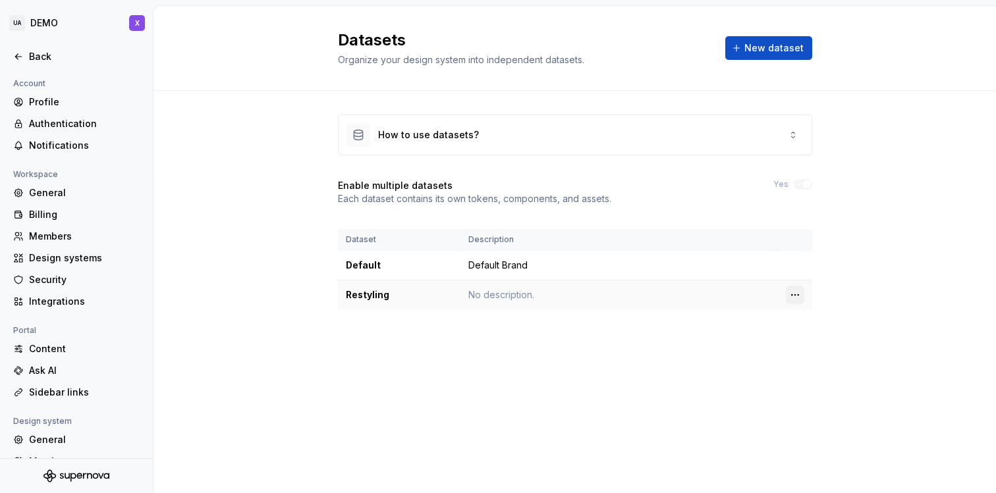
click at [800, 296] on html "UA DEMO X Back Account Profile Authentication Notifications Workspace General B…" at bounding box center [498, 246] width 996 height 493
click at [806, 315] on div "Edit details" at bounding box center [845, 320] width 112 height 21
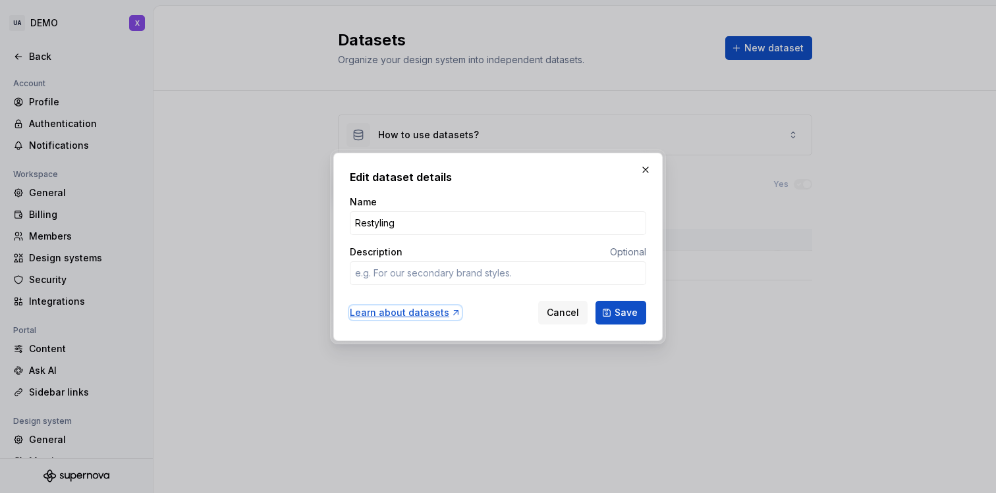
click at [431, 311] on div "Learn about datasets" at bounding box center [405, 312] width 111 height 13
click at [636, 167] on button "button" at bounding box center [645, 170] width 18 height 18
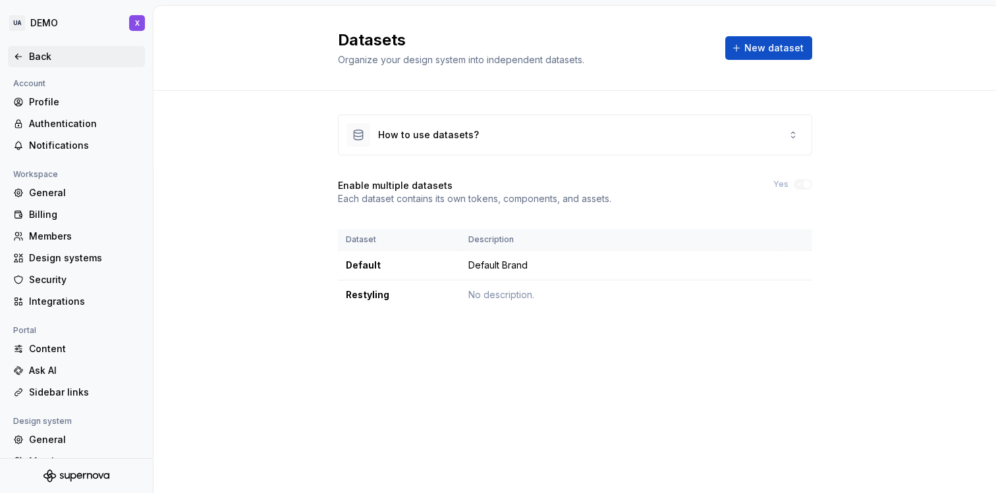
click at [26, 55] on div "Back" at bounding box center [76, 56] width 126 height 13
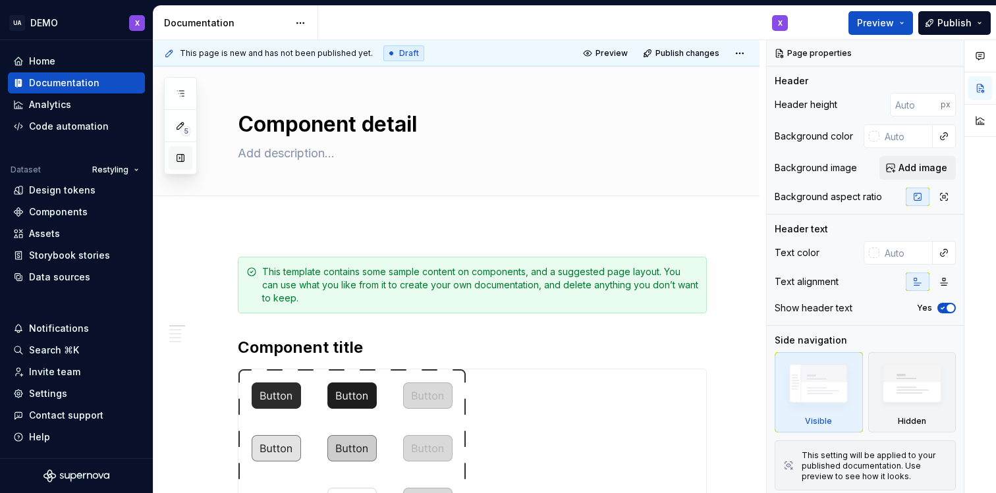
click at [186, 153] on button "button" at bounding box center [181, 158] width 24 height 24
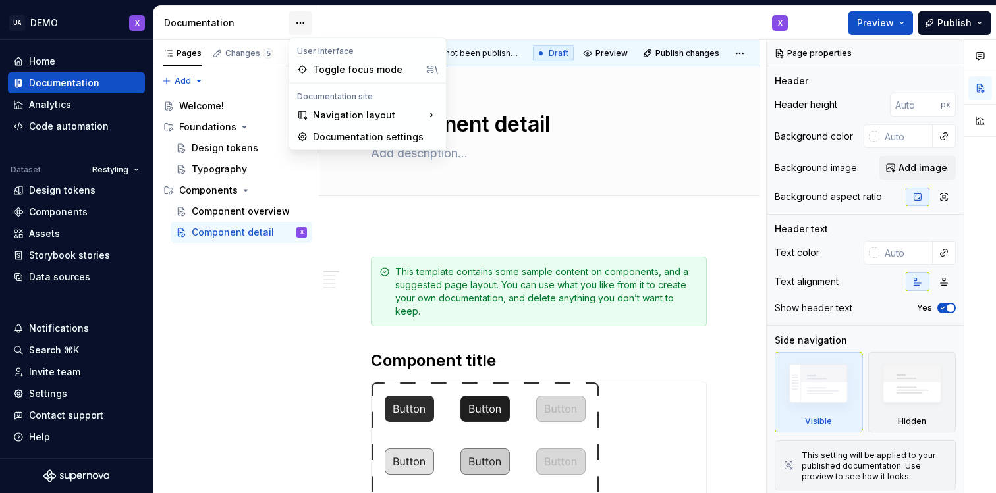
click at [298, 25] on html "UA DEMO X Home Documentation Analytics Code automation Dataset Restyling Design…" at bounding box center [498, 246] width 996 height 493
click at [374, 132] on div "Documentation settings" at bounding box center [375, 136] width 125 height 13
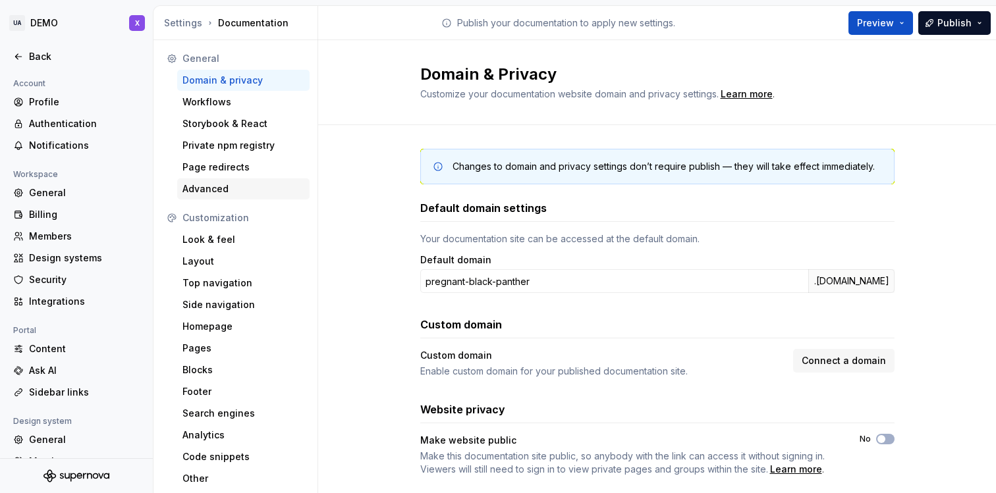
click at [260, 184] on div "Advanced" at bounding box center [243, 188] width 122 height 13
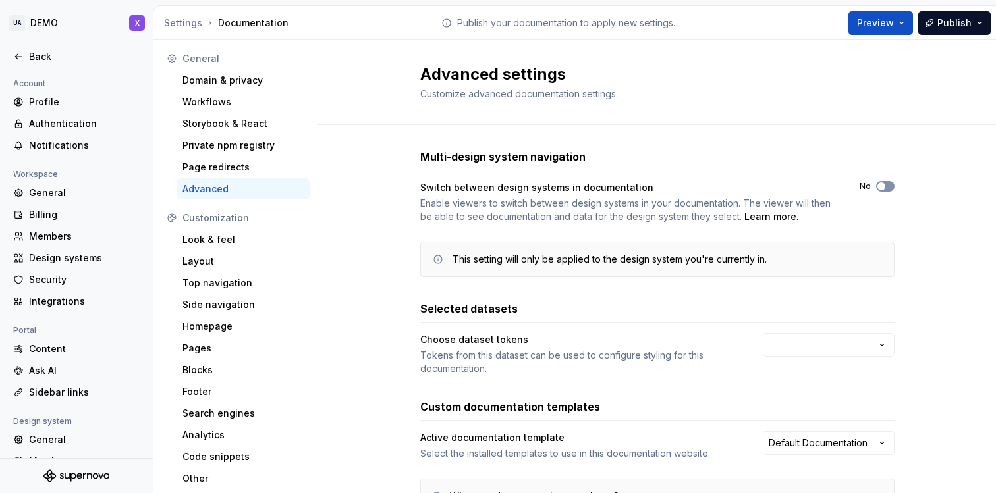
click at [884, 186] on span "button" at bounding box center [881, 186] width 8 height 8
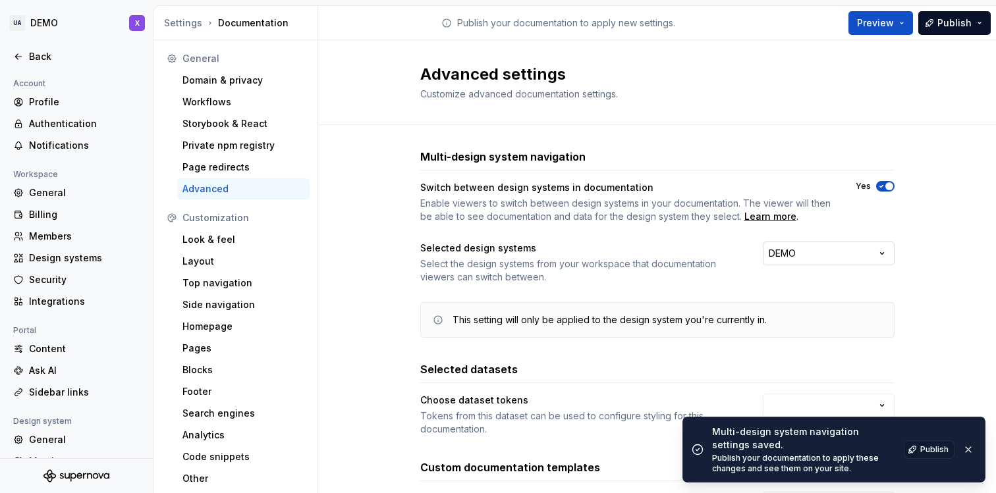
click at [865, 250] on button "DEMO" at bounding box center [829, 254] width 132 height 24
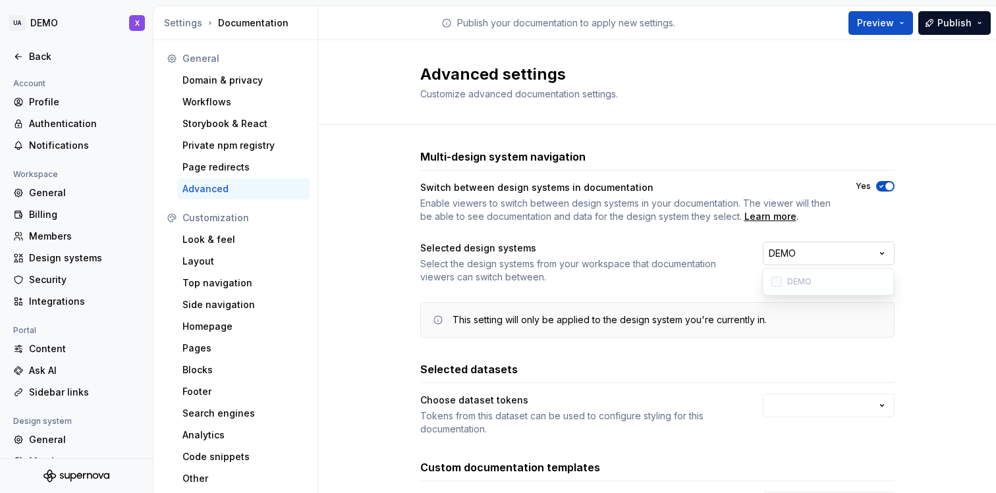
click at [865, 250] on button "DEMO" at bounding box center [829, 254] width 132 height 24
click at [904, 223] on div "Multi-design system navigation Switch between design systems in documentation E…" at bounding box center [657, 405] width 678 height 560
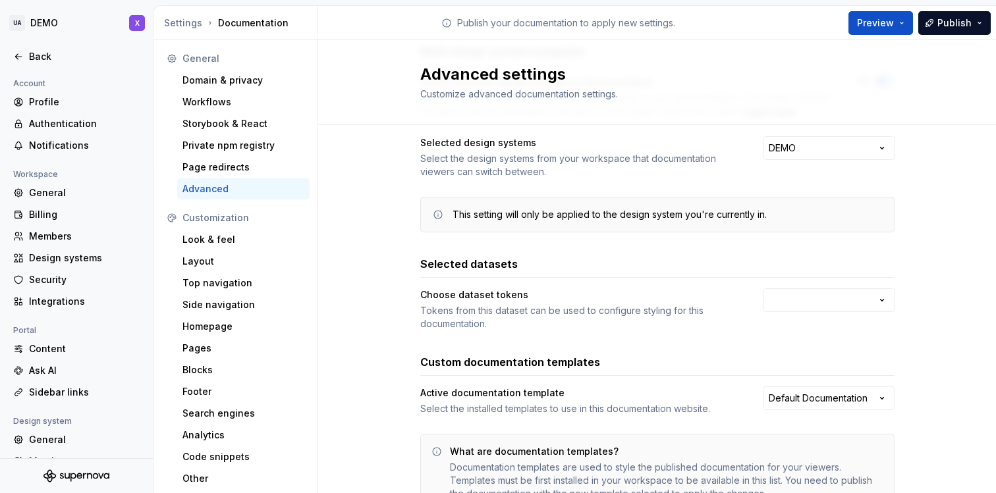
scroll to position [112, 0]
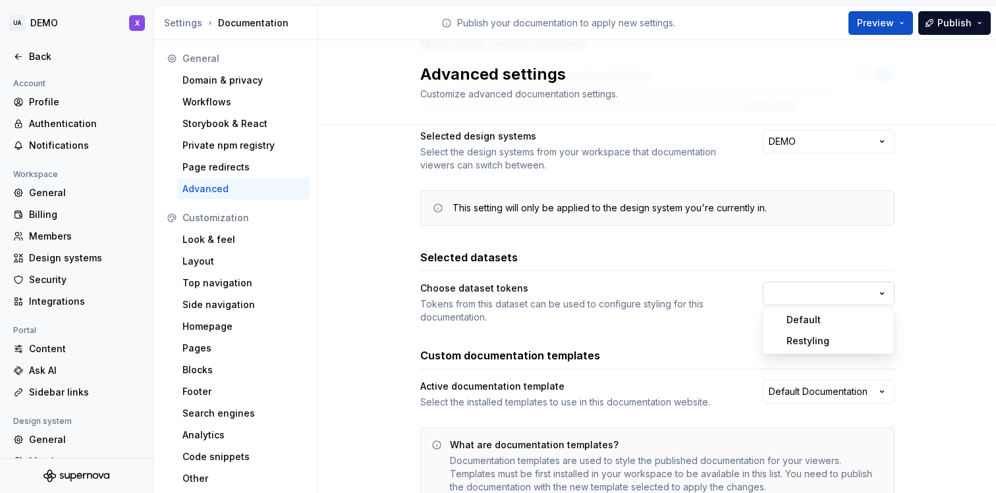
click at [873, 286] on html "UA DEMO X Back Account Profile Authentication Notifications Workspace General B…" at bounding box center [498, 246] width 996 height 493
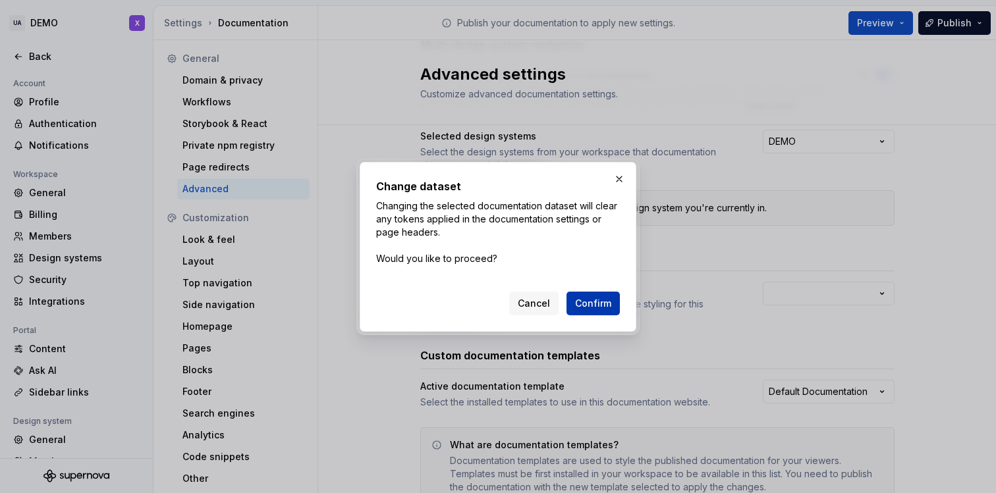
click at [601, 302] on span "Confirm" at bounding box center [593, 303] width 36 height 13
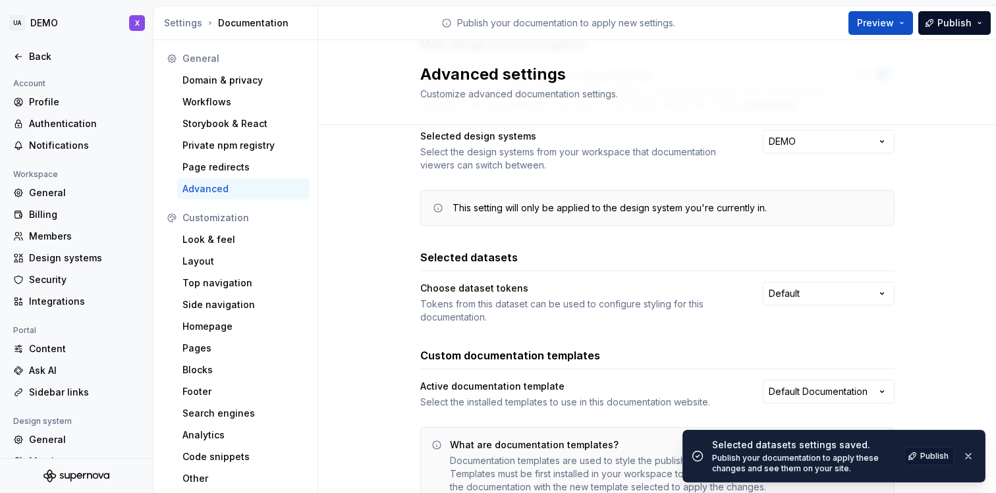
scroll to position [186, 0]
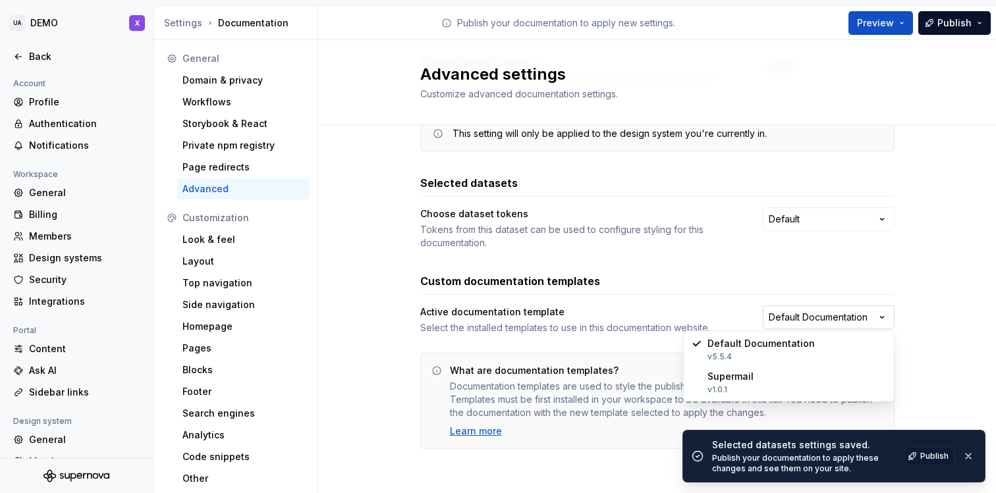
click at [832, 321] on html "UA DEMO X Back Account Profile Authentication Notifications Workspace General B…" at bounding box center [498, 246] width 996 height 493
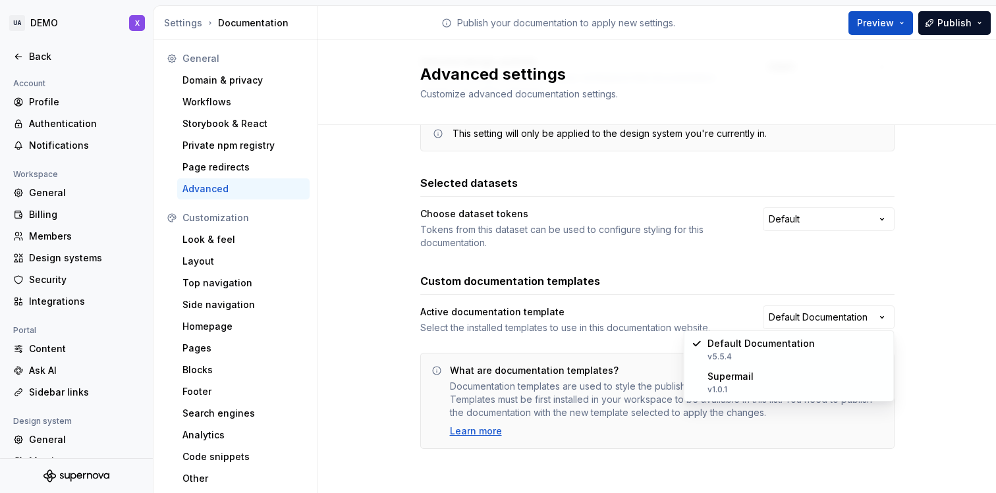
click at [858, 289] on html "UA DEMO X Back Account Profile Authentication Notifications Workspace General B…" at bounding box center [498, 246] width 996 height 493
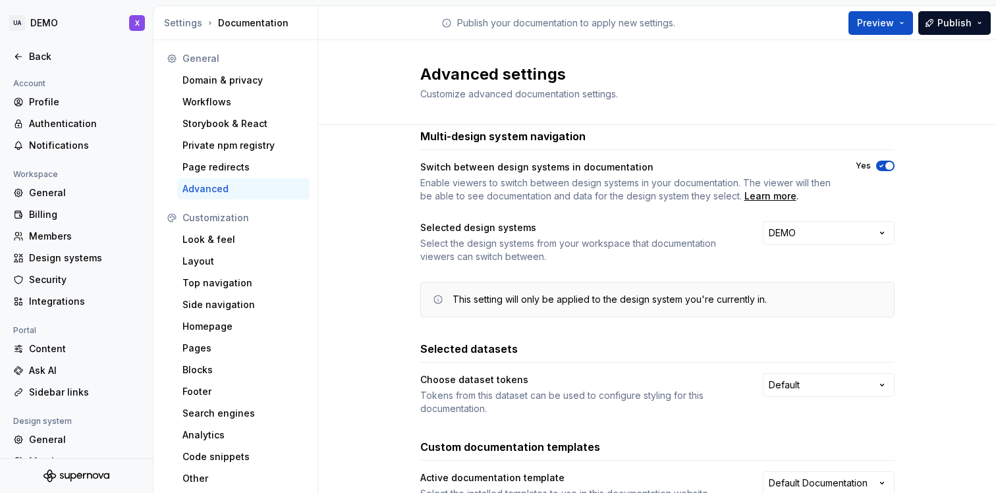
scroll to position [0, 0]
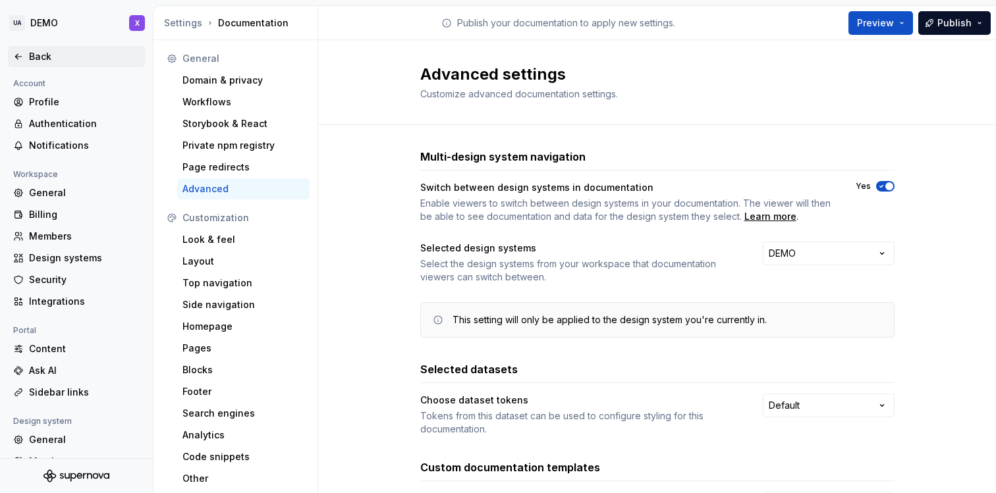
click at [24, 56] on div "Back" at bounding box center [76, 56] width 126 height 13
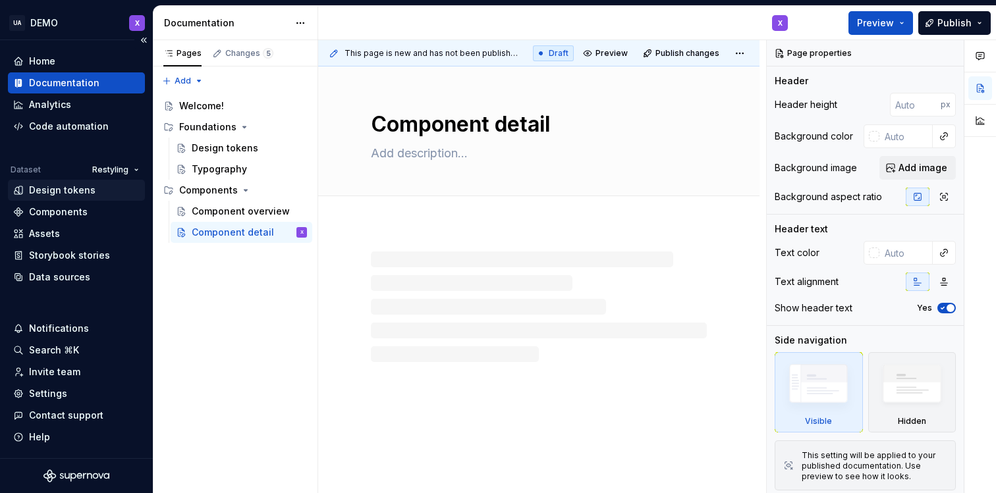
click at [48, 184] on div "Design tokens" at bounding box center [62, 190] width 67 height 13
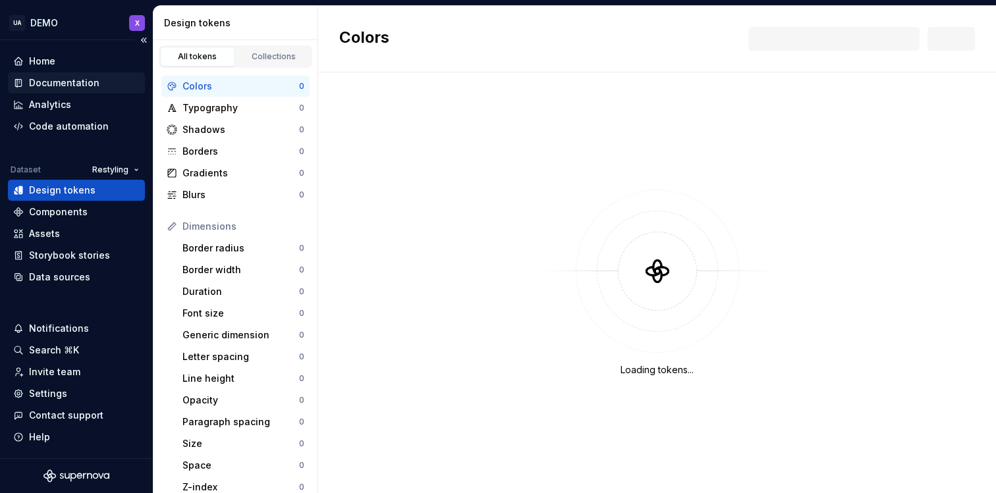
click at [80, 82] on div "Documentation" at bounding box center [64, 82] width 70 height 13
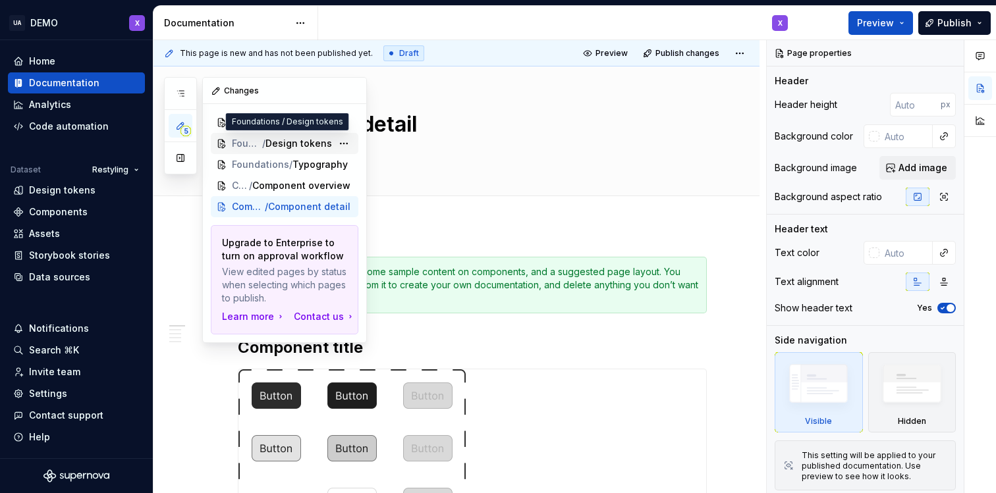
click at [260, 144] on span "Foundations" at bounding box center [247, 143] width 30 height 13
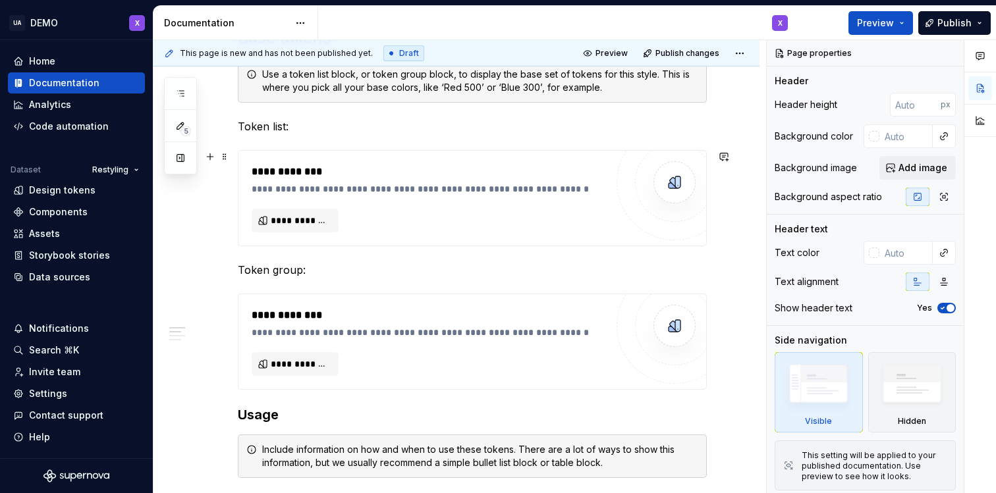
scroll to position [320, 0]
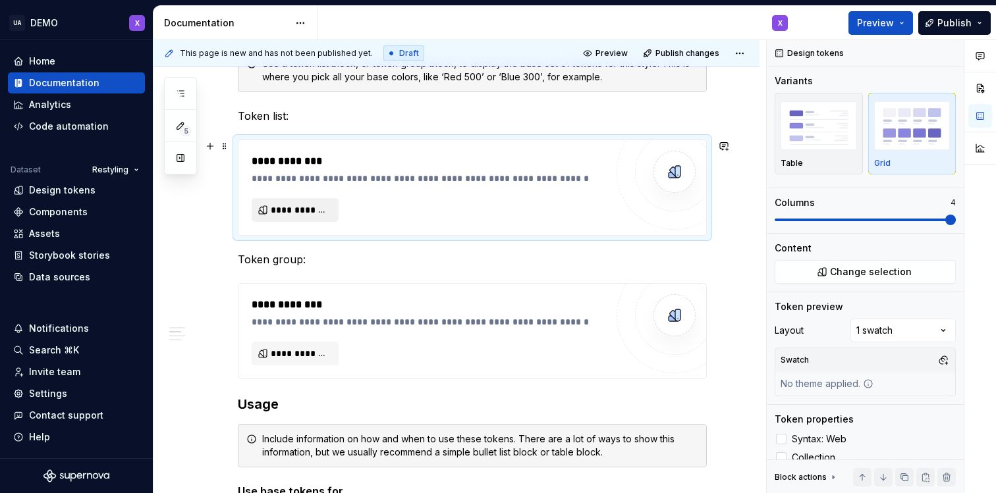
click at [315, 211] on span "**********" at bounding box center [300, 210] width 59 height 13
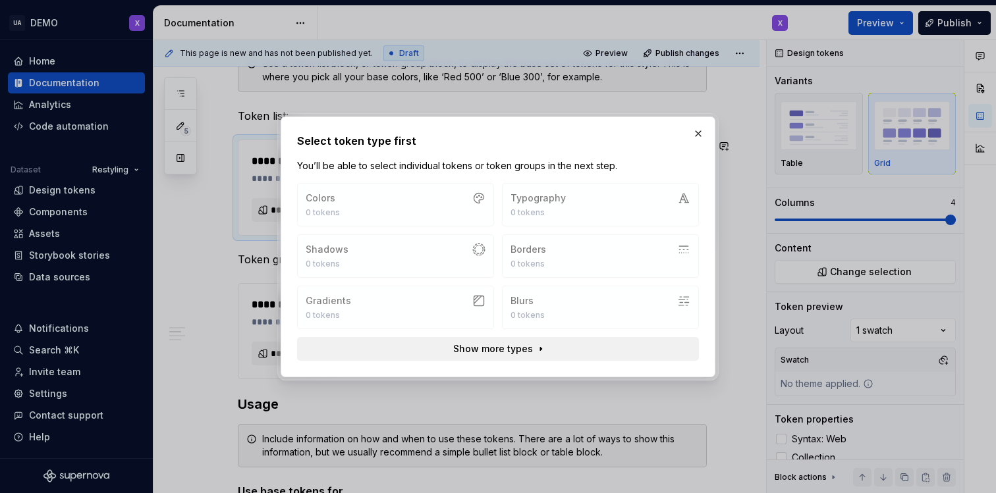
click at [479, 355] on span "Show more types" at bounding box center [493, 348] width 80 height 13
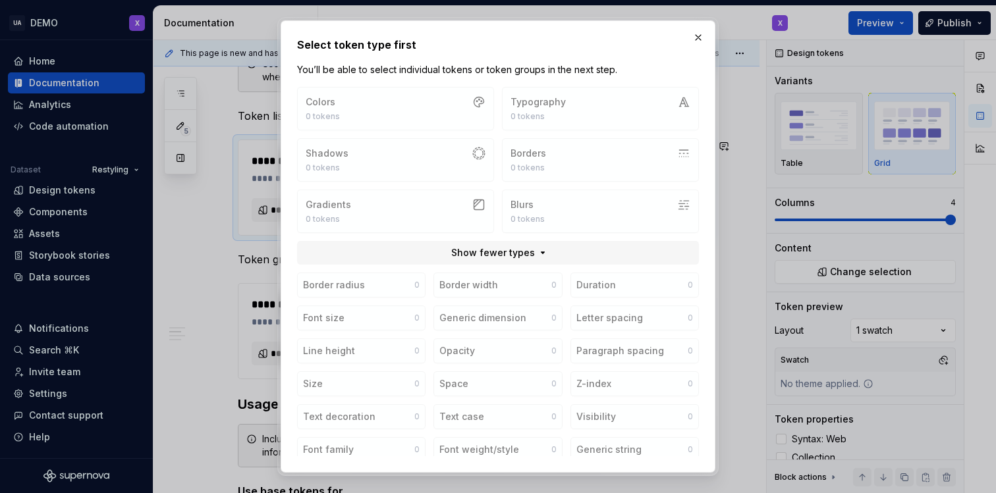
click at [484, 121] on div "Colors 0 tokens Typography 0 tokens Shadows 0 tokens Borders 0 tokens Gradients…" at bounding box center [498, 160] width 402 height 146
click at [697, 36] on button "button" at bounding box center [698, 37] width 18 height 18
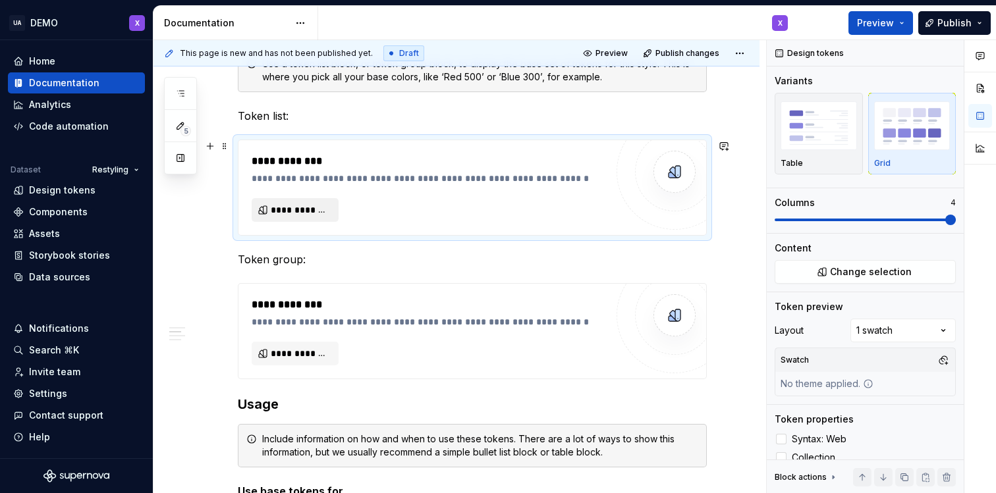
click at [300, 212] on span "**********" at bounding box center [300, 210] width 59 height 13
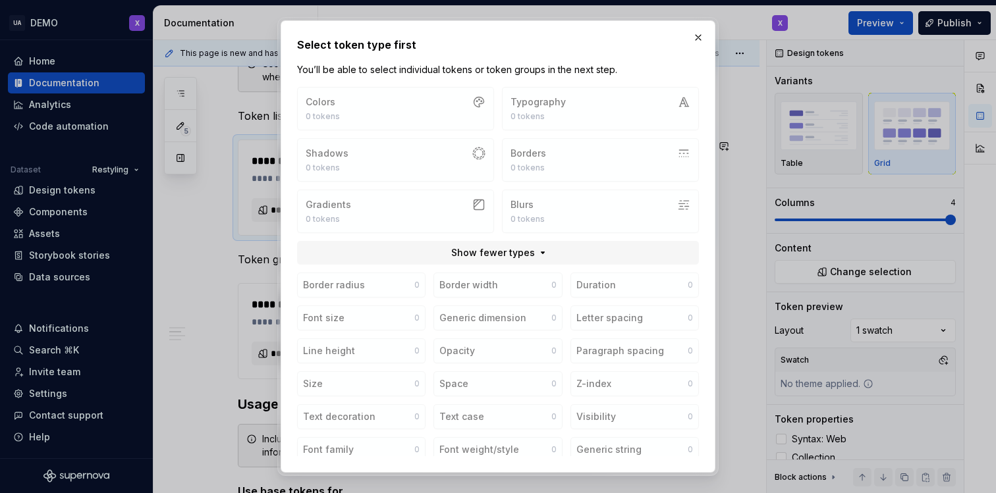
click at [344, 152] on div "Colors 0 tokens Typography 0 tokens Shadows 0 tokens Borders 0 tokens Gradients…" at bounding box center [498, 160] width 402 height 146
click at [388, 153] on div "Colors 0 tokens Typography 0 tokens Shadows 0 tokens Borders 0 tokens Gradients…" at bounding box center [498, 160] width 402 height 146
click at [626, 135] on div "Colors 0 tokens Typography 0 tokens Shadows 0 tokens Borders 0 tokens Gradients…" at bounding box center [498, 160] width 402 height 146
click at [708, 37] on div "Select token type first You’ll be able to select individual tokens or token gro…" at bounding box center [498, 246] width 435 height 452
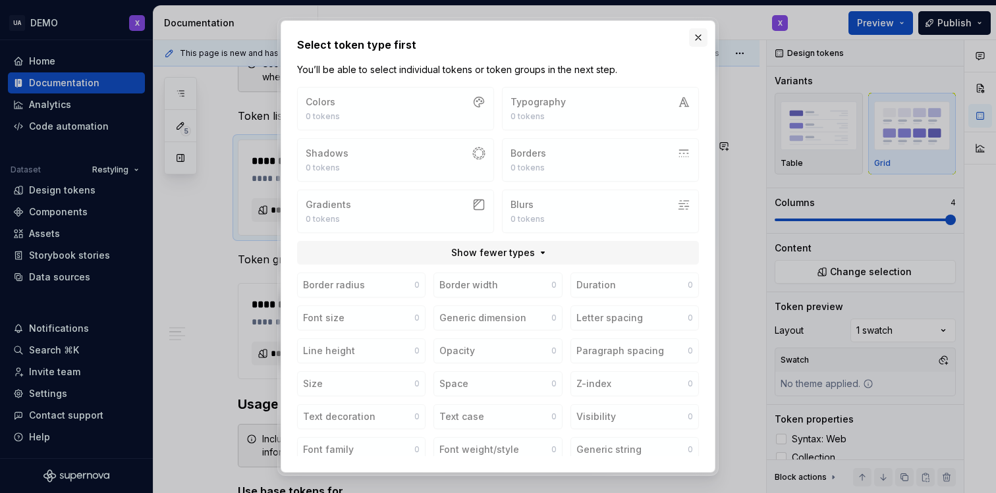
click at [706, 37] on button "button" at bounding box center [698, 37] width 18 height 18
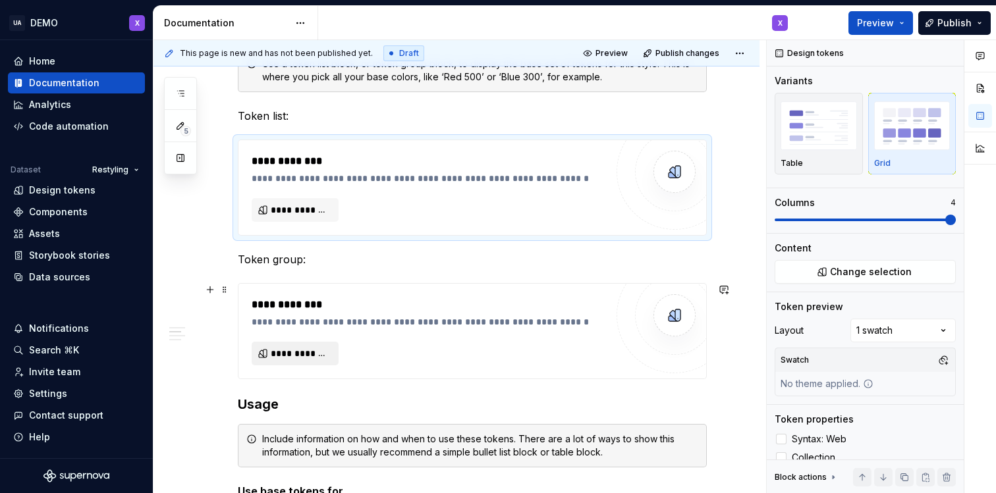
click at [271, 350] on button "**********" at bounding box center [295, 354] width 87 height 24
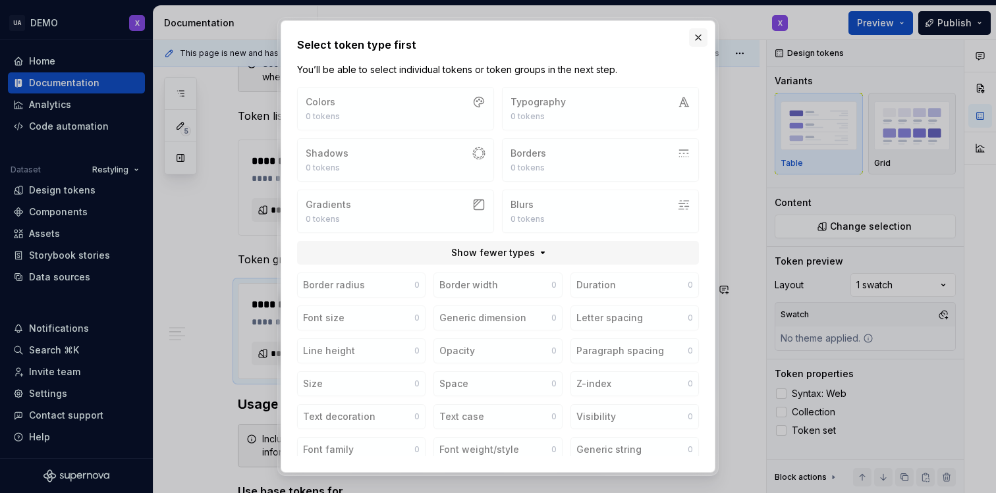
click at [699, 37] on button "button" at bounding box center [698, 37] width 18 height 18
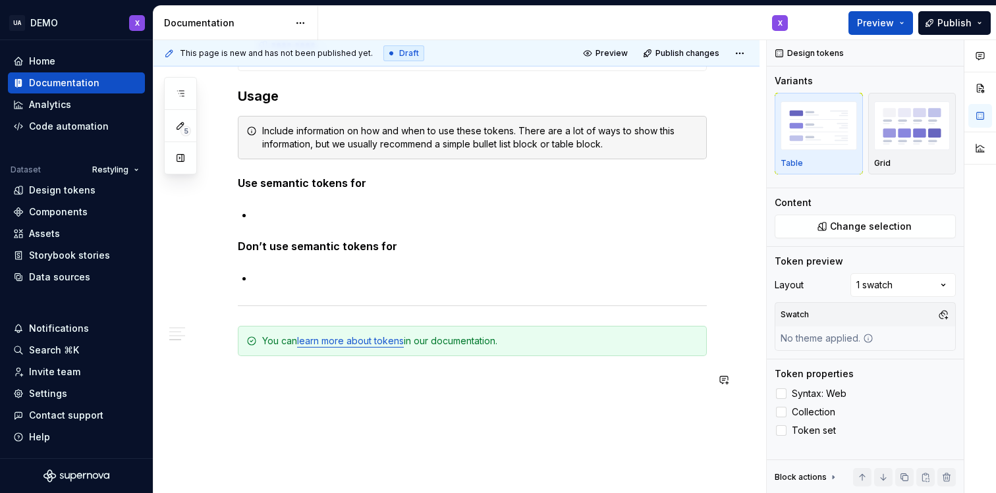
scroll to position [1124, 0]
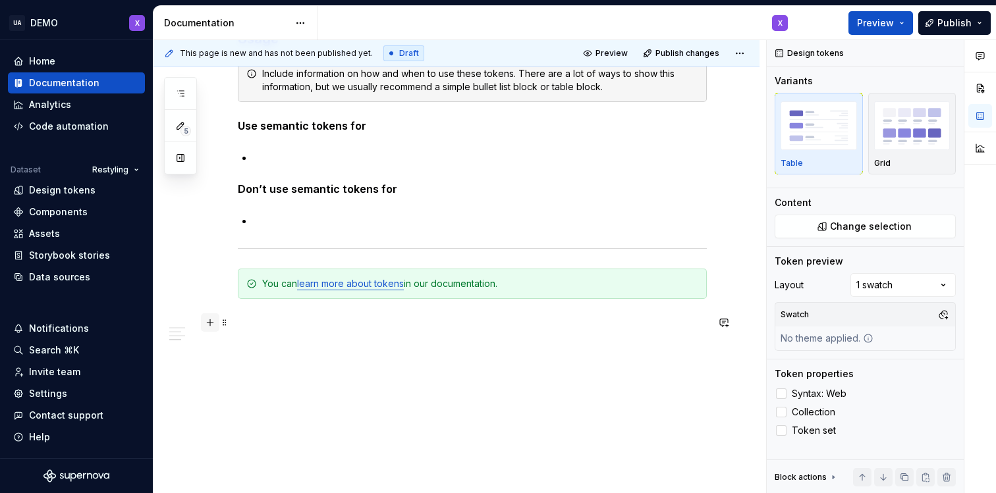
click at [209, 325] on button "button" at bounding box center [210, 323] width 18 height 18
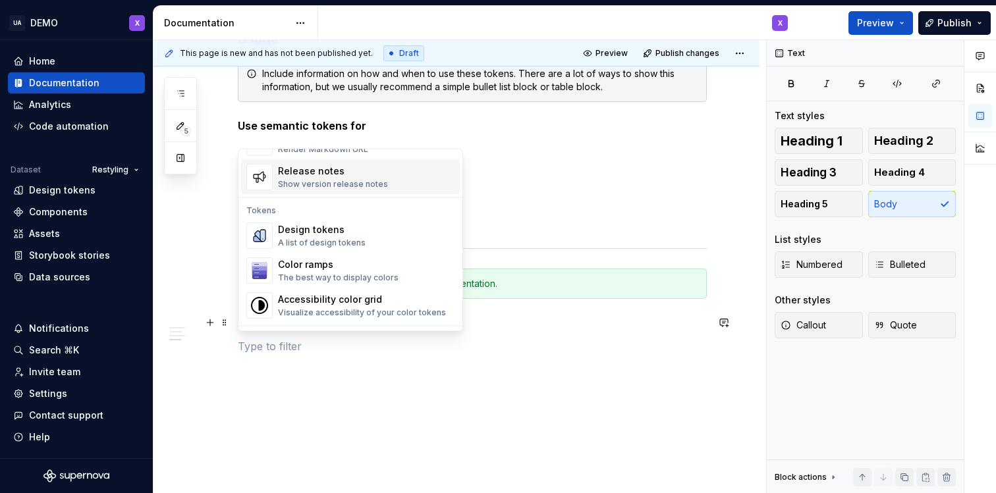
scroll to position [905, 0]
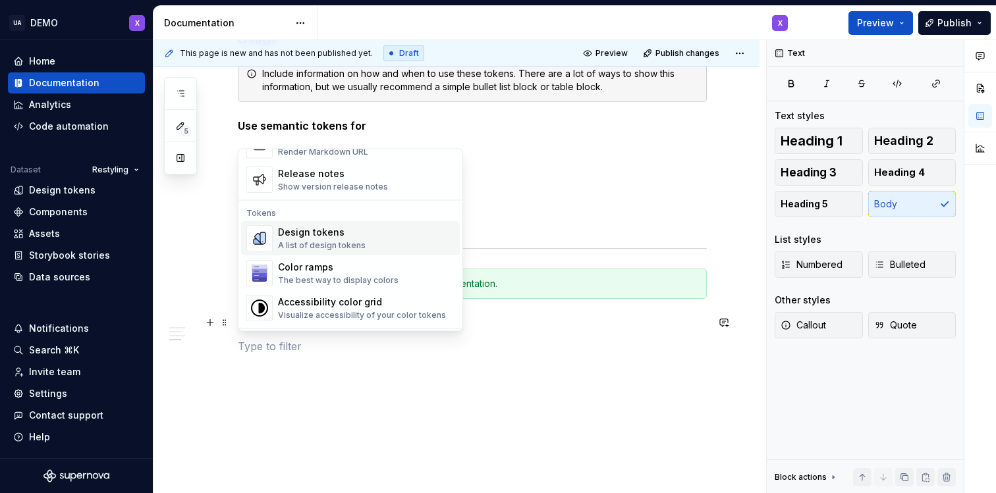
click at [336, 232] on div "Design tokens" at bounding box center [322, 233] width 88 height 13
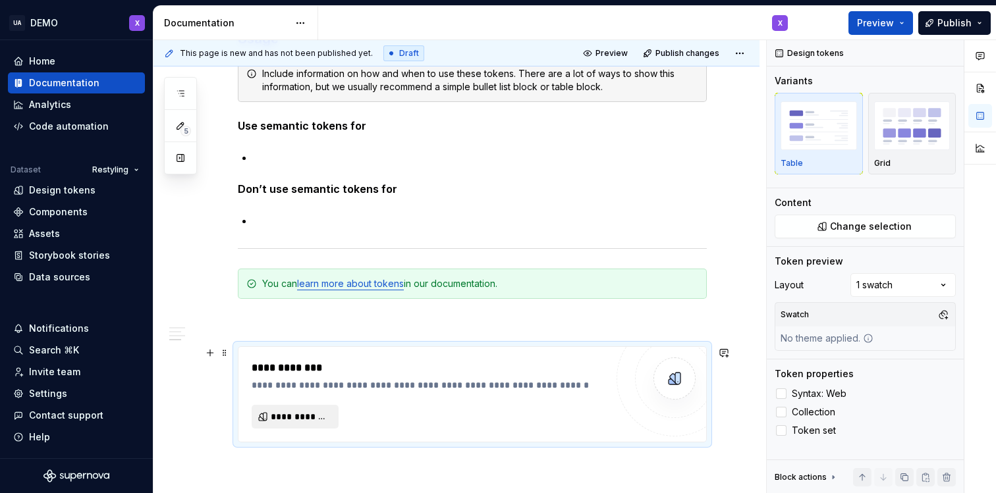
click at [293, 420] on span "**********" at bounding box center [300, 416] width 59 height 13
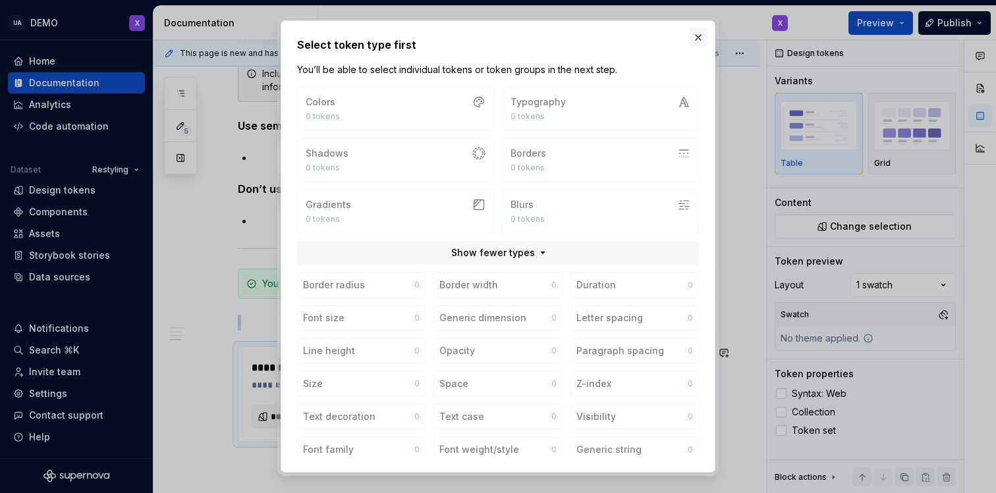
click at [693, 34] on button "button" at bounding box center [698, 37] width 18 height 18
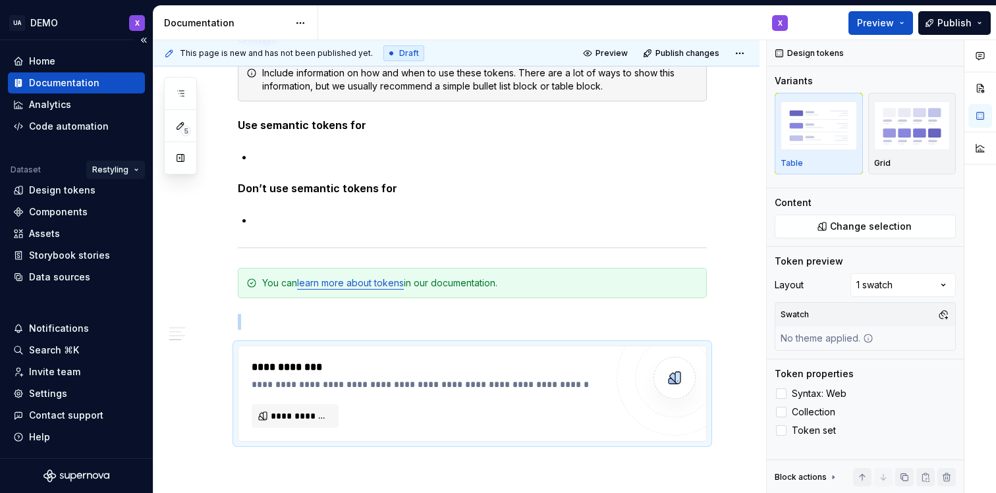
click at [122, 167] on html "UA DEMO X Home Documentation Analytics Code automation Dataset Restyling Design…" at bounding box center [498, 246] width 996 height 493
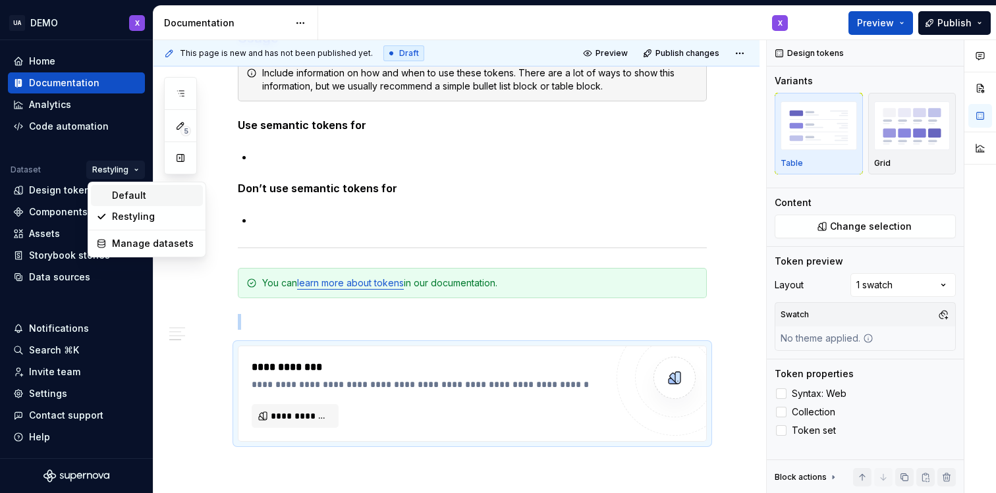
click at [117, 194] on div "Default" at bounding box center [155, 195] width 86 height 13
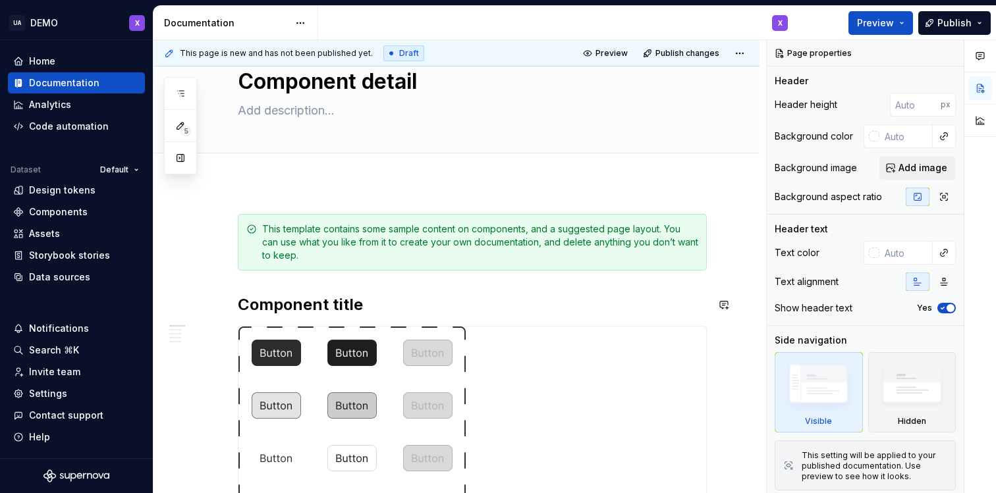
scroll to position [30, 0]
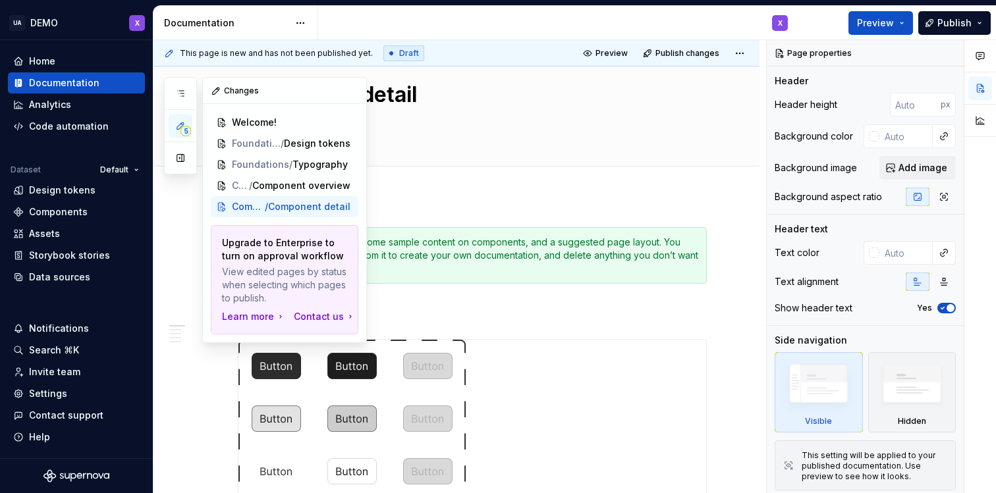
click at [186, 126] on span "5" at bounding box center [185, 131] width 11 height 11
click at [319, 145] on span "Design tokens" at bounding box center [298, 143] width 67 height 13
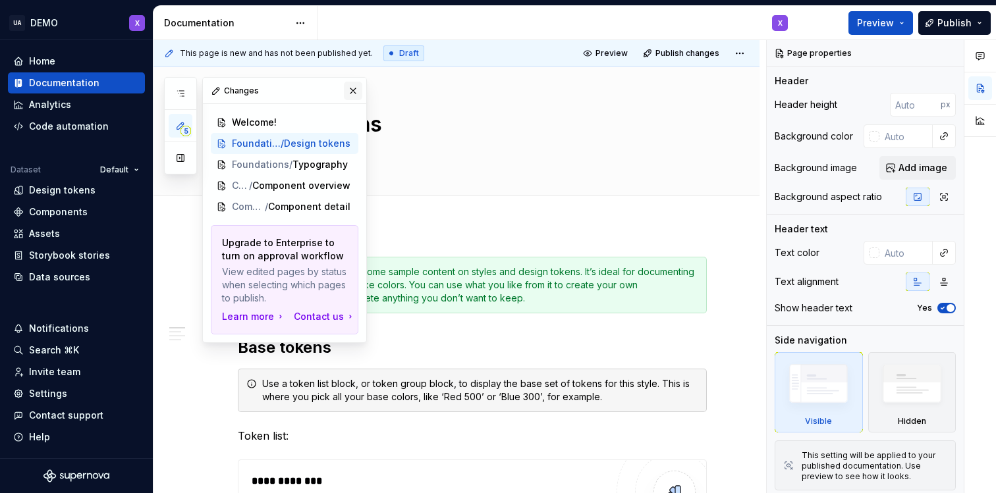
click at [351, 88] on button "button" at bounding box center [353, 91] width 18 height 18
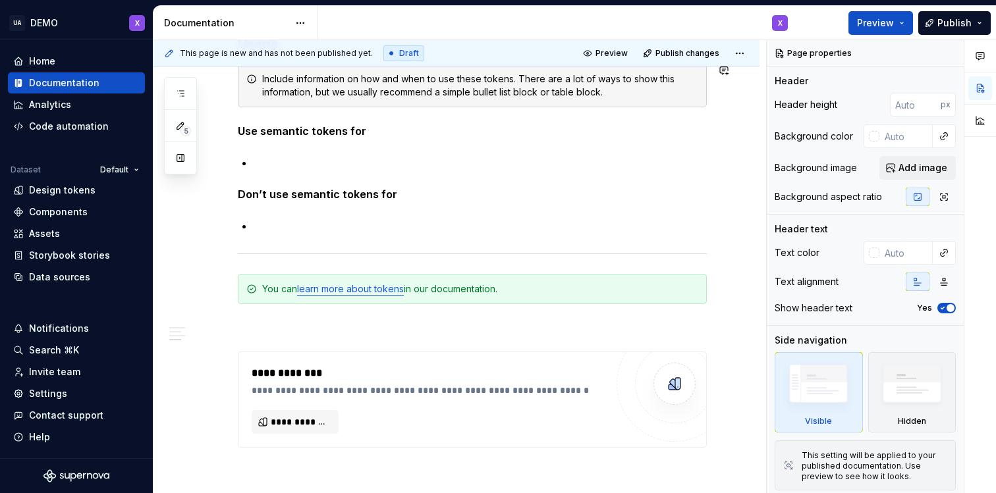
scroll to position [1236, 0]
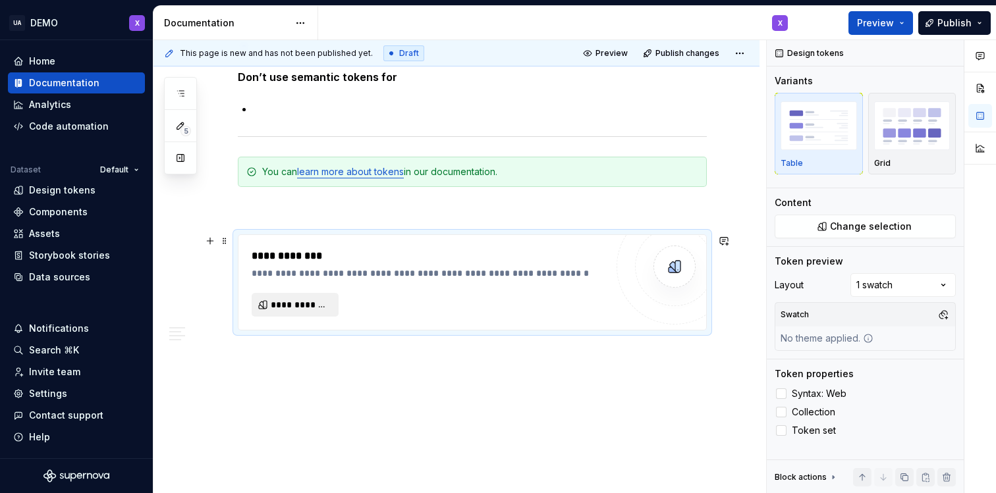
click at [300, 310] on span "**********" at bounding box center [300, 304] width 59 height 13
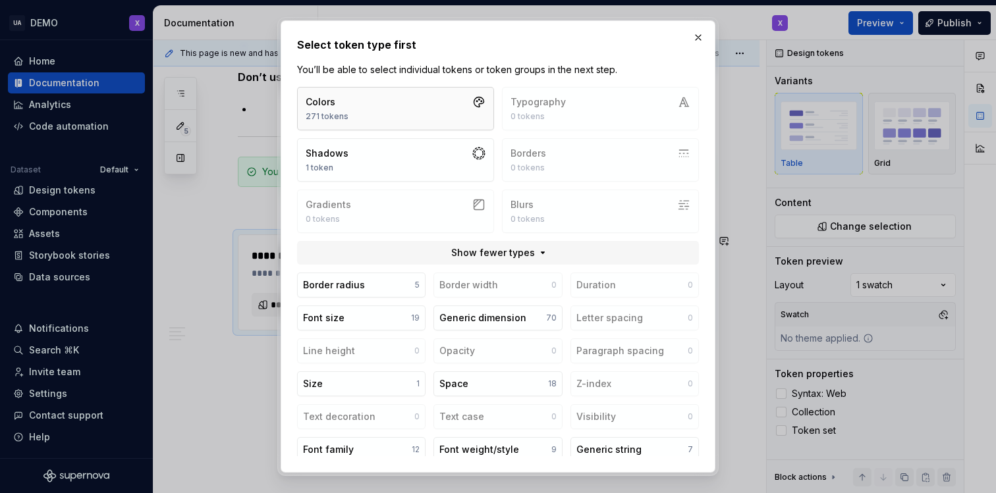
click at [444, 115] on button "Colors 271 tokens" at bounding box center [395, 108] width 197 height 43
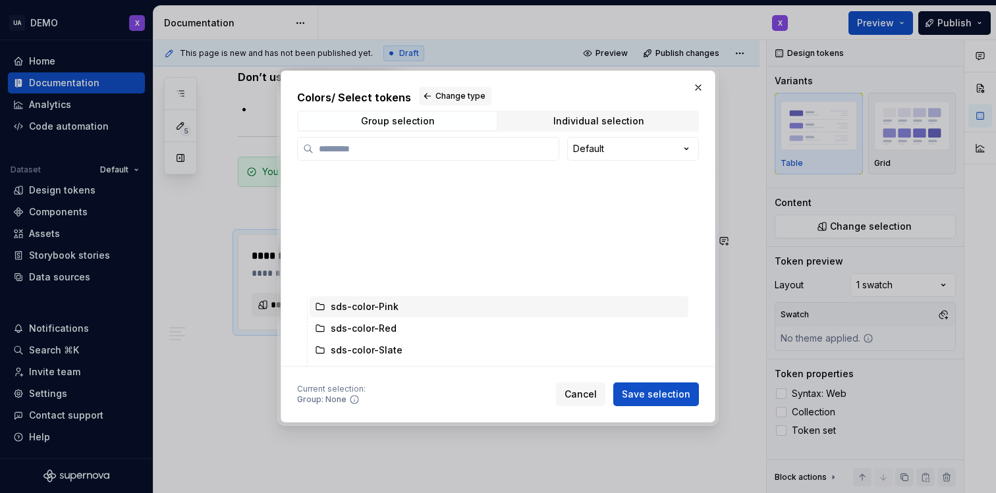
scroll to position [0, 0]
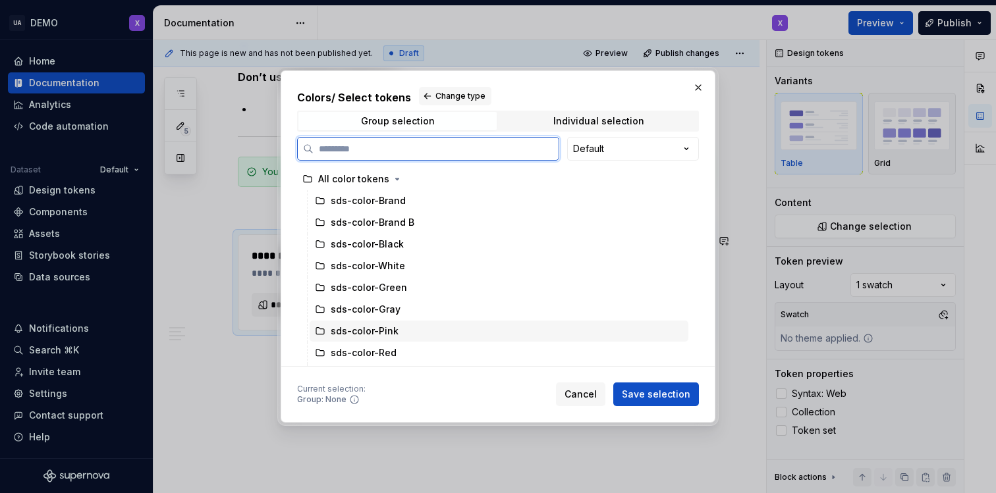
click at [432, 215] on div "sds-color-Brand B" at bounding box center [499, 222] width 379 height 21
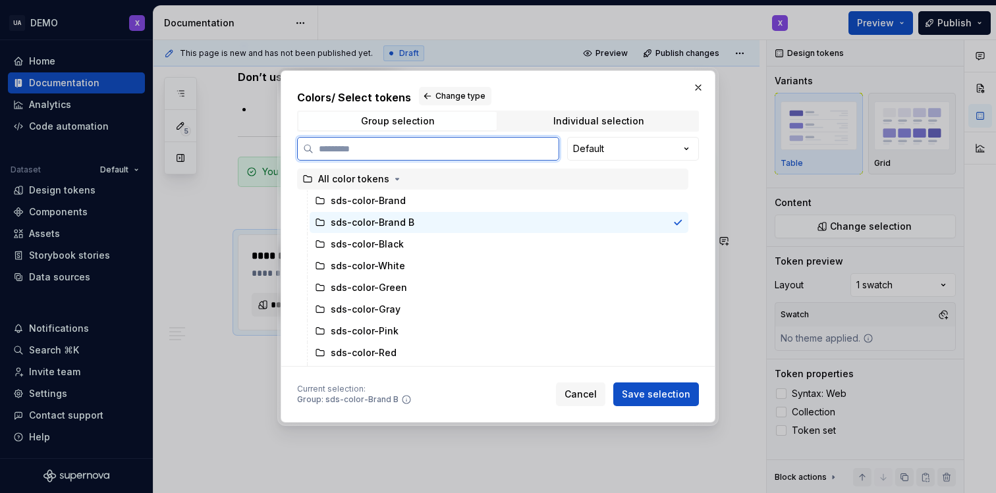
click at [349, 181] on div "All color tokens" at bounding box center [353, 179] width 71 height 13
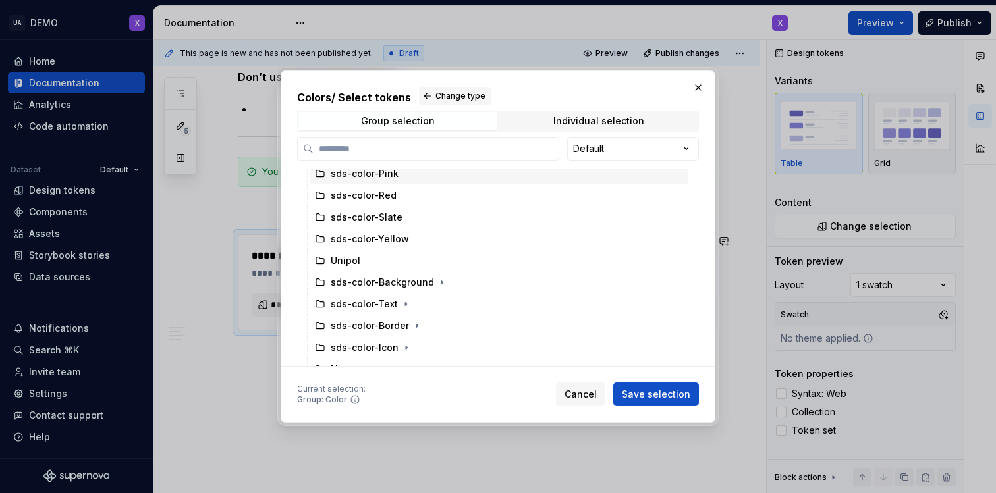
scroll to position [172, 0]
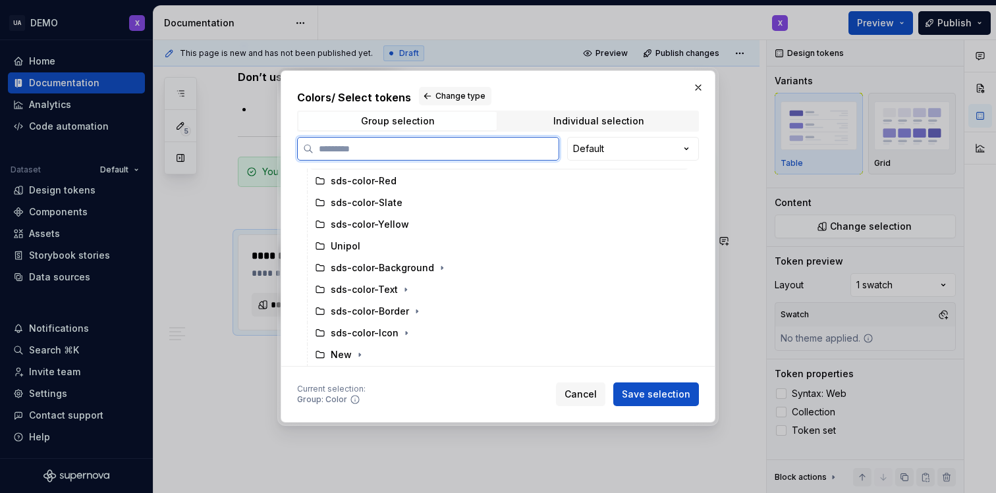
click at [405, 314] on div "sds-color-Border" at bounding box center [370, 311] width 78 height 13
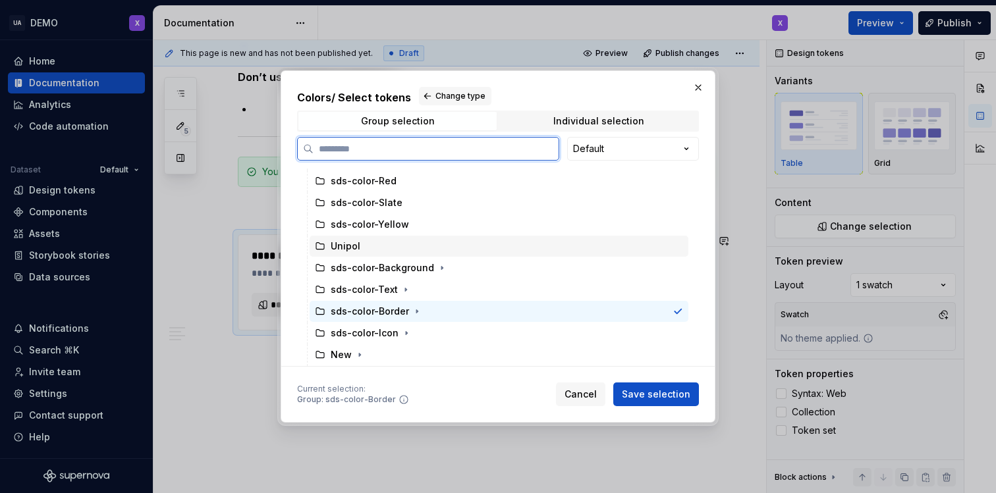
click at [364, 250] on div "Unipol" at bounding box center [499, 246] width 379 height 21
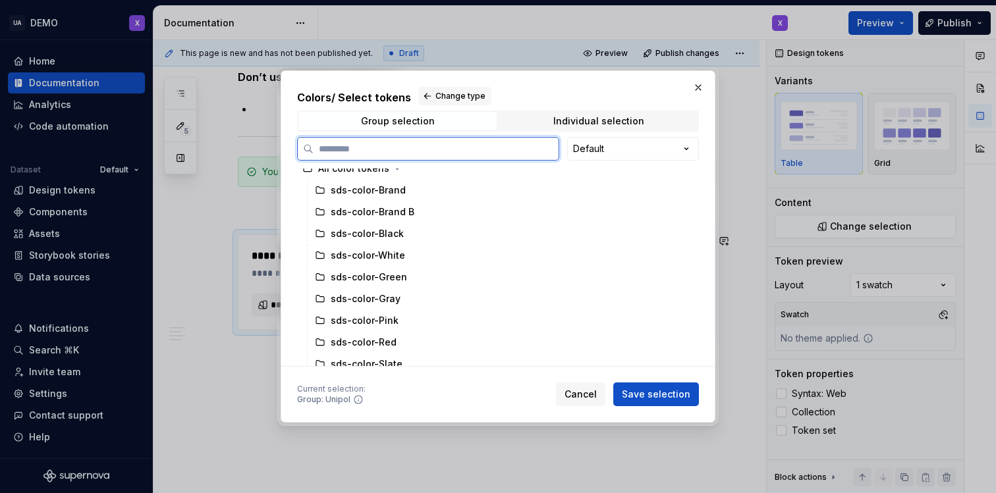
scroll to position [0, 0]
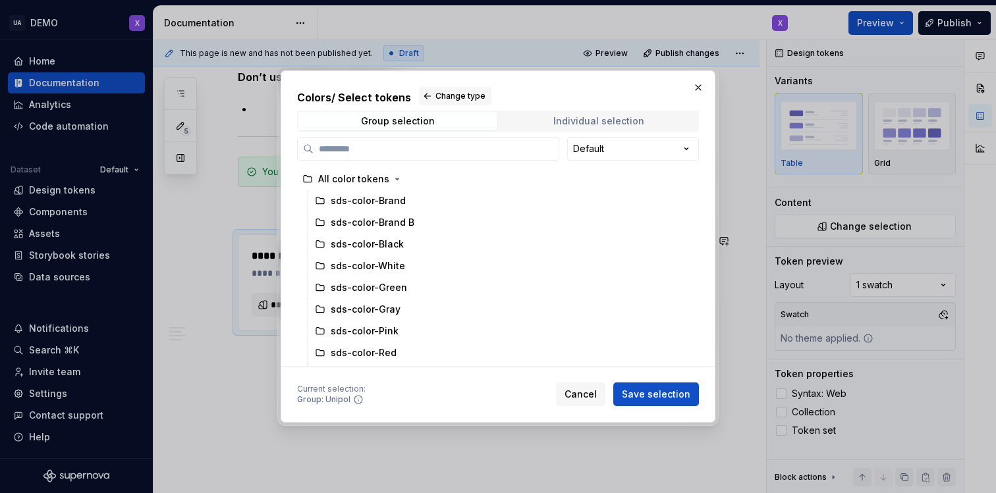
click at [563, 117] on div "Individual selection" at bounding box center [598, 121] width 91 height 11
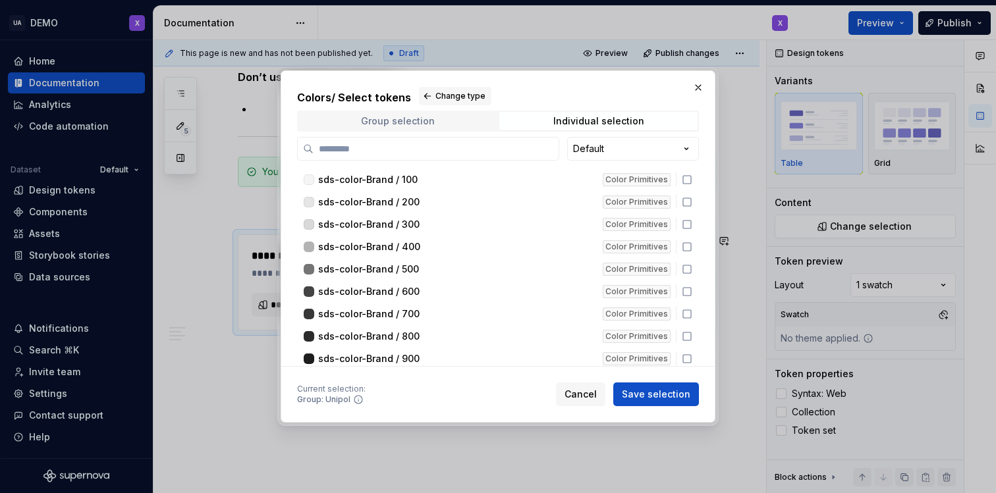
click at [407, 121] on div "Group selection" at bounding box center [398, 121] width 74 height 11
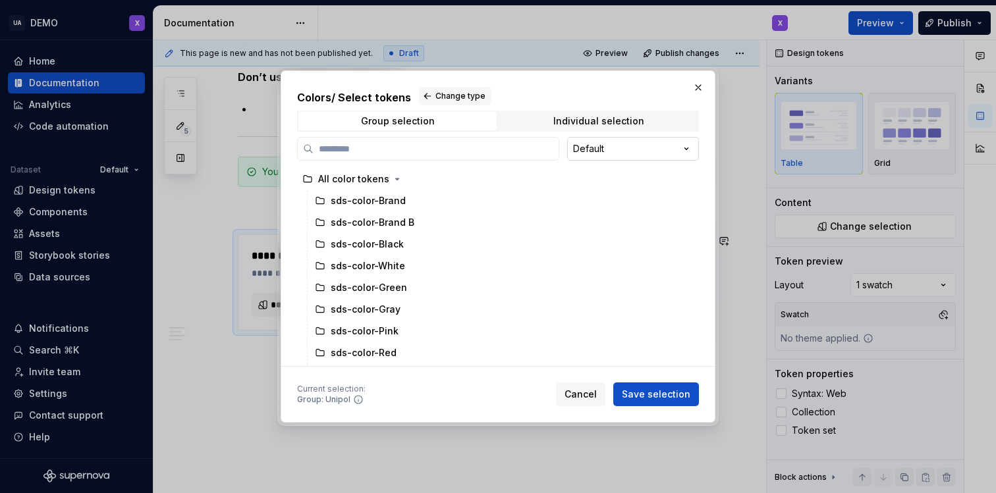
click at [630, 157] on div "Colors / Select tokens Change type Group selection Individual selection Default…" at bounding box center [498, 246] width 996 height 493
click at [627, 156] on div "Colors / Select tokens Change type Group selection Individual selection Default…" at bounding box center [498, 246] width 996 height 493
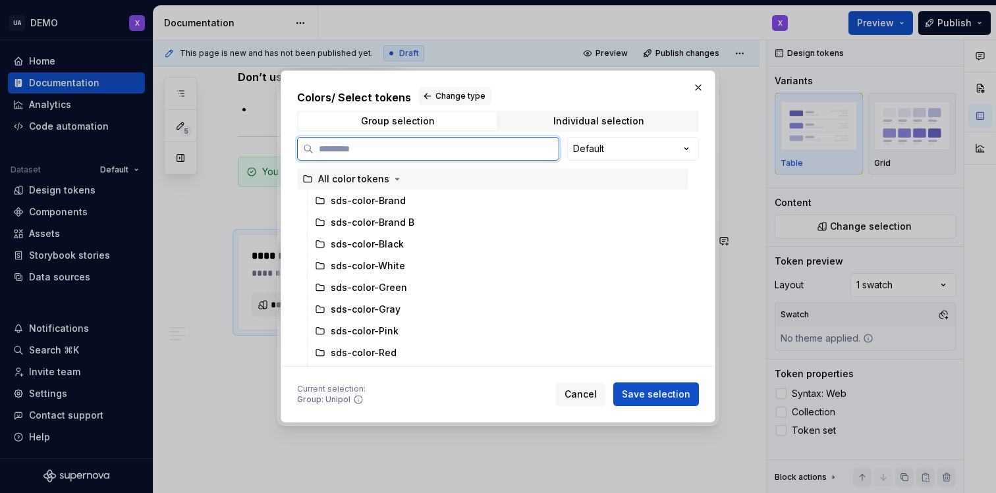
click at [360, 182] on div "All color tokens" at bounding box center [353, 179] width 71 height 13
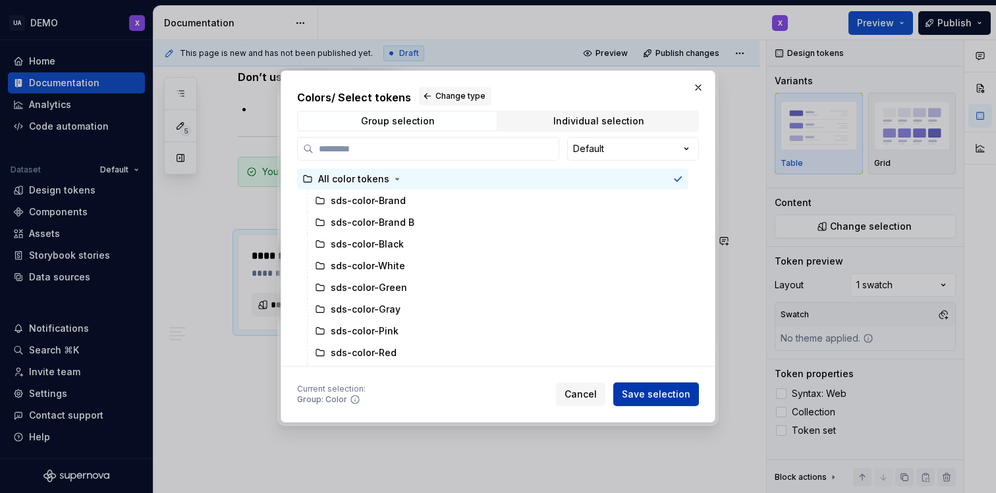
click at [659, 390] on span "Save selection" at bounding box center [656, 394] width 68 height 13
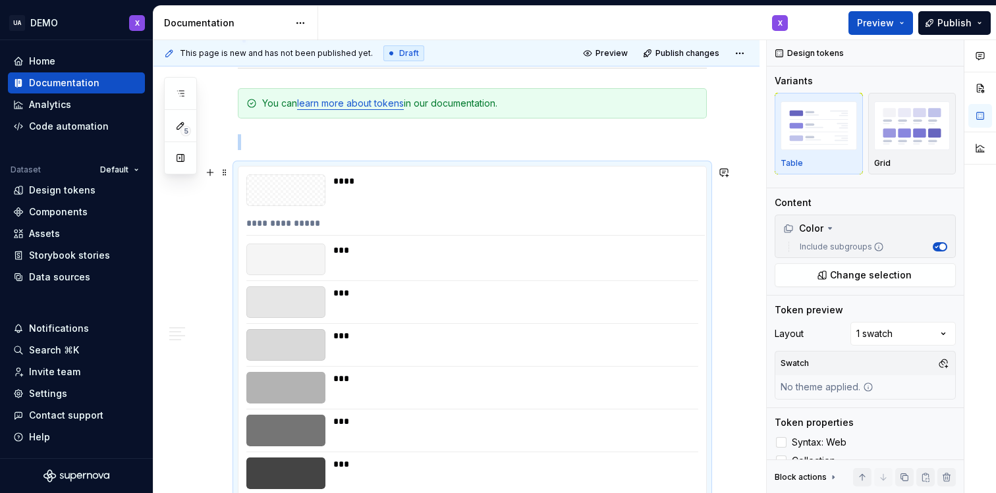
scroll to position [1262, 0]
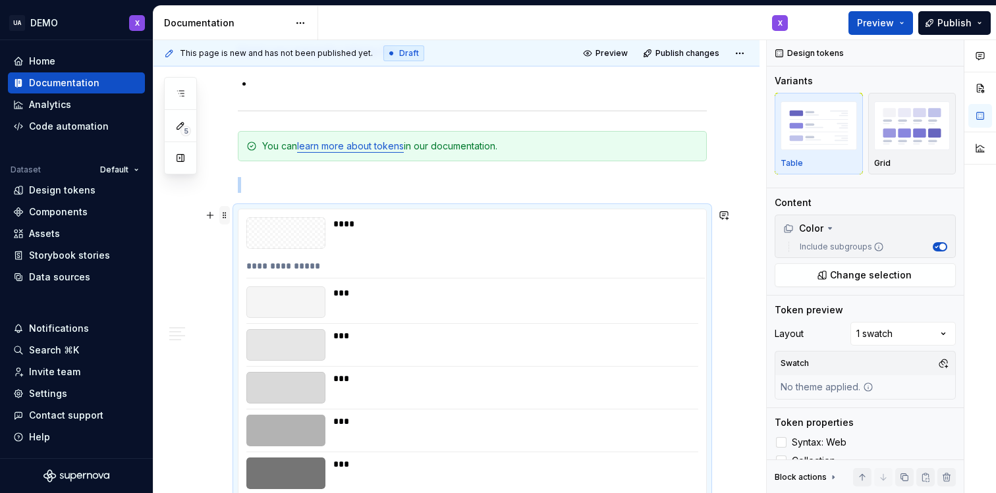
click at [224, 211] on span at bounding box center [224, 215] width 11 height 18
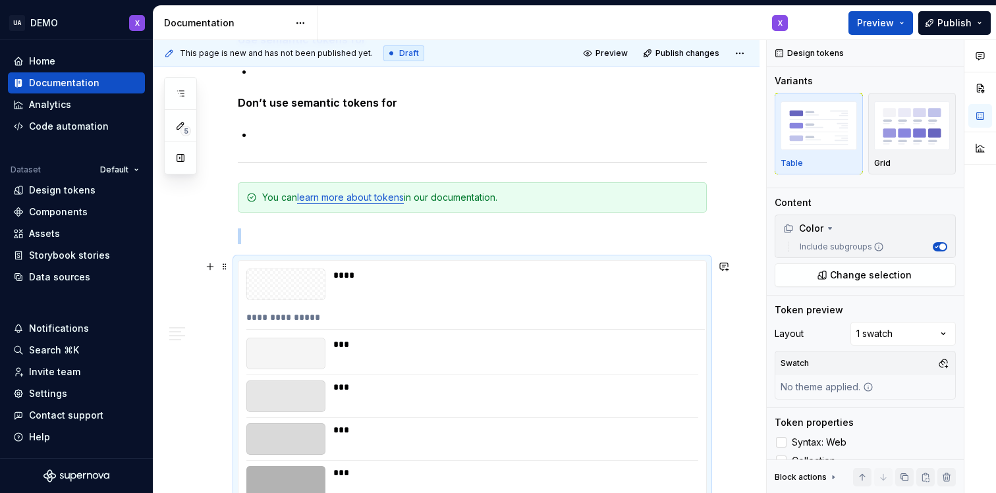
scroll to position [1220, 0]
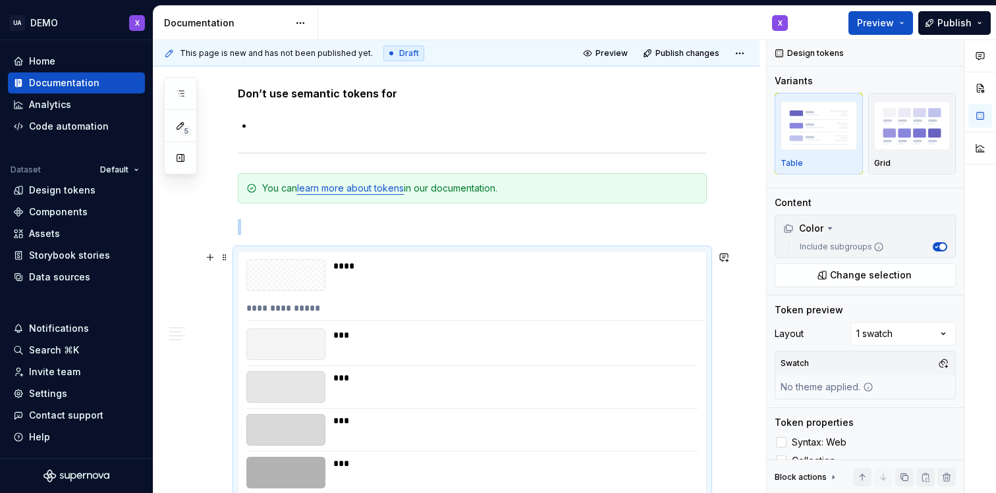
click at [365, 283] on div "****" at bounding box center [511, 276] width 357 height 32
click at [887, 331] on div "Comments Open comments No comments yet Select ‘Comment’ from the block context …" at bounding box center [881, 267] width 229 height 454
click at [887, 328] on div "Comments Open comments No comments yet Select ‘Comment’ from the block context …" at bounding box center [881, 267] width 229 height 454
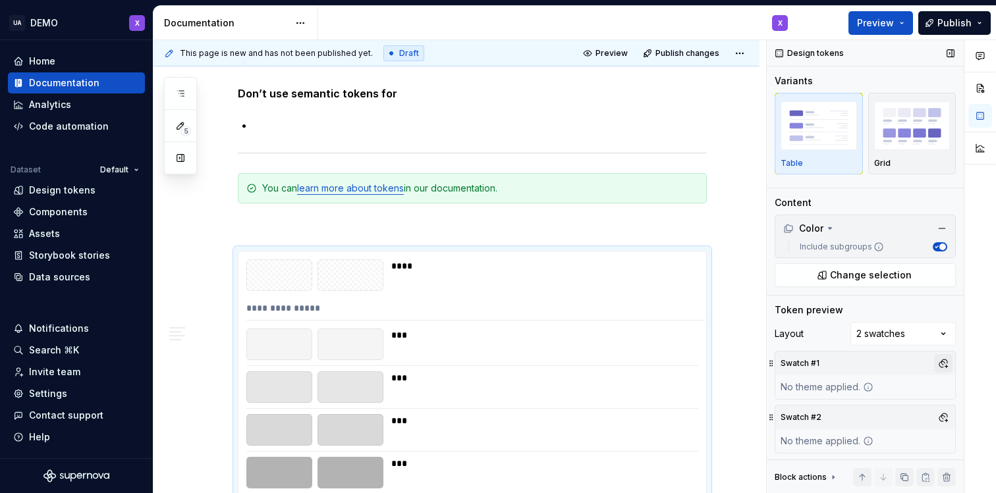
click at [944, 364] on button "button" at bounding box center [943, 363] width 18 height 18
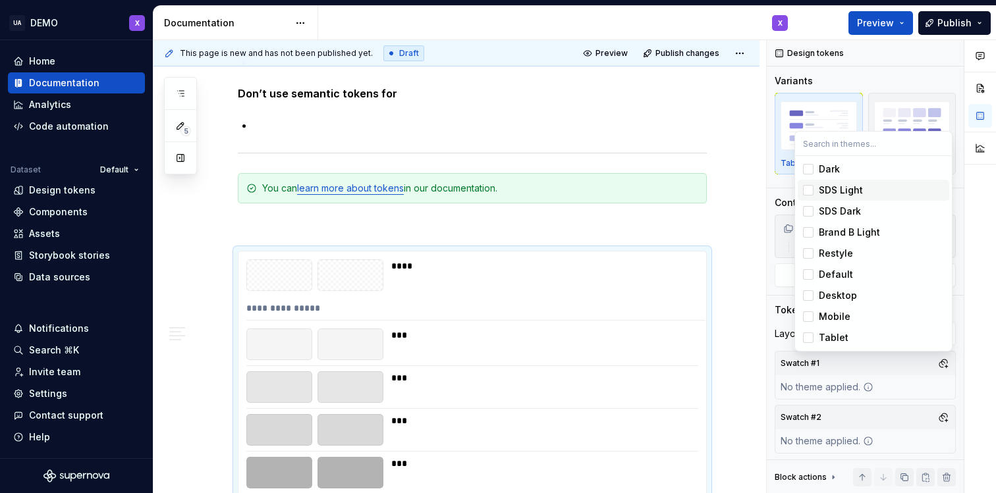
click at [811, 191] on div "Suggestions" at bounding box center [808, 190] width 11 height 11
click at [809, 229] on div "Suggestions" at bounding box center [808, 232] width 11 height 11
click at [810, 251] on div "Suggestions" at bounding box center [808, 253] width 11 height 11
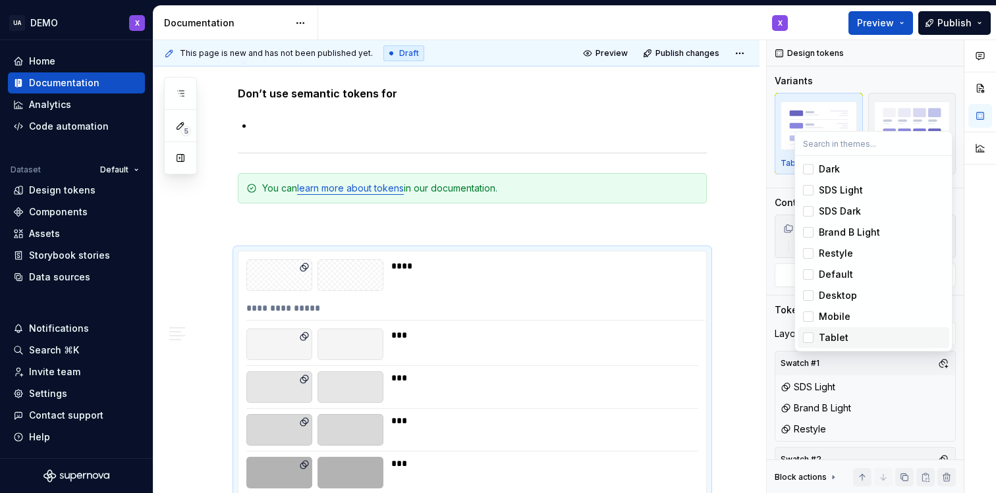
click at [662, 369] on html "UA DEMO X Home Documentation Analytics Code automation Dataset Default Design t…" at bounding box center [498, 246] width 996 height 493
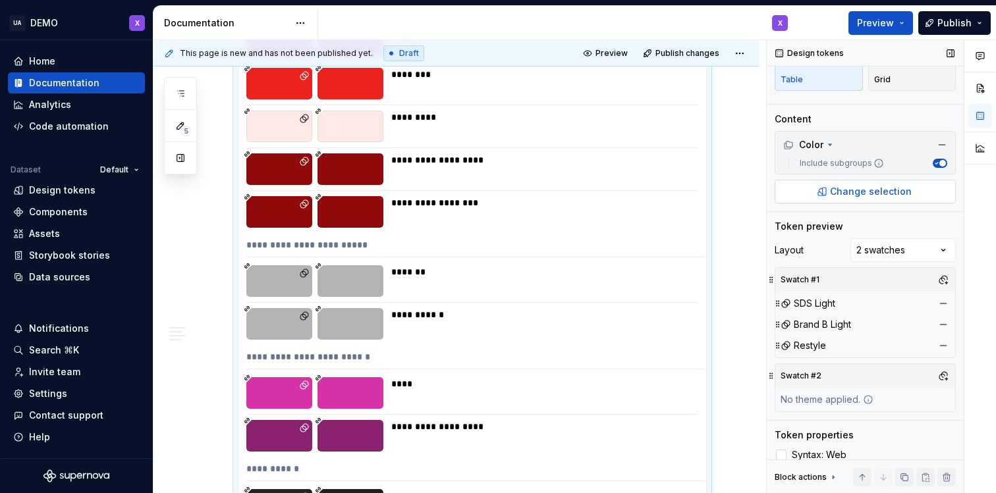
scroll to position [99, 0]
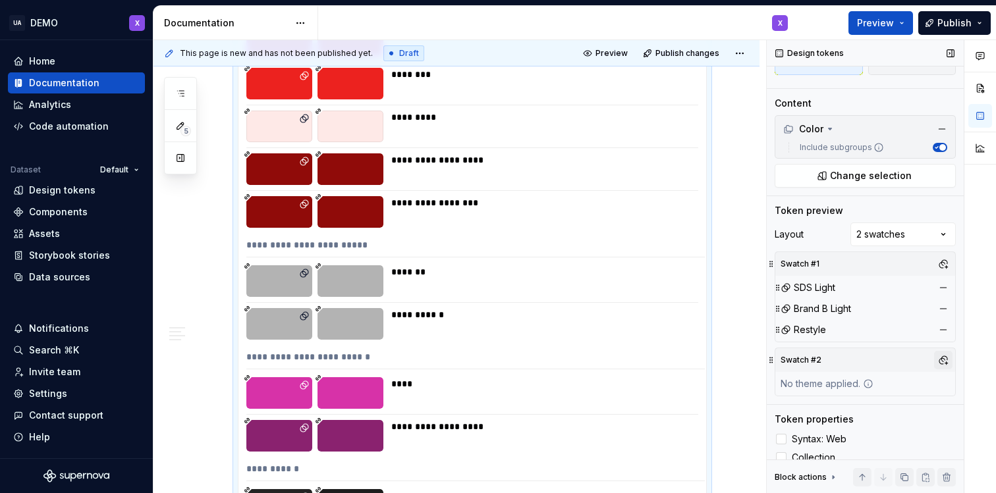
click at [948, 360] on button "button" at bounding box center [943, 360] width 18 height 18
click at [973, 357] on div at bounding box center [980, 267] width 32 height 454
click at [939, 310] on button "button" at bounding box center [943, 309] width 18 height 18
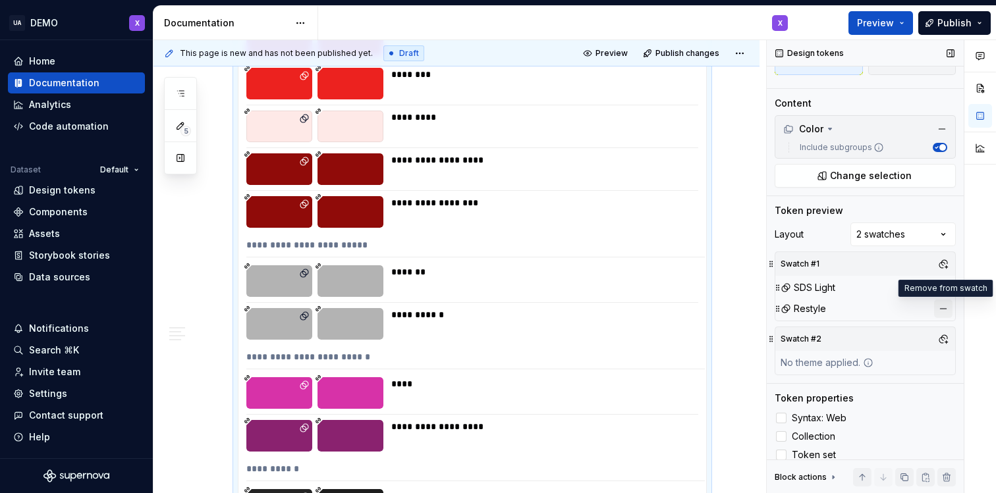
click at [939, 309] on button "button" at bounding box center [943, 309] width 18 height 18
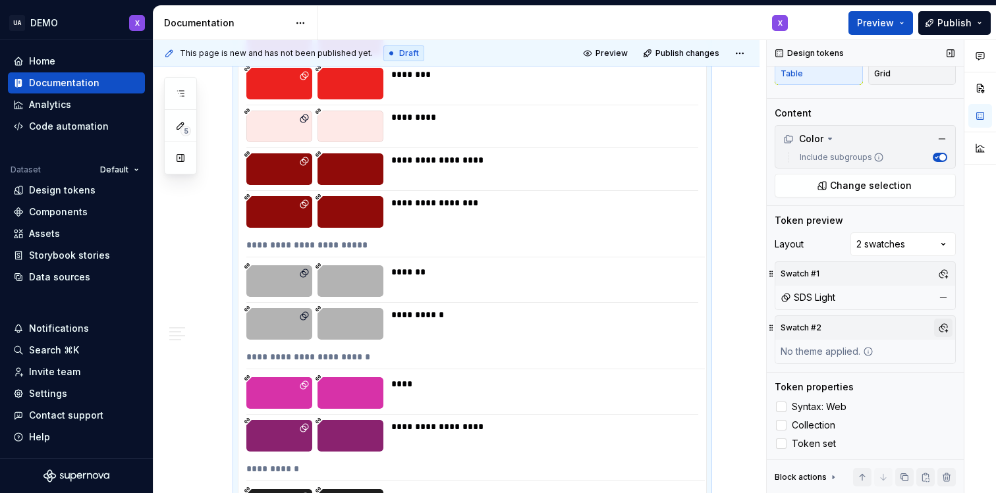
scroll to position [90, 0]
click at [939, 331] on button "button" at bounding box center [943, 328] width 18 height 18
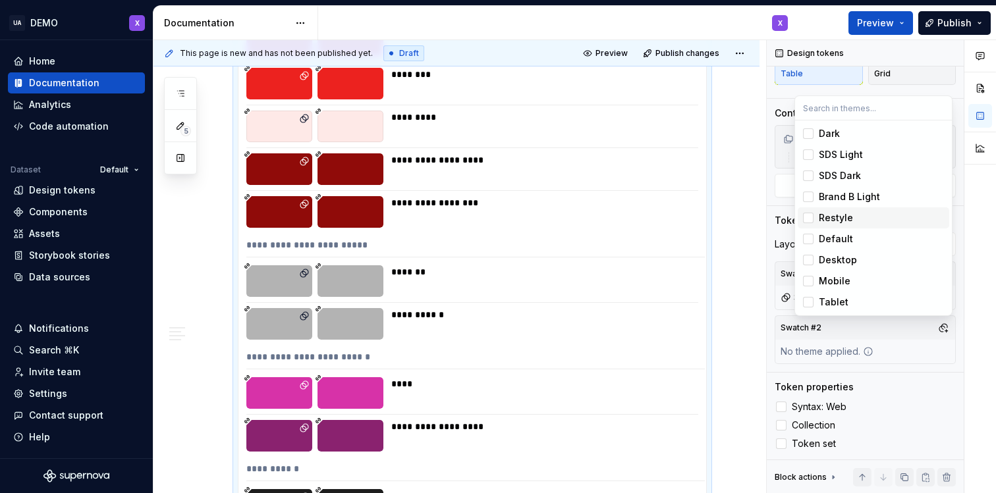
click at [810, 213] on div "Suggestions" at bounding box center [808, 218] width 11 height 11
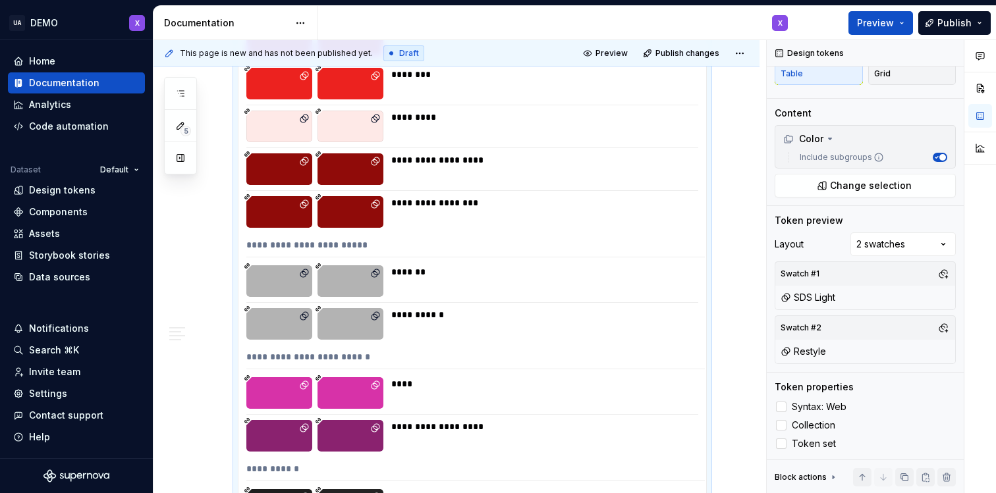
click at [976, 280] on div at bounding box center [980, 267] width 32 height 454
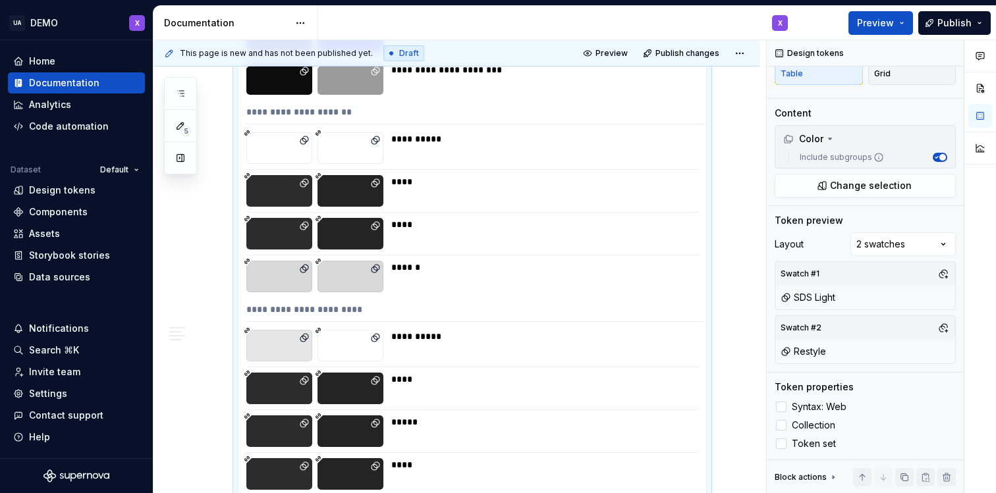
scroll to position [13271, 0]
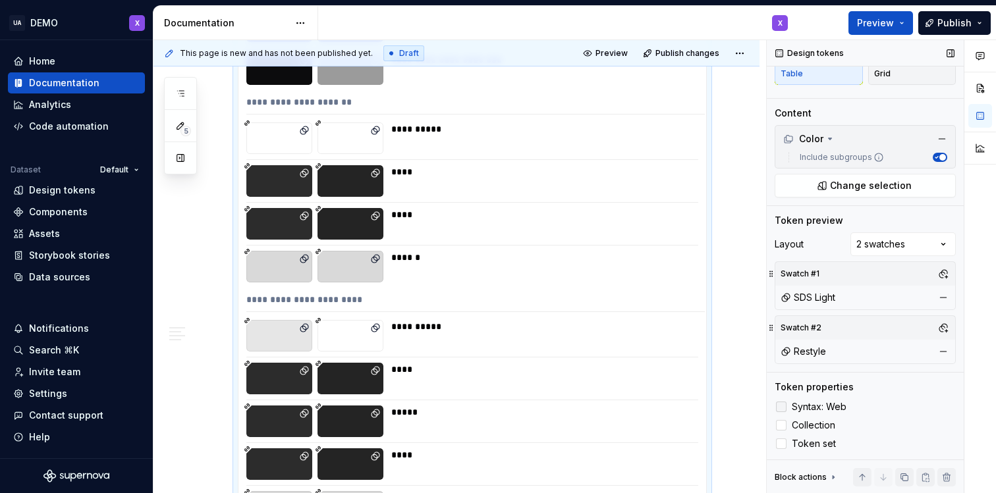
click at [784, 406] on div at bounding box center [781, 407] width 11 height 11
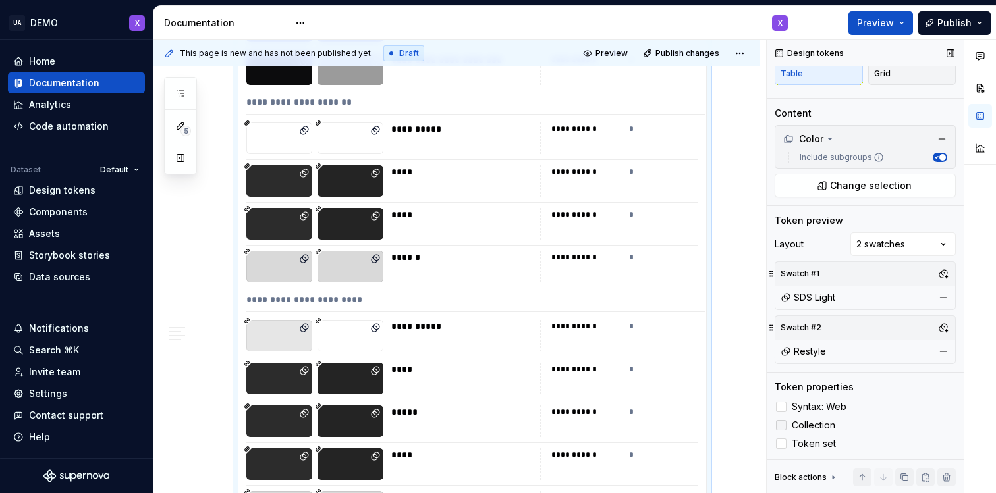
click at [780, 422] on div at bounding box center [781, 425] width 11 height 11
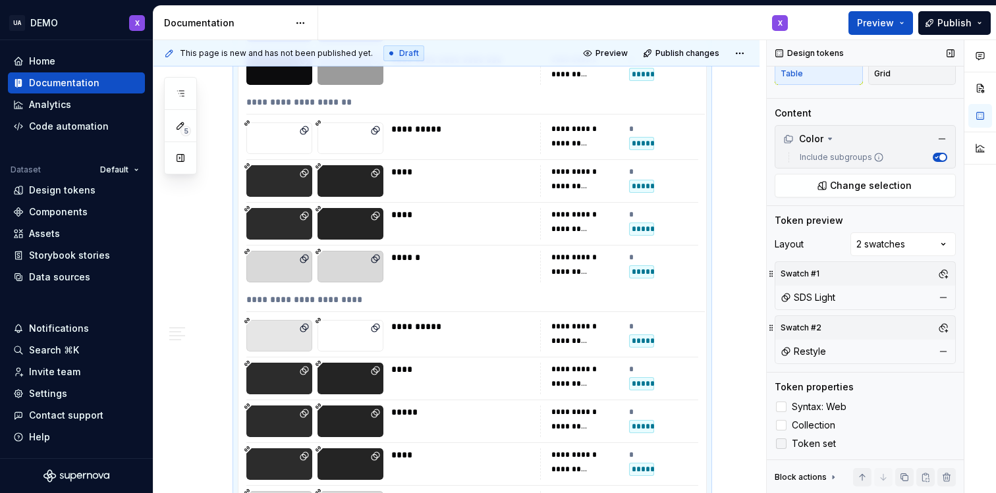
click at [782, 445] on div at bounding box center [781, 444] width 11 height 11
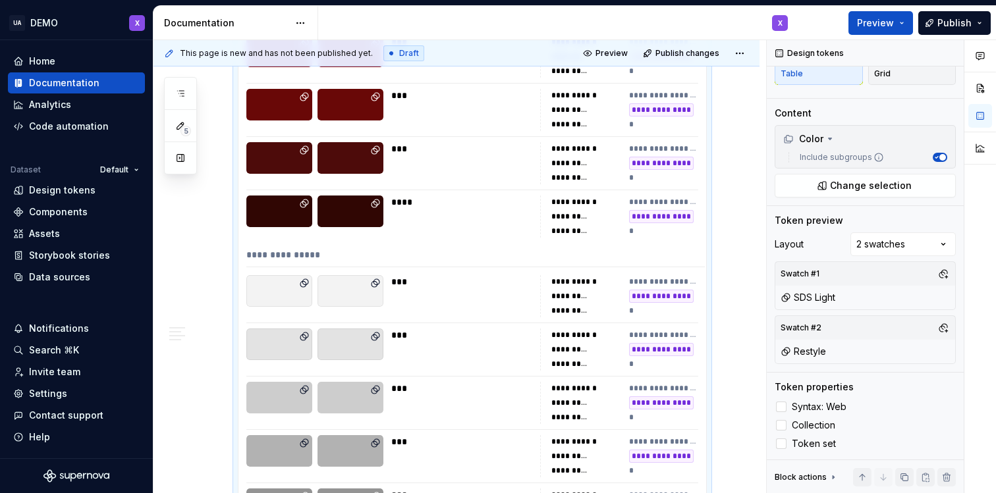
scroll to position [5665, 0]
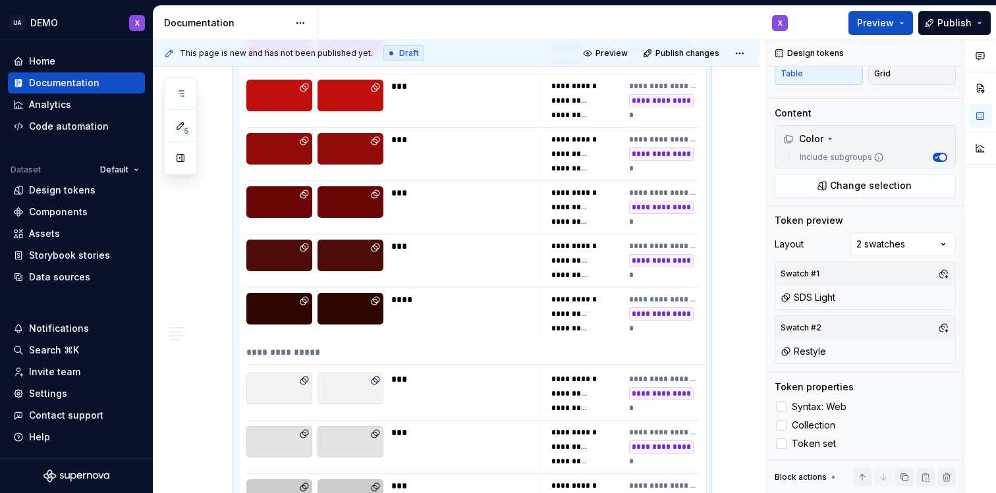
click at [662, 297] on div "**********" at bounding box center [664, 299] width 70 height 11
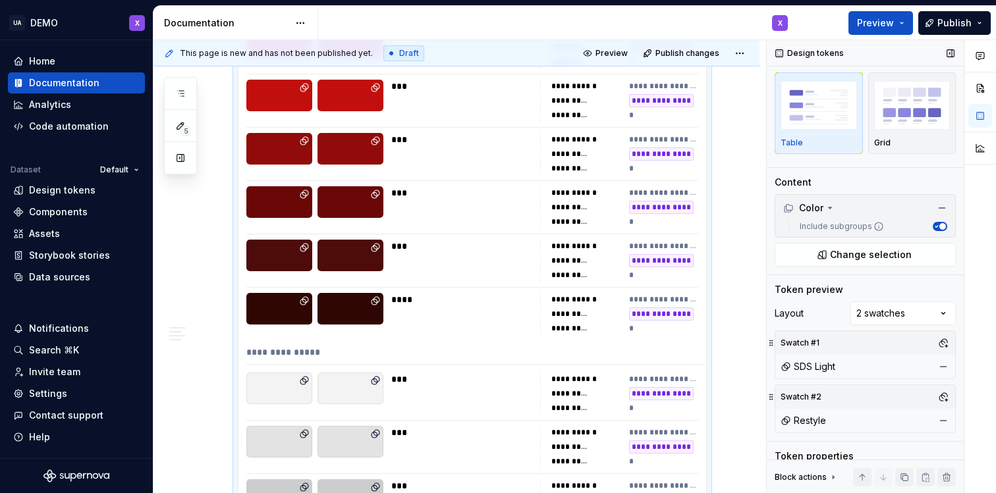
scroll to position [0, 0]
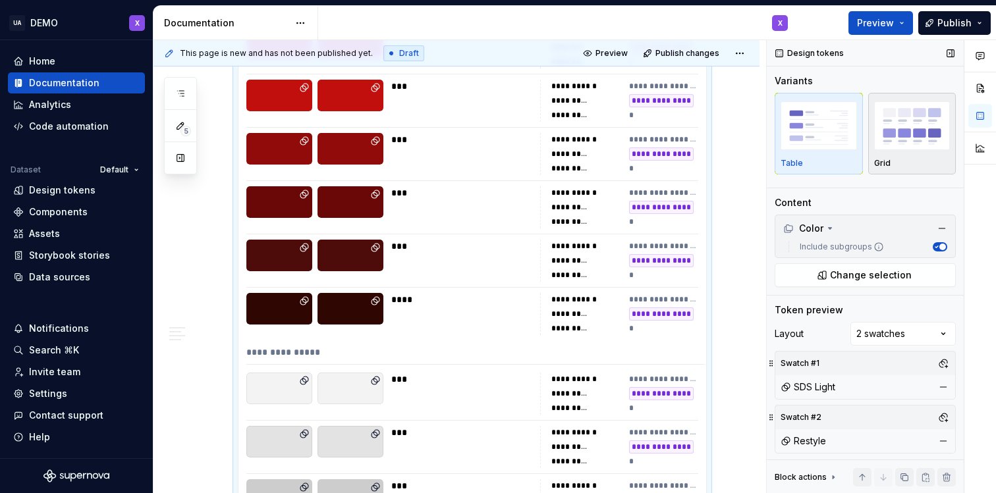
click at [877, 125] on img "button" at bounding box center [912, 125] width 76 height 48
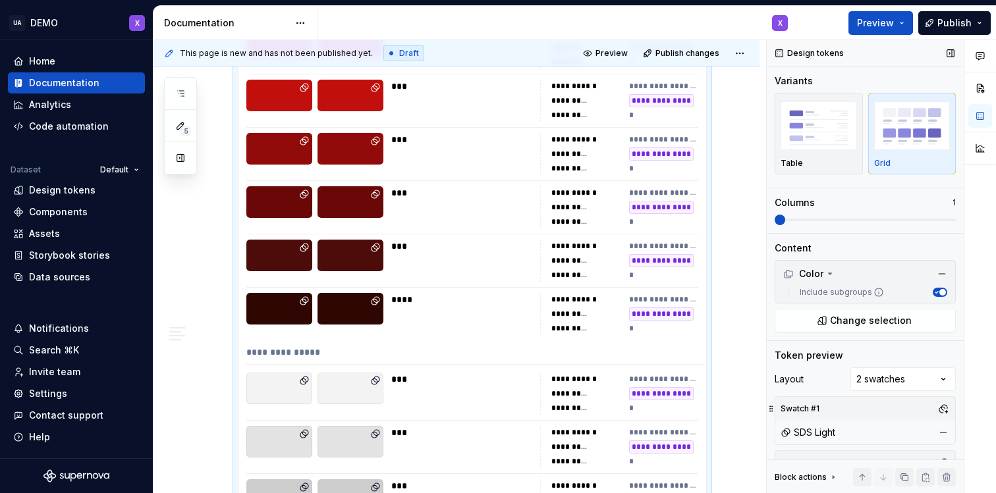
scroll to position [1431, 0]
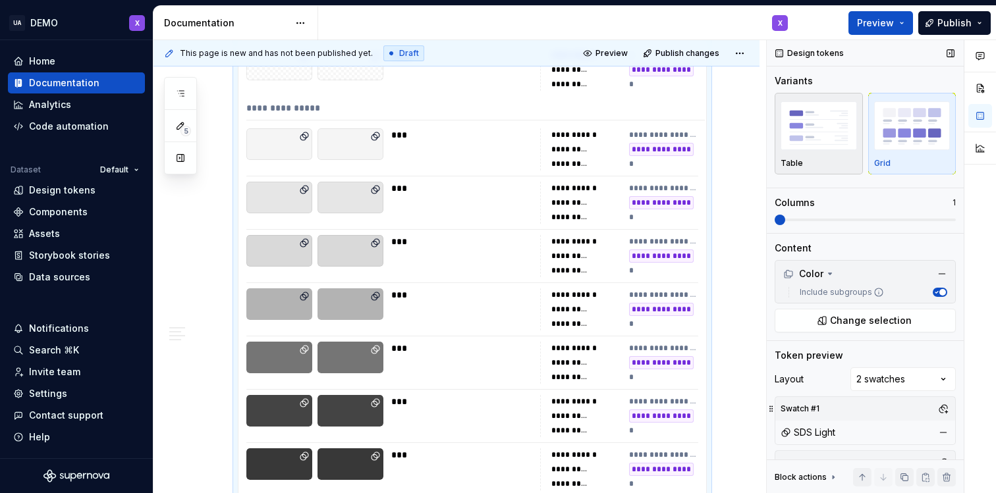
click at [827, 145] on img "button" at bounding box center [818, 125] width 76 height 48
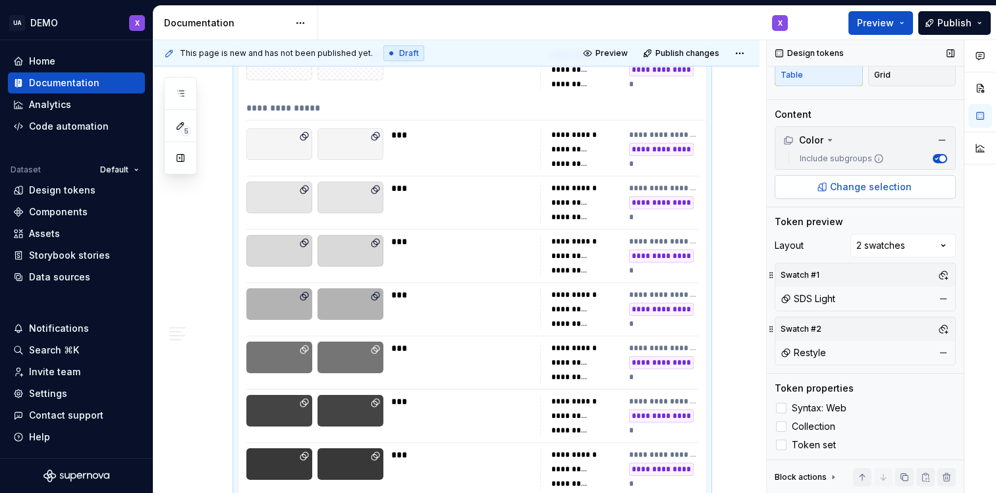
scroll to position [90, 0]
click at [898, 241] on div "Comments Open comments No comments yet Select ‘Comment’ from the block context …" at bounding box center [881, 267] width 229 height 454
click at [978, 253] on div at bounding box center [980, 267] width 32 height 454
click at [807, 474] on div "Block actions" at bounding box center [801, 477] width 52 height 11
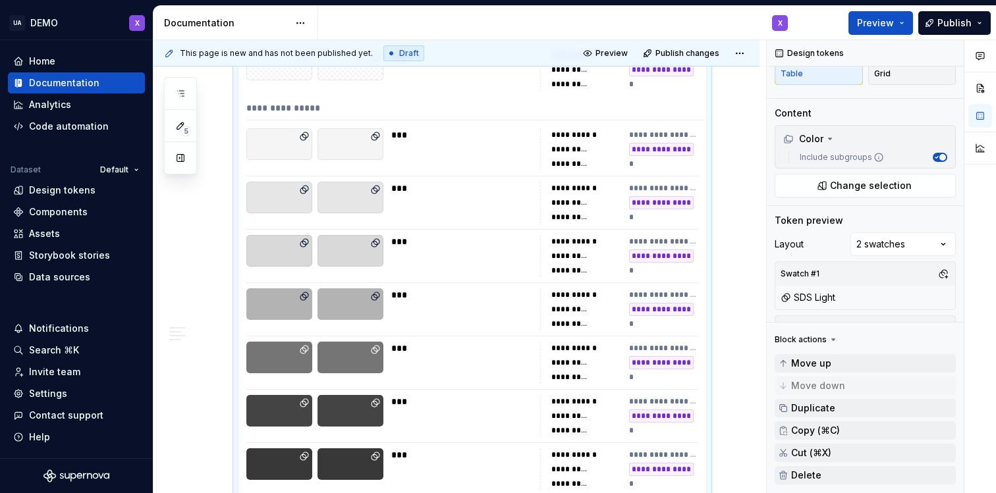
click at [973, 323] on div at bounding box center [980, 267] width 32 height 454
click at [932, 219] on div "Token preview" at bounding box center [865, 220] width 181 height 13
click at [794, 338] on div "Block actions" at bounding box center [801, 340] width 52 height 11
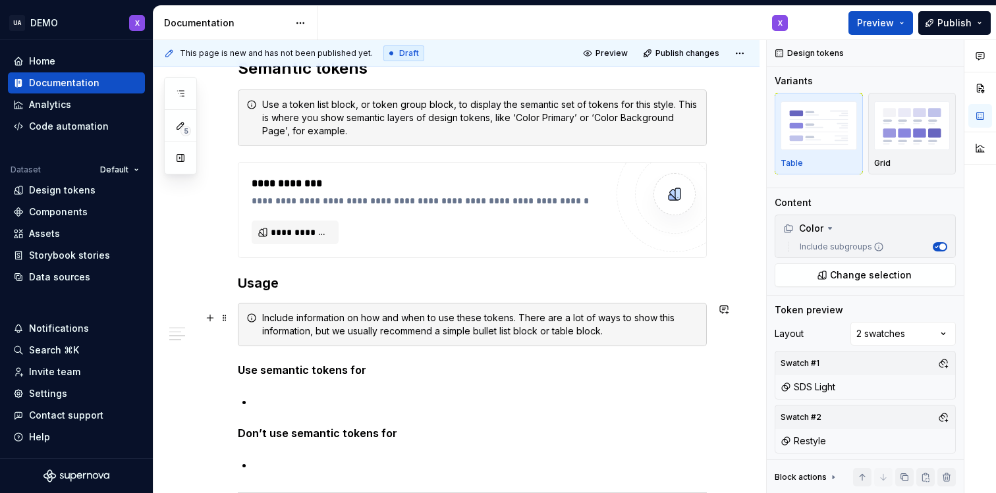
scroll to position [962, 0]
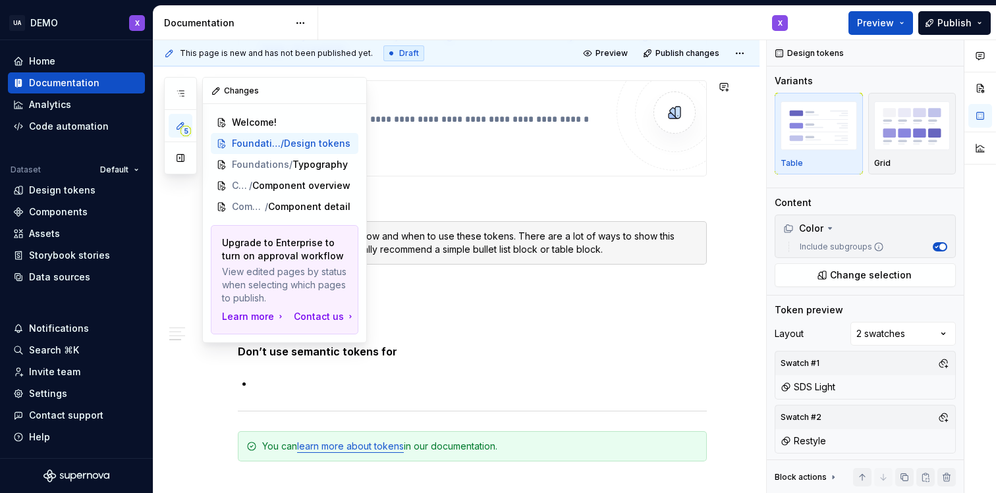
click at [184, 126] on span "5" at bounding box center [185, 131] width 11 height 11
click at [297, 209] on span "Component detail" at bounding box center [291, 206] width 81 height 13
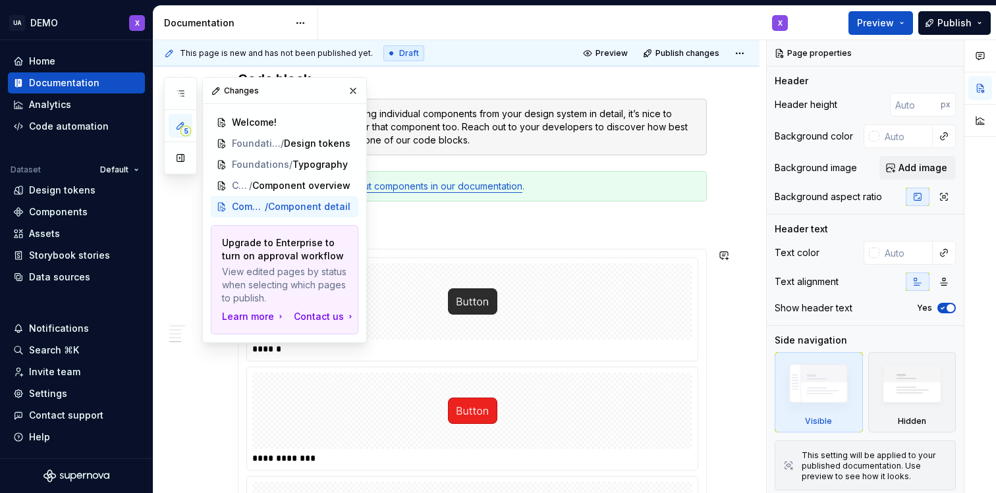
scroll to position [1333, 0]
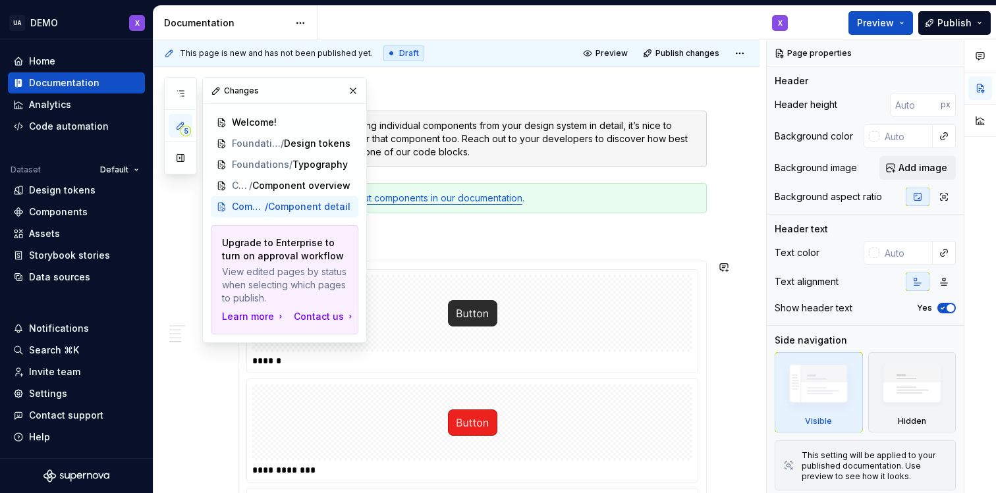
click at [672, 316] on div at bounding box center [472, 313] width 440 height 76
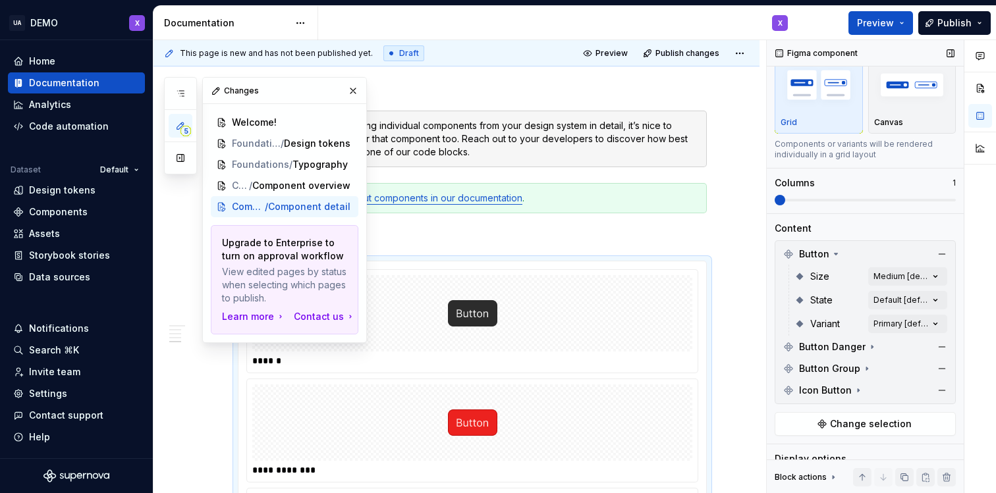
scroll to position [0, 0]
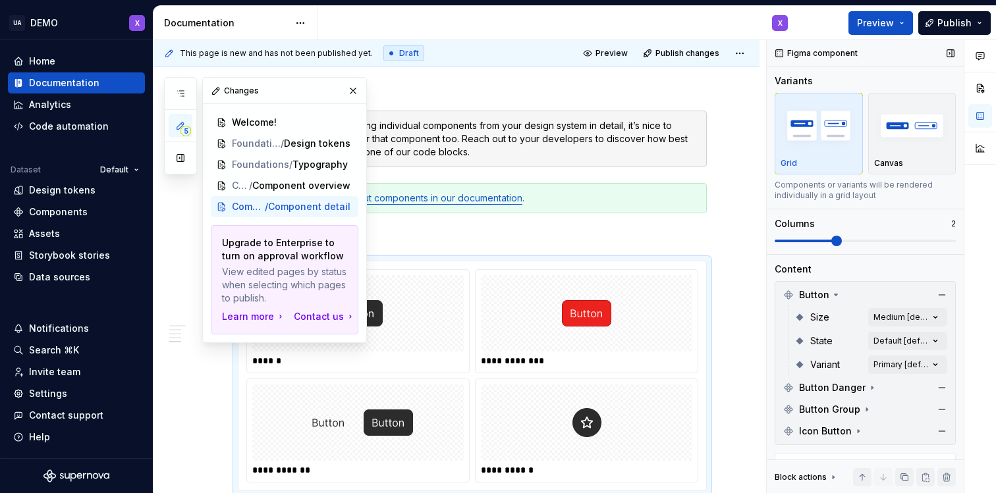
click at [823, 242] on span at bounding box center [865, 241] width 181 height 3
click at [351, 91] on button "button" at bounding box center [353, 91] width 18 height 18
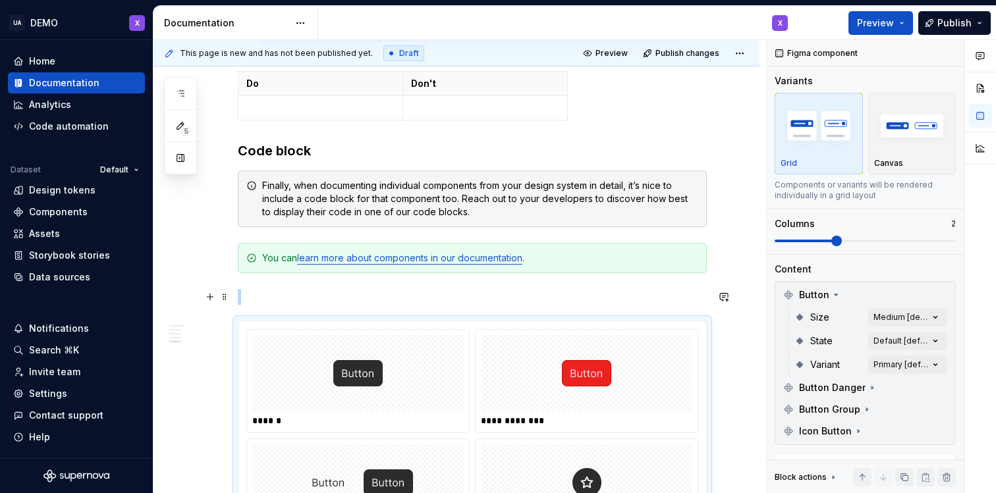
scroll to position [1272, 0]
click at [811, 290] on span "Button" at bounding box center [814, 294] width 30 height 13
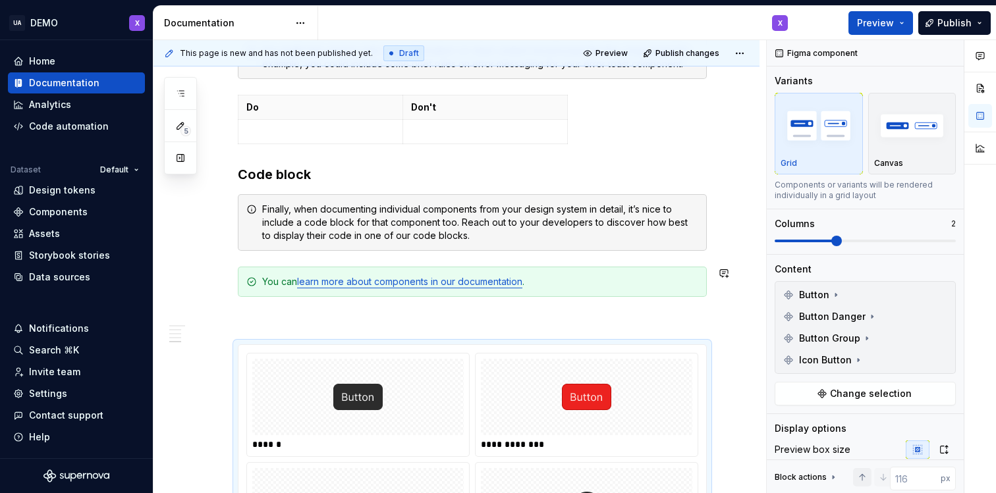
scroll to position [1278, 0]
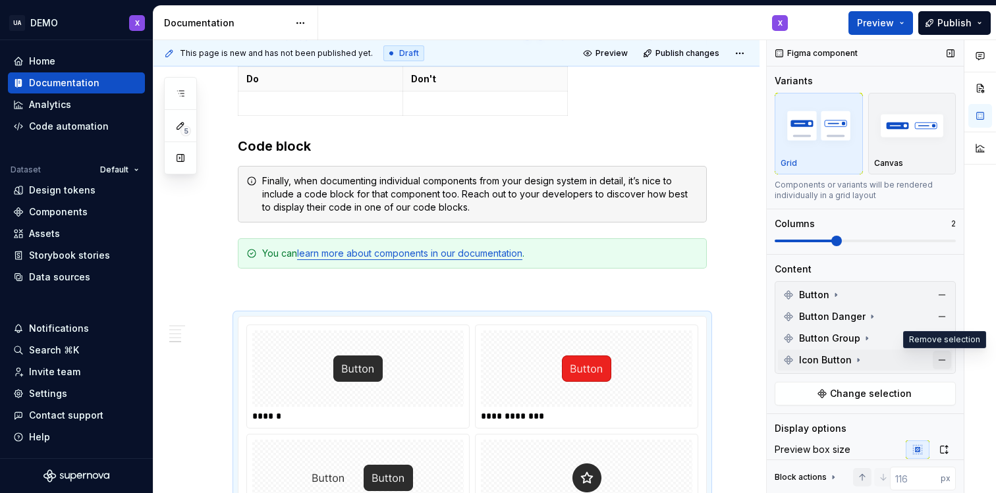
click at [944, 360] on button "button" at bounding box center [942, 360] width 18 height 18
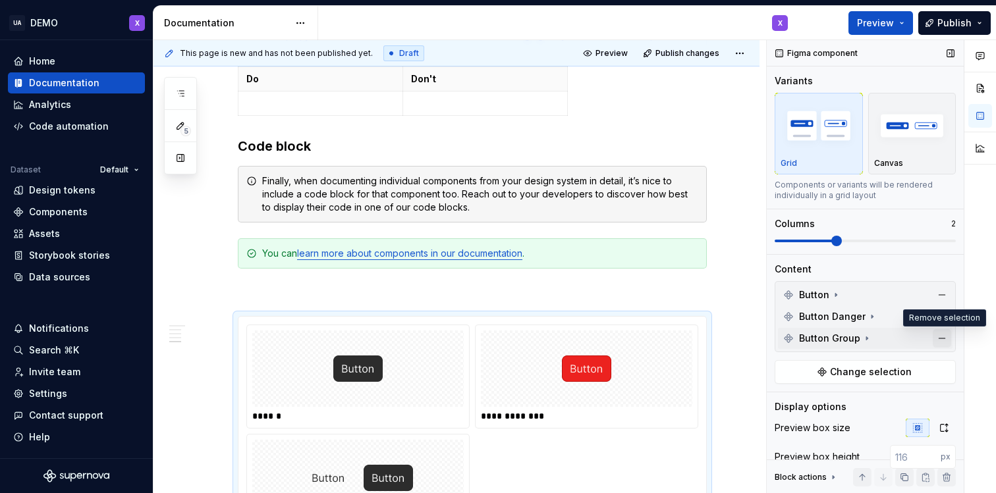
click at [942, 337] on button "button" at bounding box center [942, 338] width 18 height 18
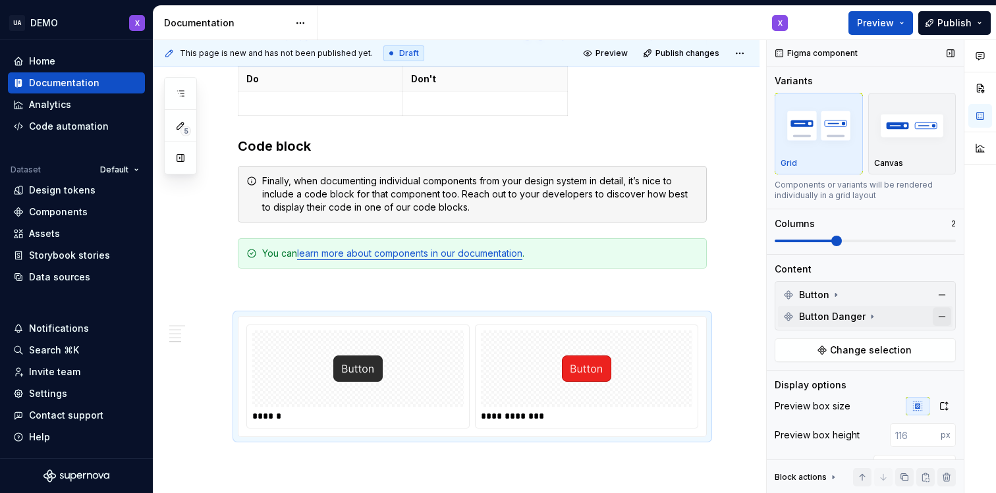
click at [942, 314] on button "button" at bounding box center [942, 317] width 18 height 18
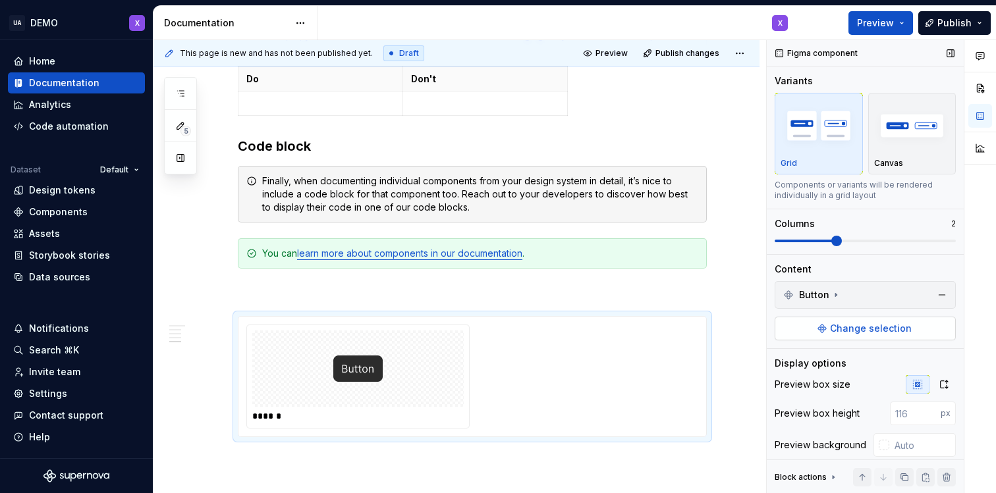
click at [921, 327] on button "Change selection" at bounding box center [865, 329] width 181 height 24
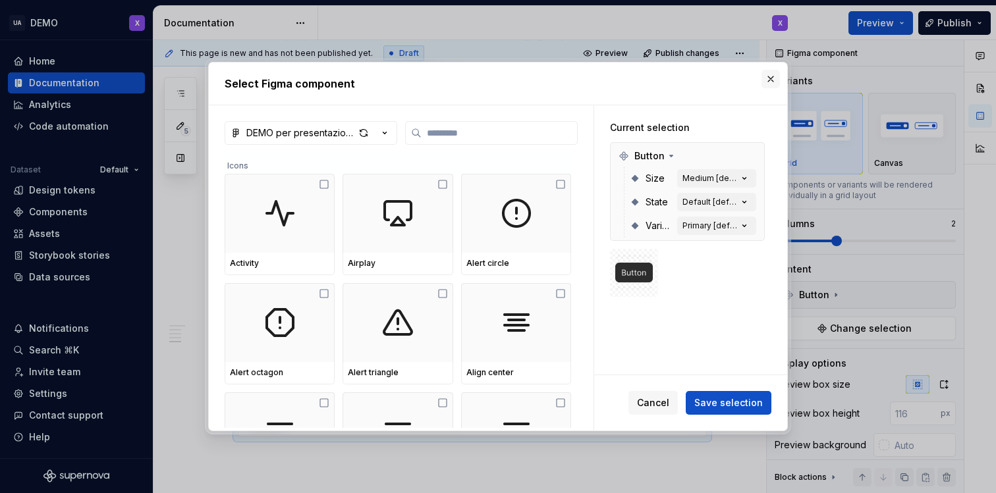
click at [771, 80] on button "button" at bounding box center [770, 79] width 18 height 18
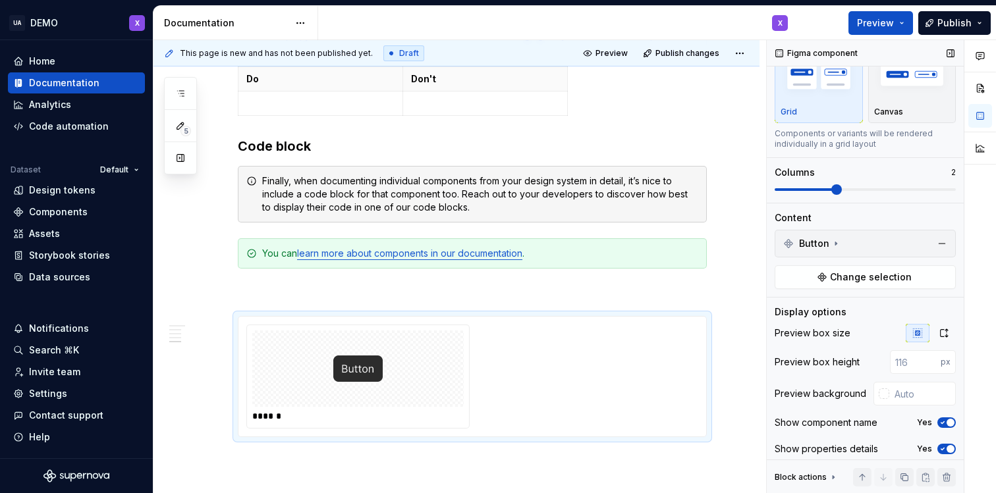
scroll to position [61, 0]
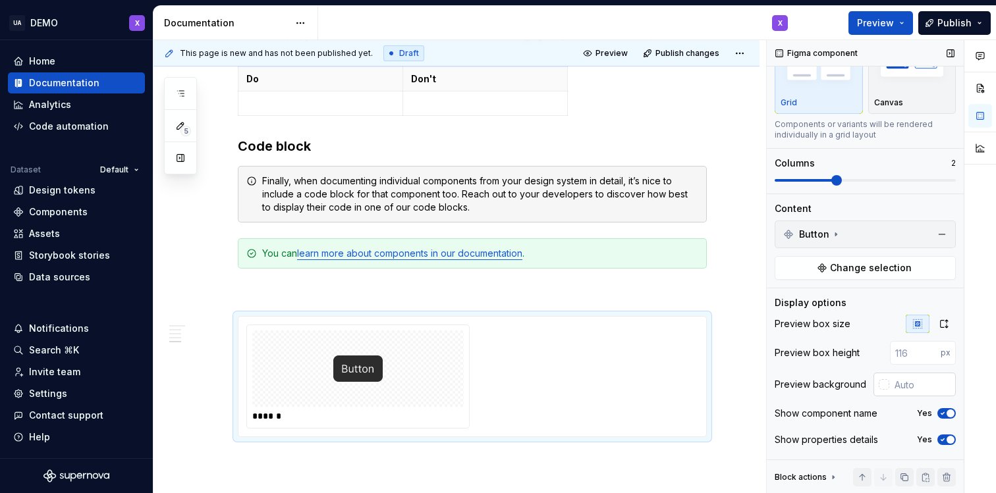
click at [888, 387] on div at bounding box center [884, 384] width 11 height 11
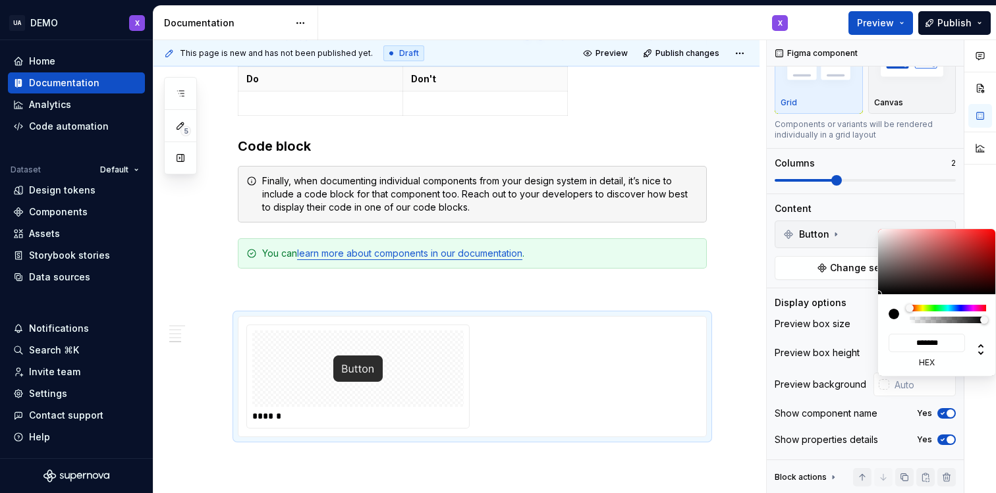
click at [975, 393] on div at bounding box center [980, 267] width 32 height 454
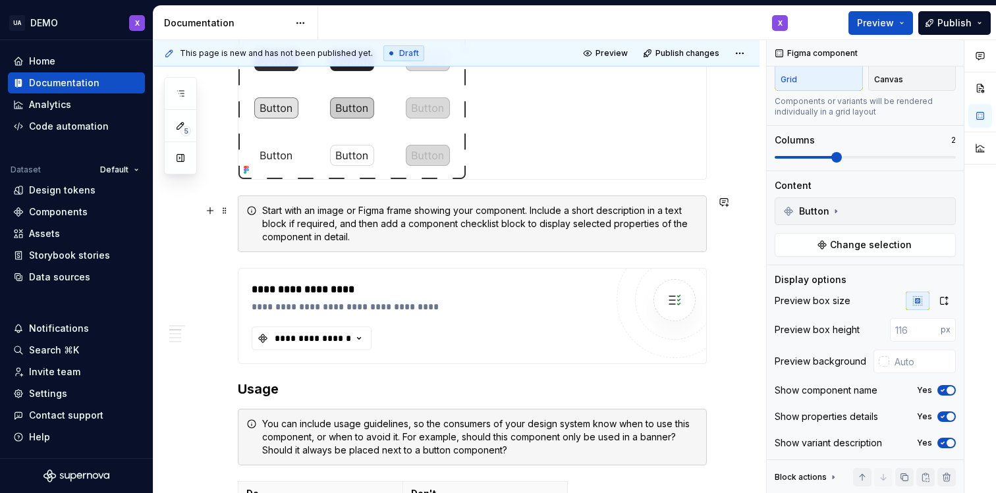
scroll to position [439, 0]
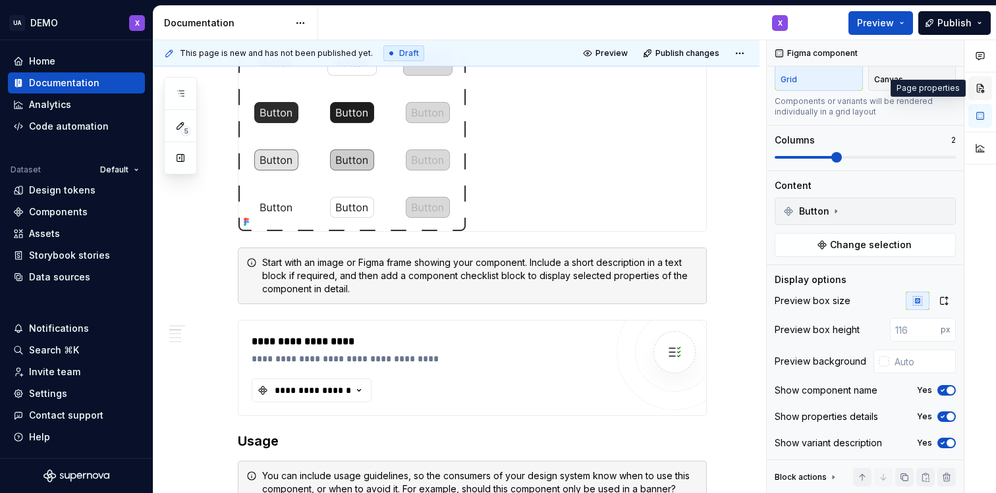
click at [984, 90] on button "button" at bounding box center [980, 88] width 24 height 24
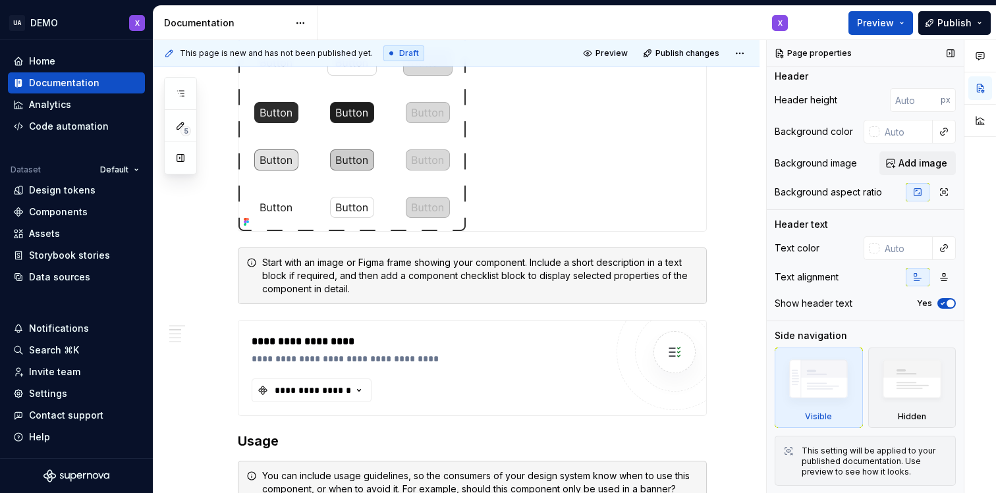
scroll to position [0, 0]
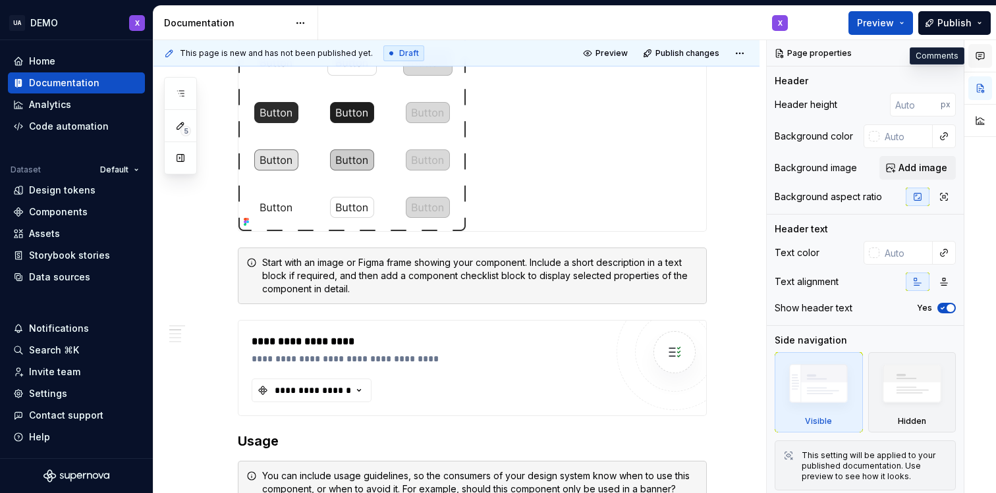
click at [988, 53] on button "button" at bounding box center [980, 56] width 24 height 24
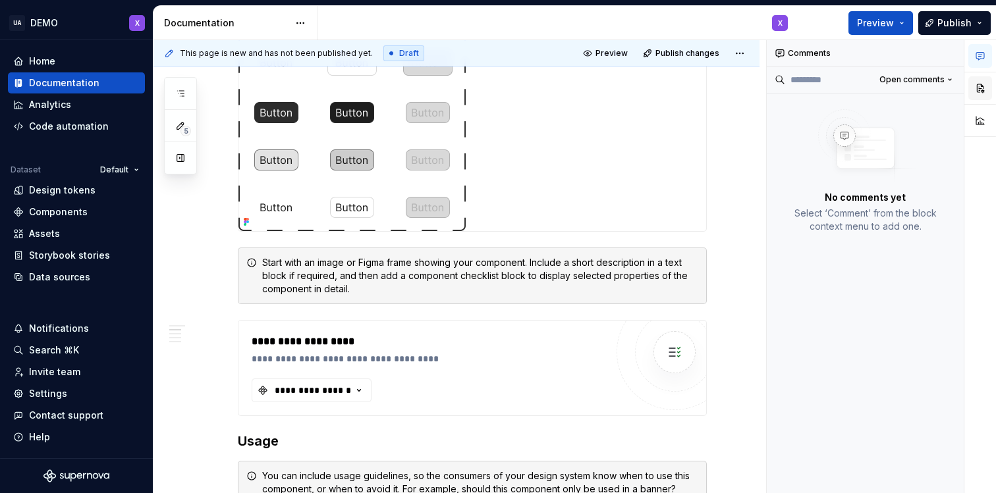
click at [981, 83] on button "button" at bounding box center [980, 88] width 24 height 24
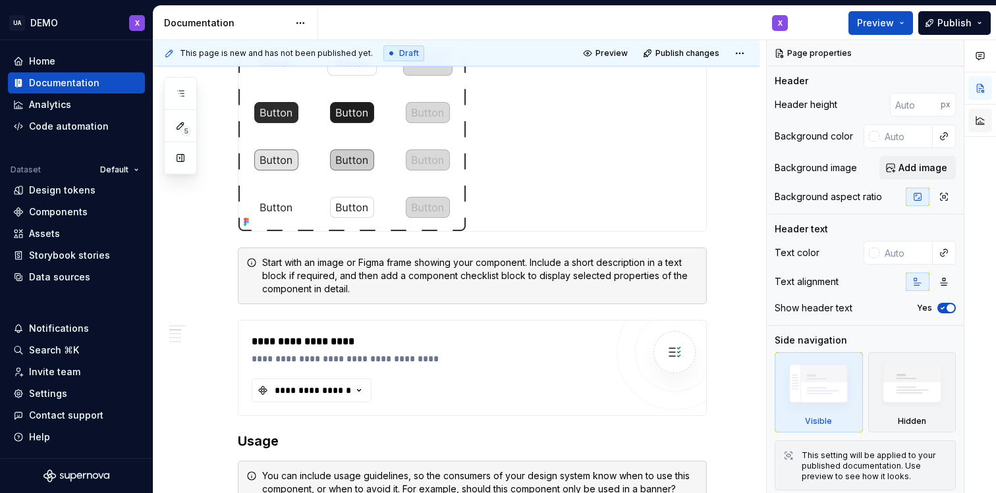
click at [980, 117] on button "button" at bounding box center [980, 121] width 24 height 24
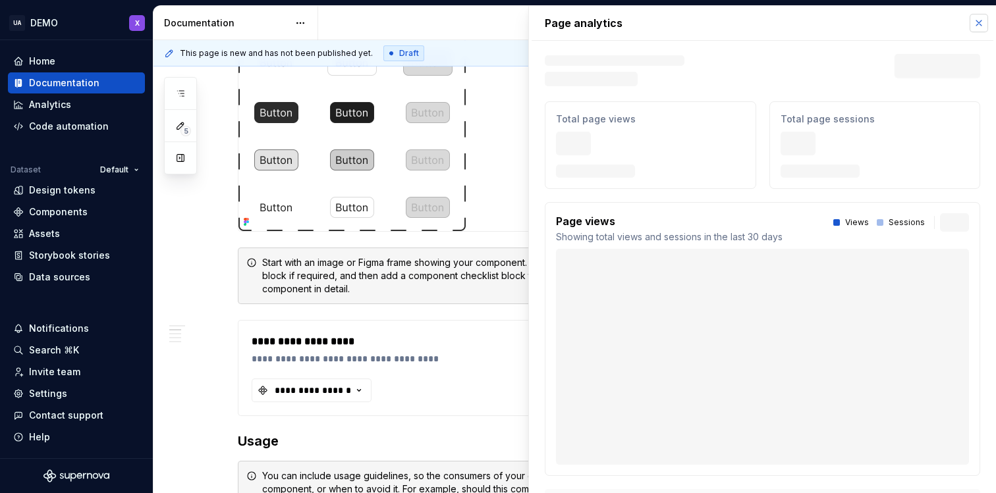
click at [977, 22] on button "button" at bounding box center [979, 23] width 18 height 18
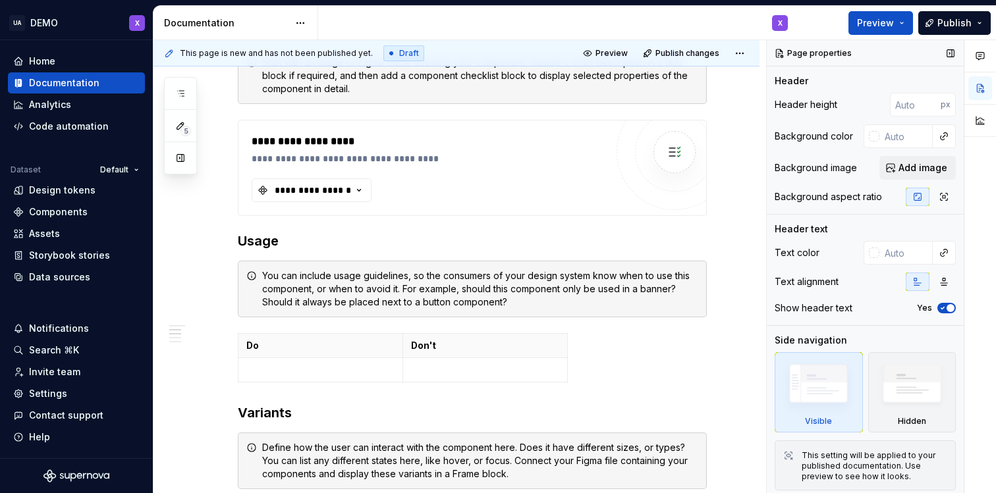
scroll to position [5, 0]
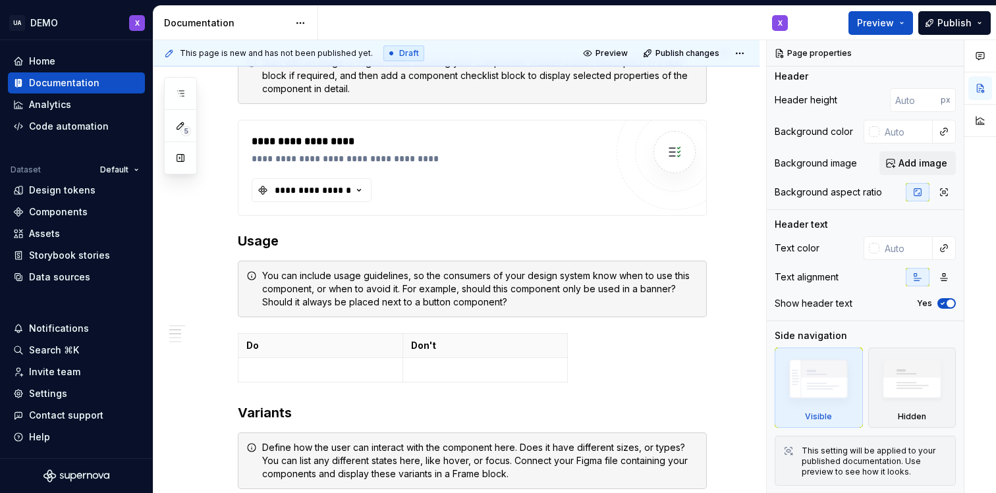
type textarea "*"
click at [72, 188] on div "Design tokens" at bounding box center [62, 190] width 67 height 13
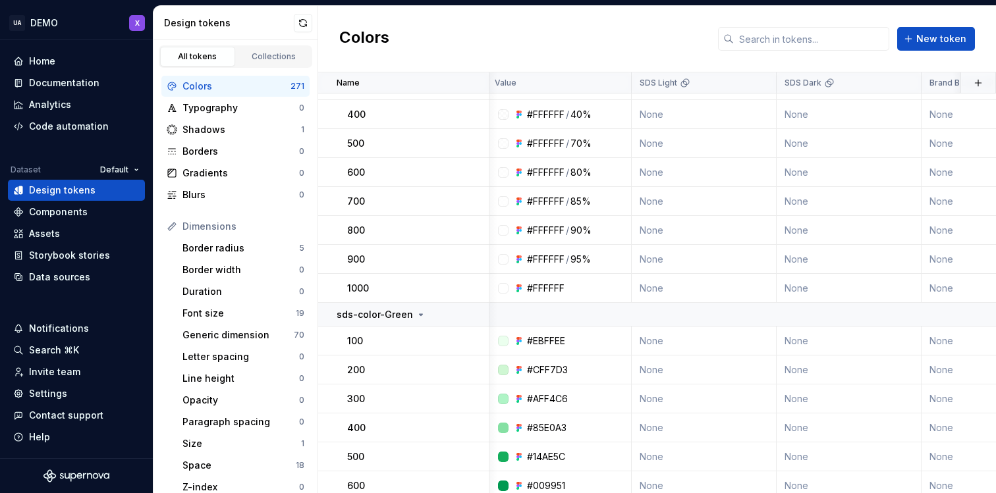
scroll to position [1085, 3]
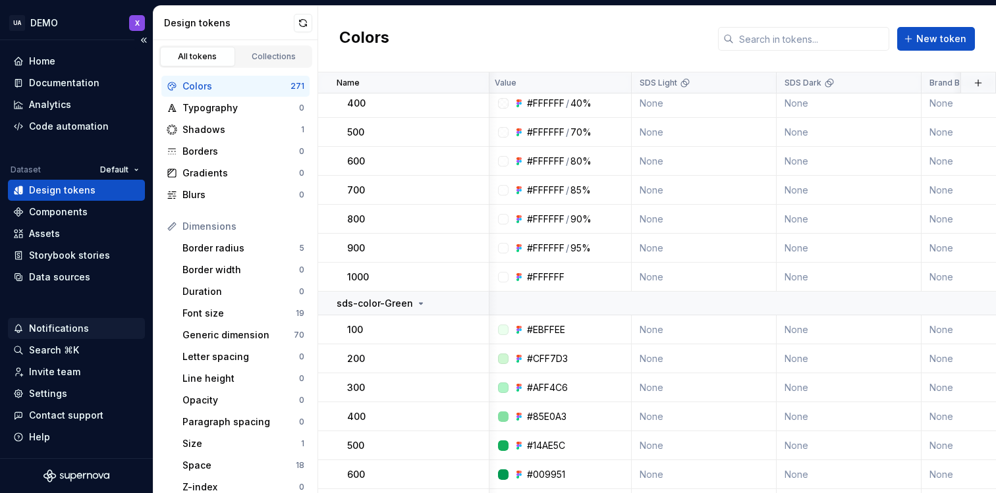
click at [88, 333] on div "Notifications" at bounding box center [76, 328] width 126 height 13
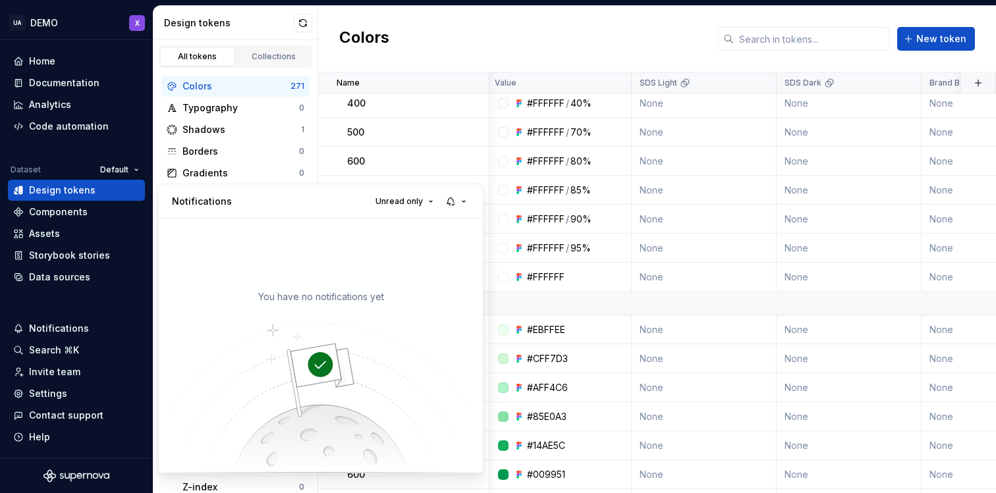
click at [70, 353] on html "UA DEMO X Home Documentation Analytics Code automation Dataset Default Design t…" at bounding box center [498, 246] width 996 height 493
